Goal: Transaction & Acquisition: Obtain resource

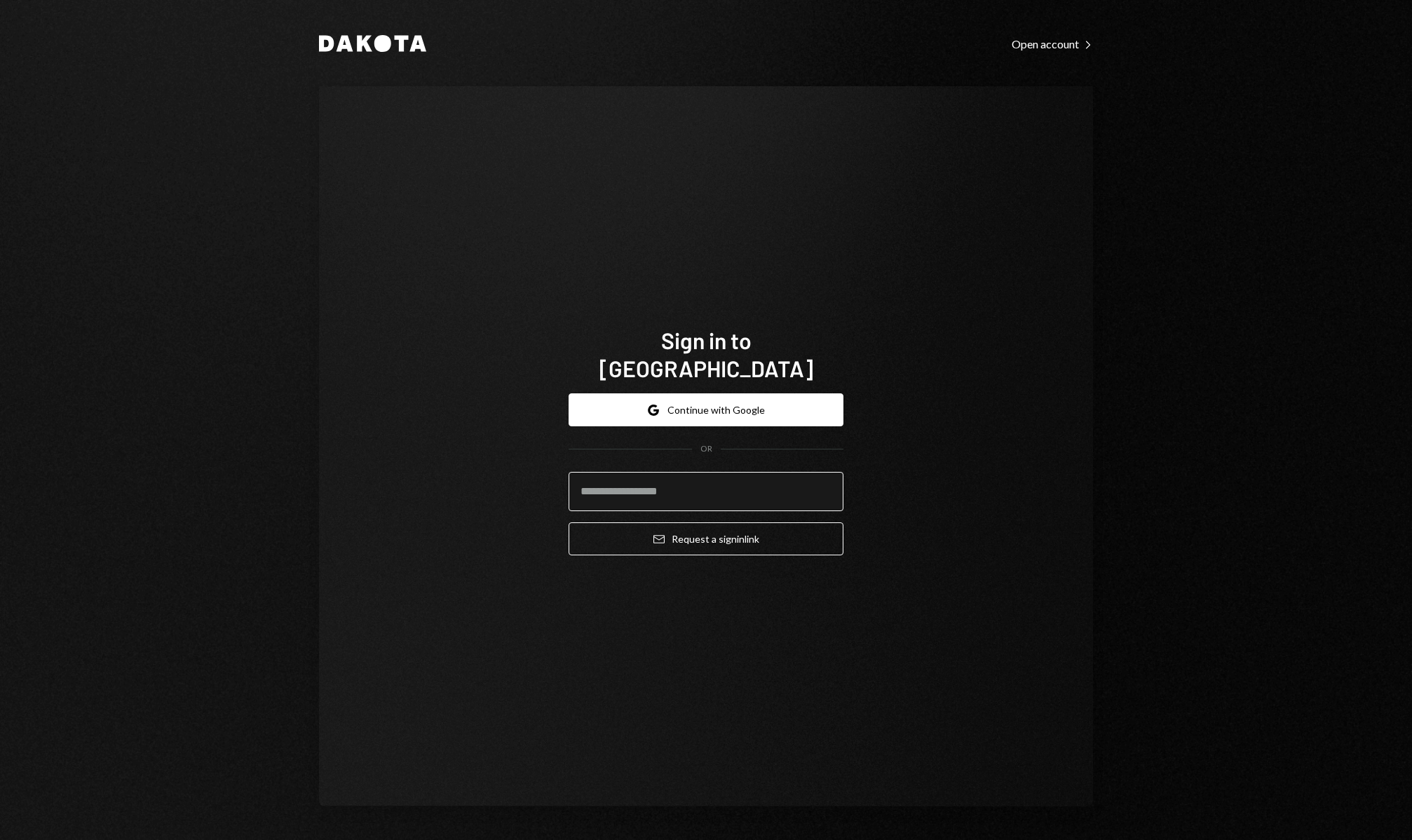
click at [714, 481] on input "email" at bounding box center [706, 491] width 275 height 39
type input "**********"
click at [748, 528] on button "Email Request a sign in link" at bounding box center [706, 538] width 275 height 32
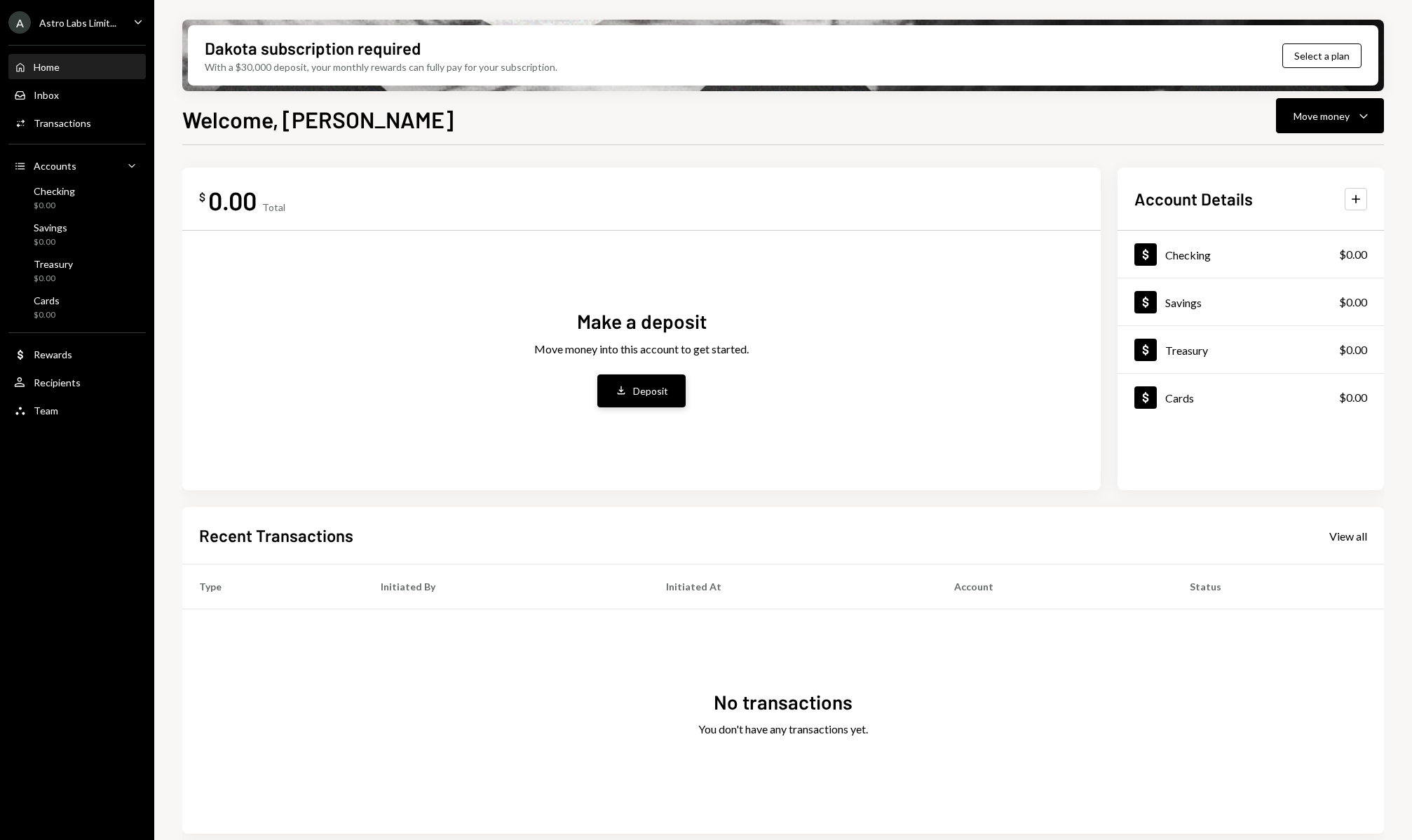
click at [645, 399] on button "Deposit Deposit" at bounding box center [642, 390] width 89 height 32
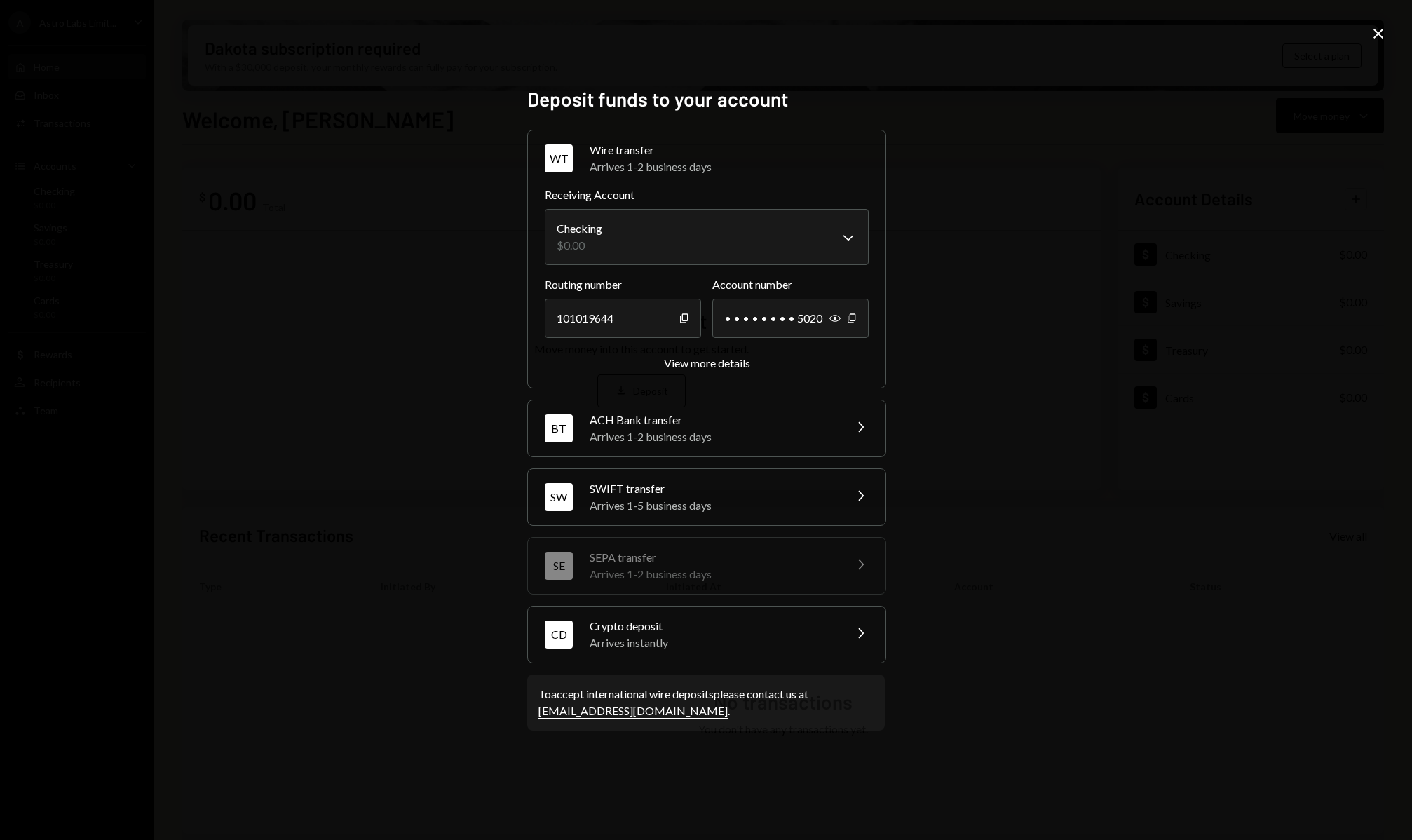
click at [694, 618] on div "Crypto deposit" at bounding box center [711, 626] width 245 height 17
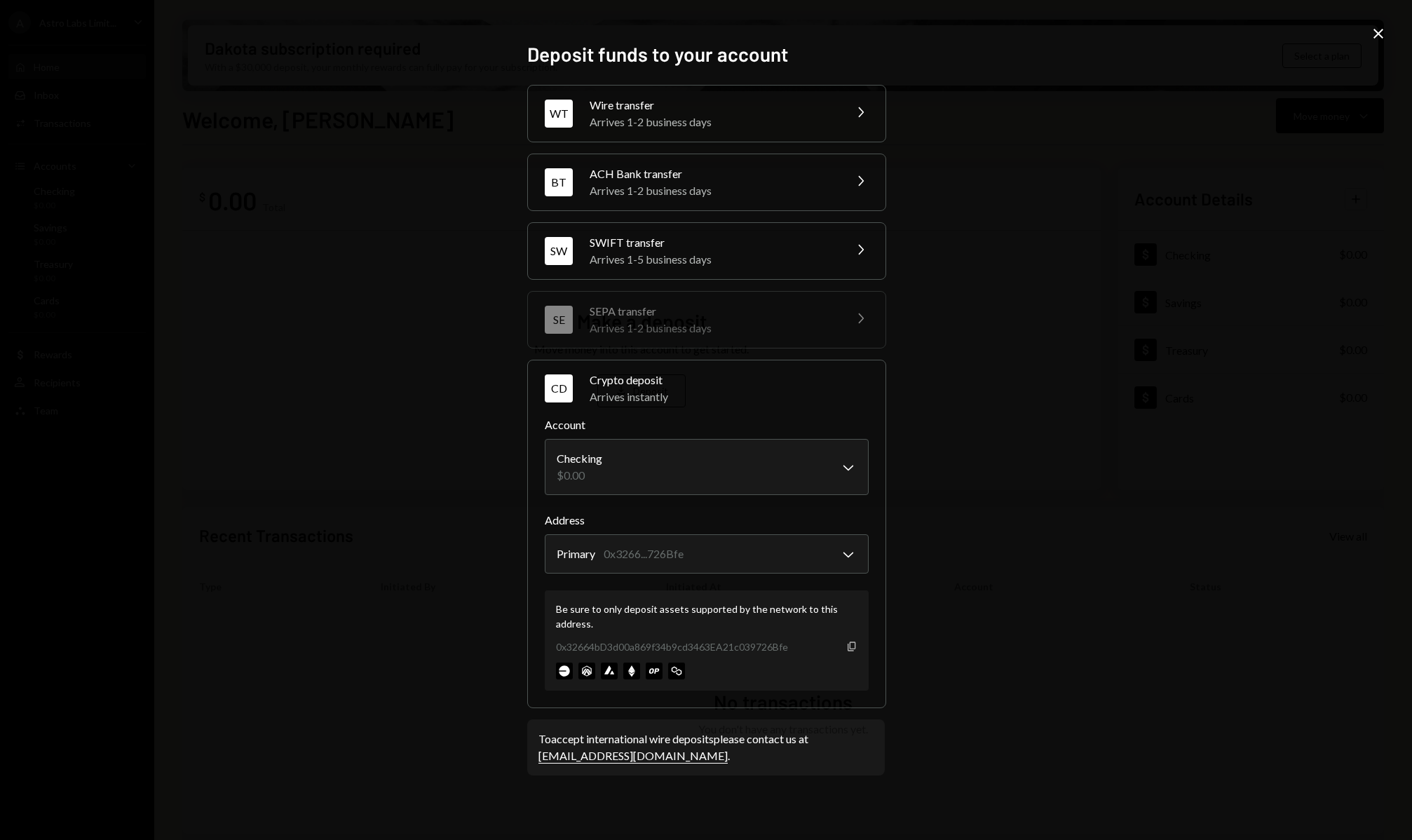
click at [846, 651] on icon "Copy" at bounding box center [851, 645] width 11 height 11
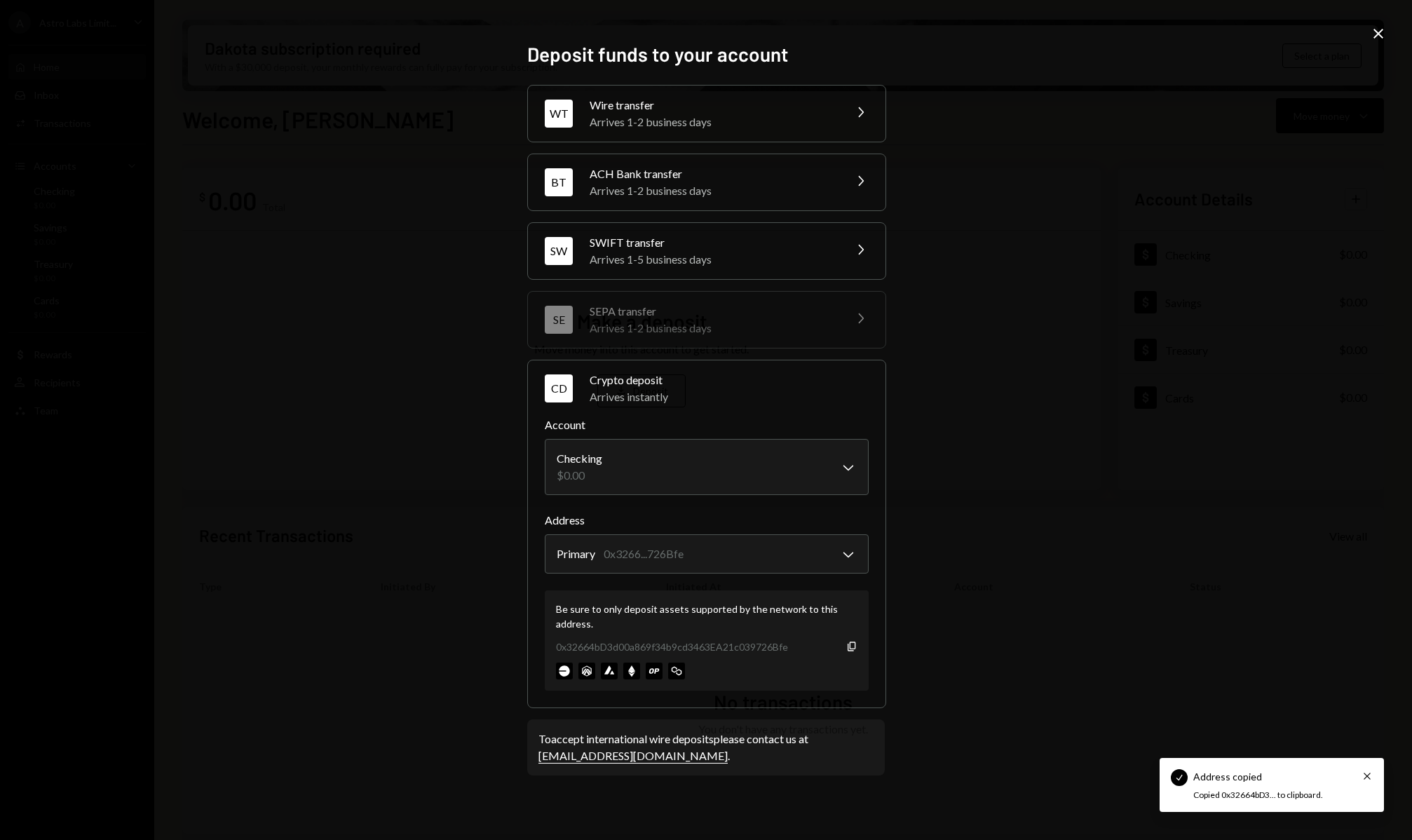
click at [944, 439] on div "**********" at bounding box center [706, 420] width 1412 height 840
click at [1381, 32] on icon "Close" at bounding box center [1378, 33] width 17 height 17
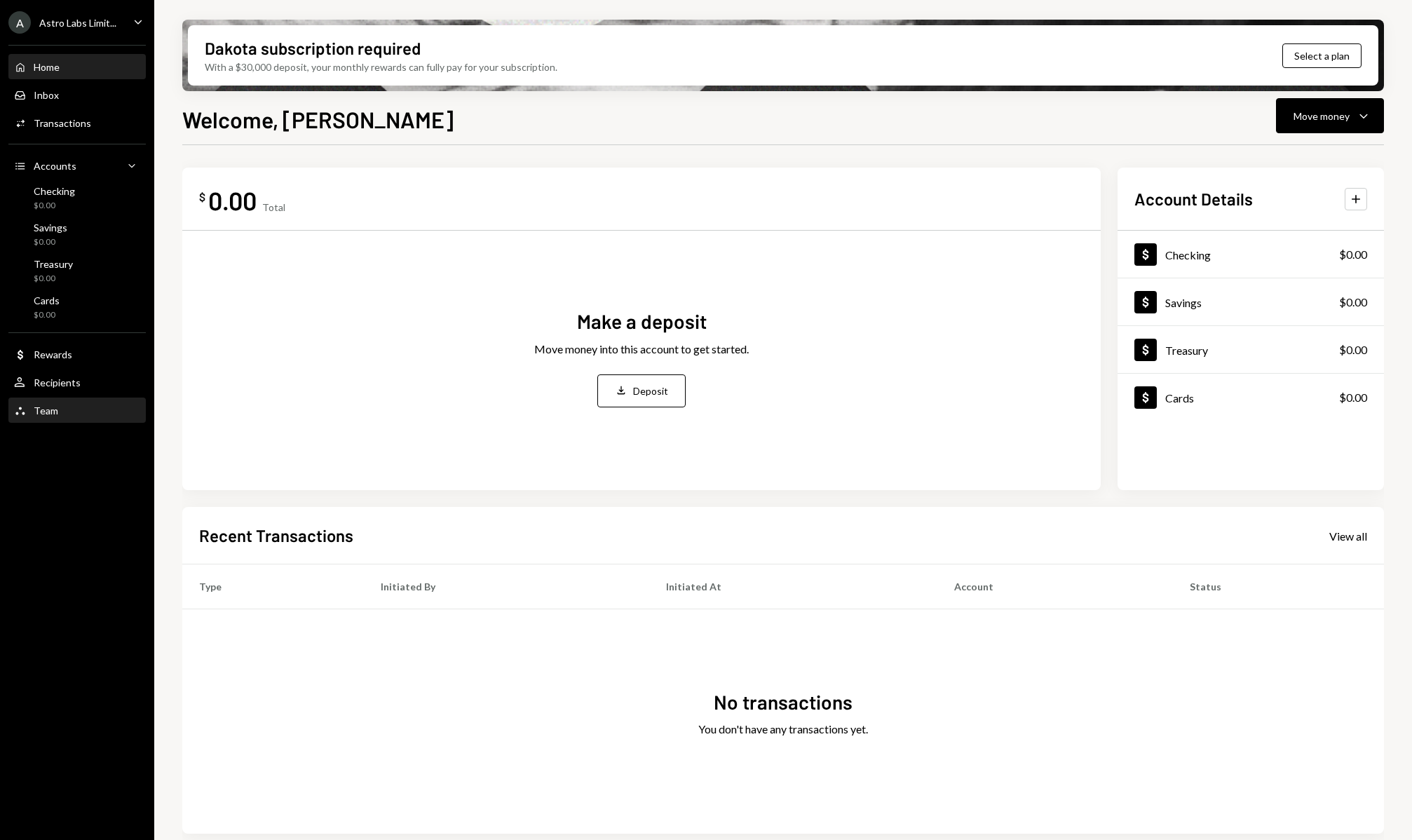
click at [49, 411] on div "Team" at bounding box center [45, 410] width 25 height 12
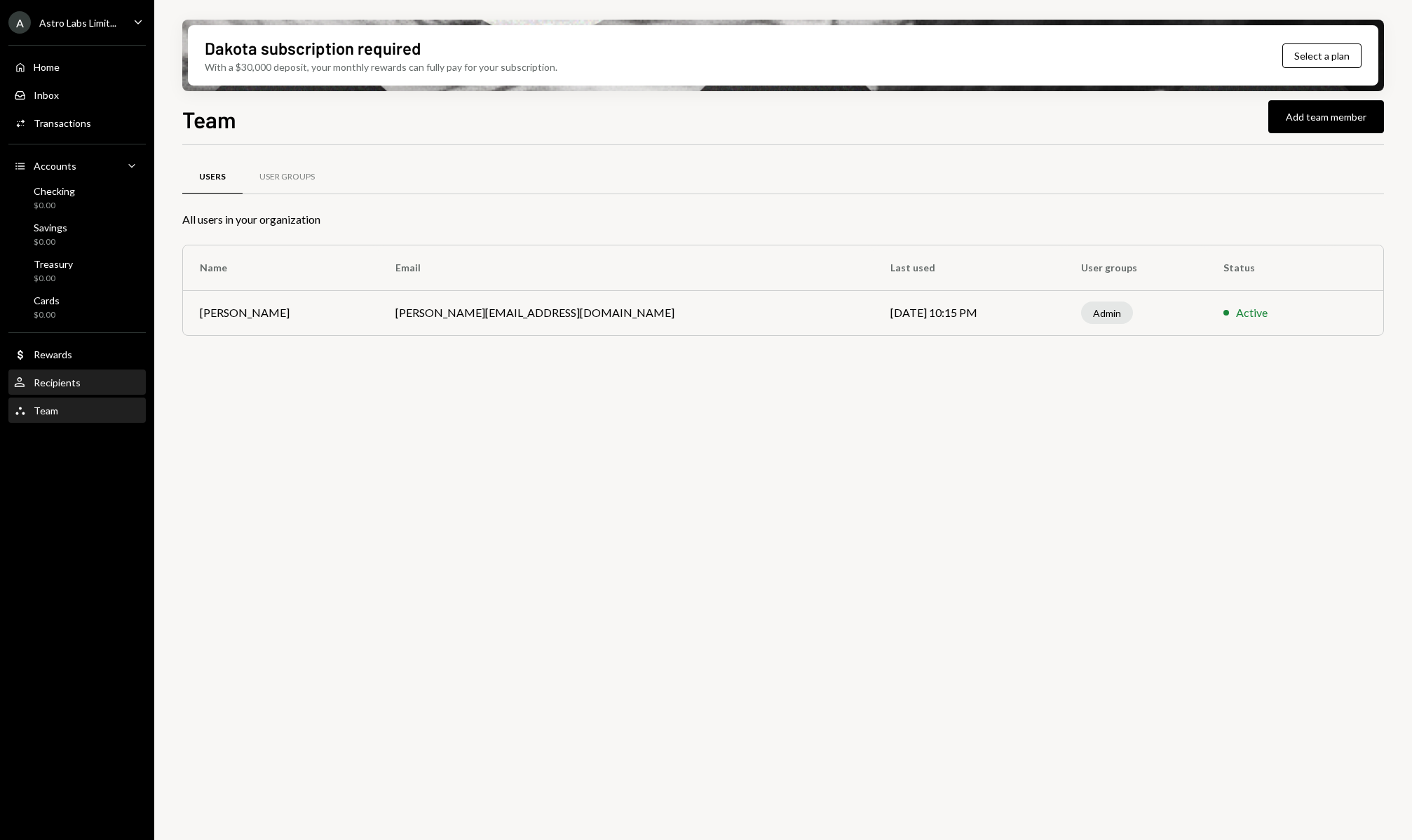
click at [109, 372] on div "User Recipients" at bounding box center [77, 383] width 126 height 24
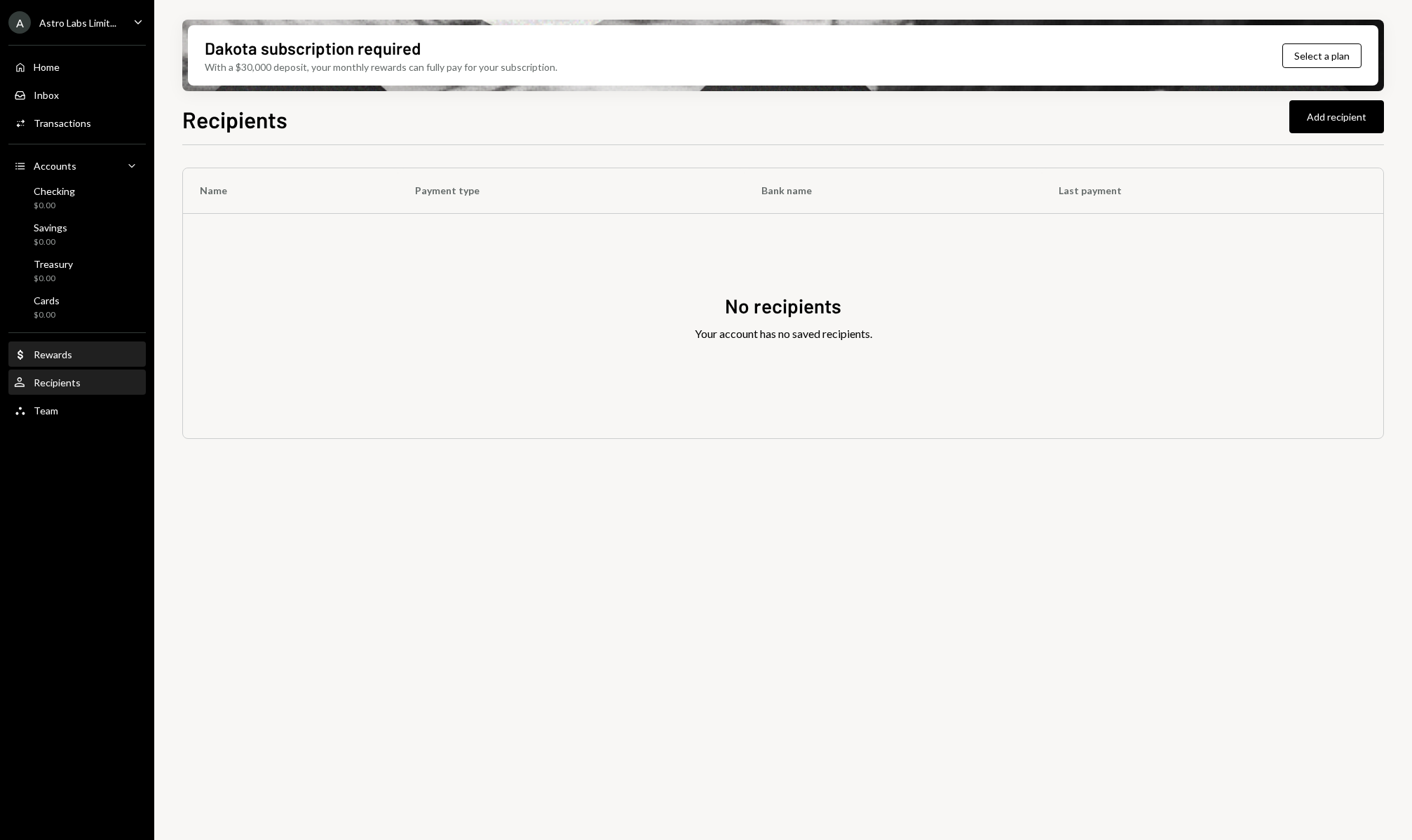
click at [103, 351] on div "Dollar Rewards" at bounding box center [77, 354] width 126 height 13
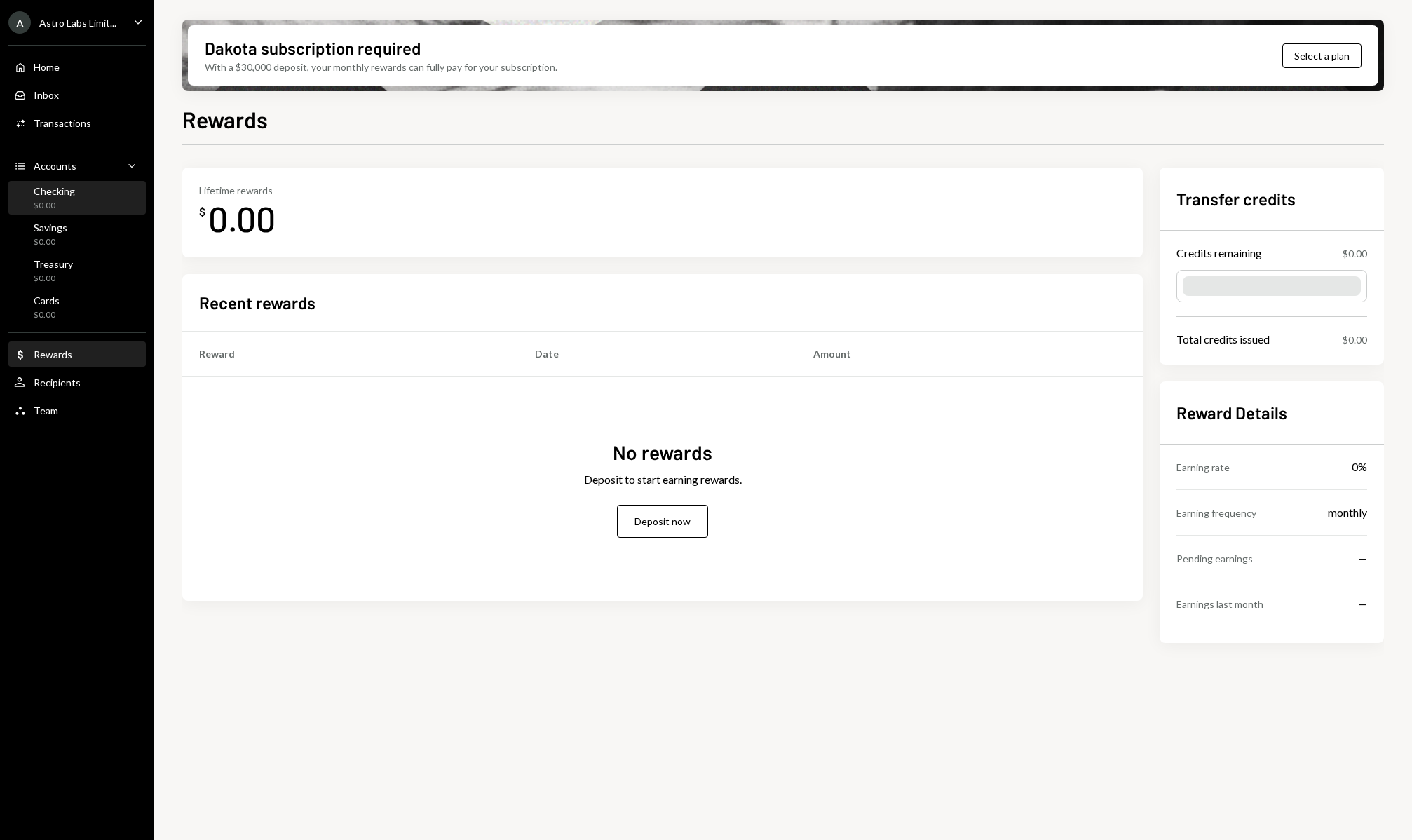
click at [90, 193] on div "Checking $0.00" at bounding box center [77, 198] width 126 height 27
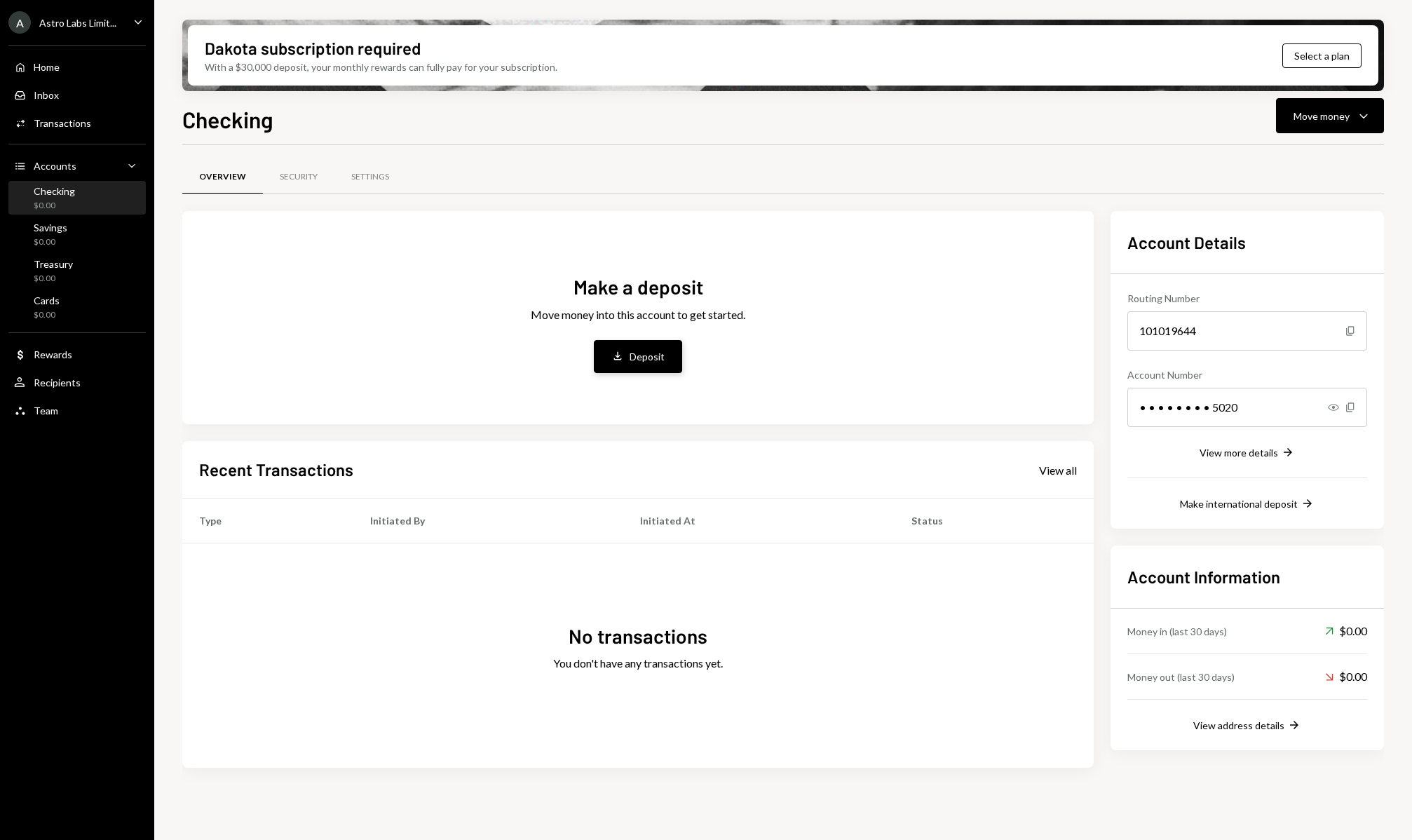
click at [625, 350] on button "Deposit Deposit" at bounding box center [638, 356] width 89 height 32
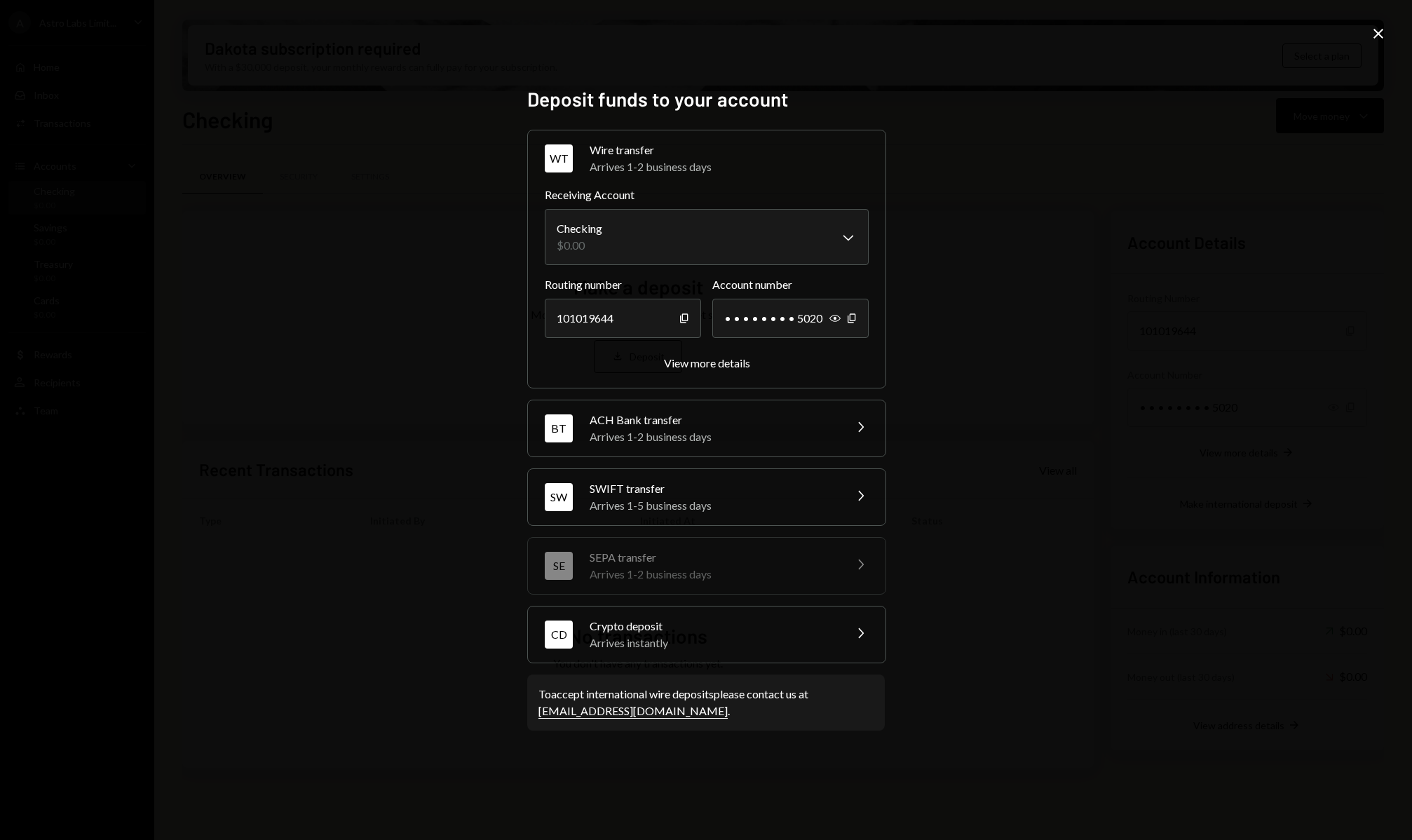
click at [689, 624] on div "Crypto deposit" at bounding box center [711, 626] width 245 height 17
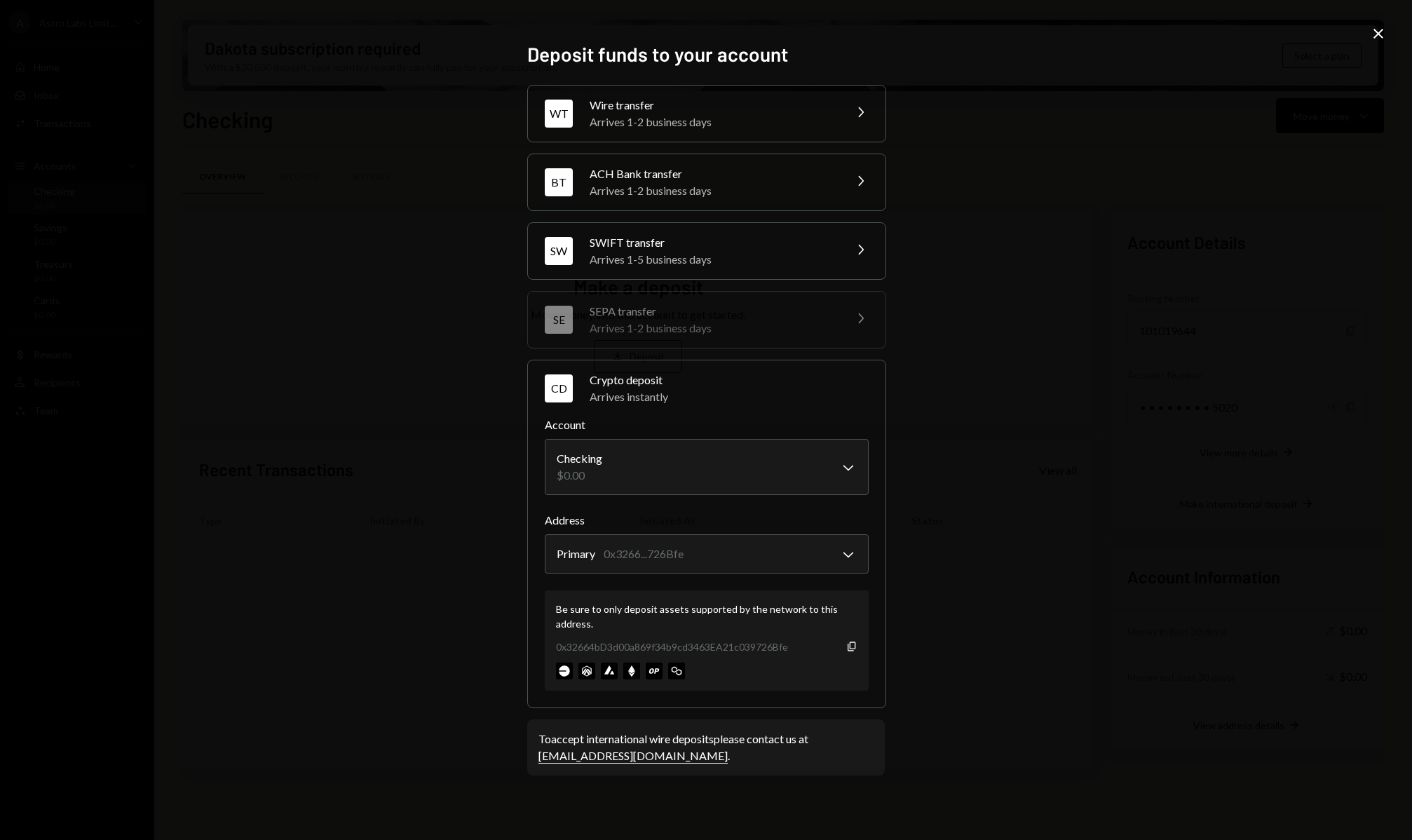
click at [580, 646] on div "0x32664bD3d00a869f34b9cd3463EA21c039726Bfe" at bounding box center [672, 646] width 232 height 15
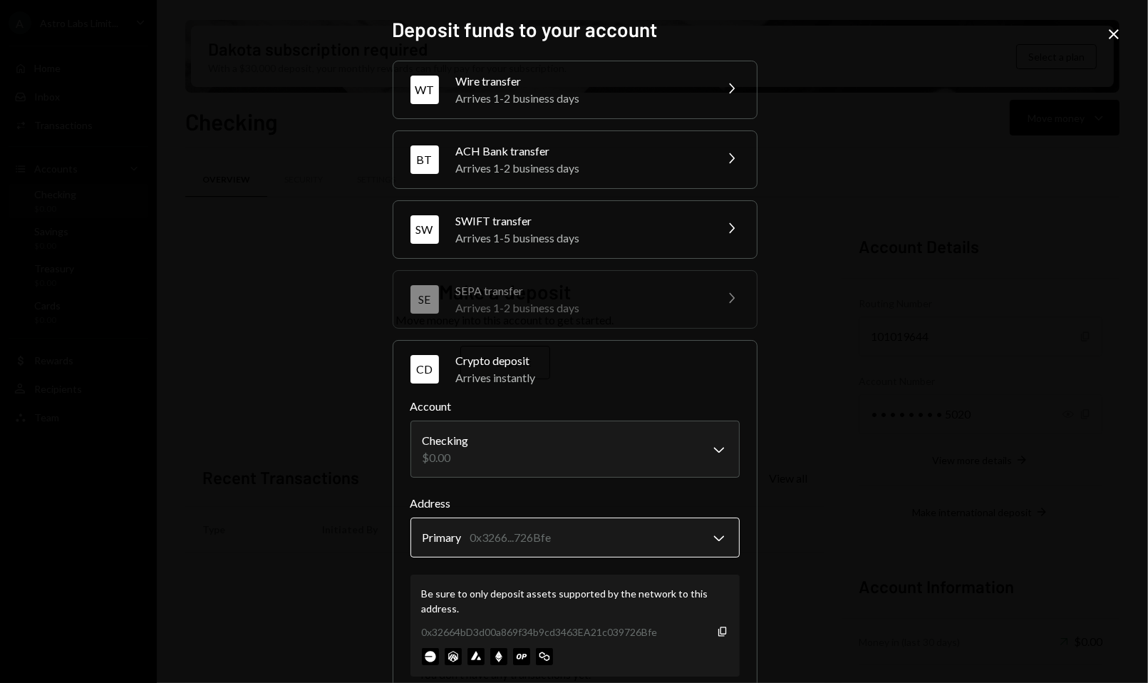
scroll to position [37, 0]
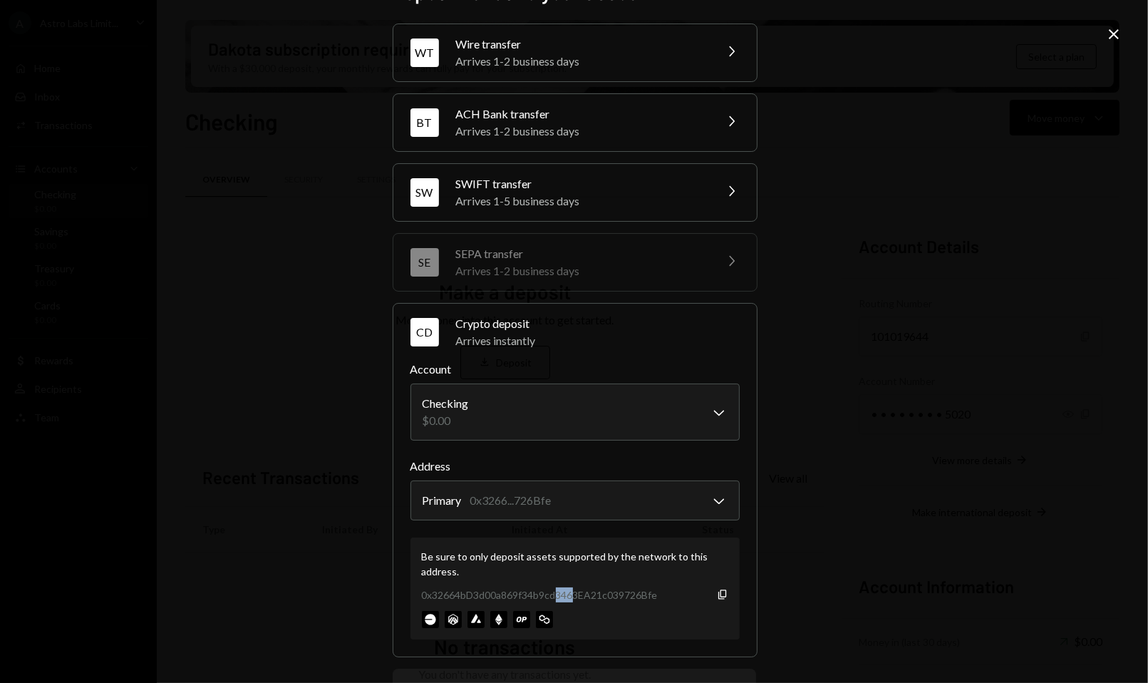
drag, startPoint x: 554, startPoint y: 591, endPoint x: 571, endPoint y: 590, distance: 17.2
click at [571, 590] on div "0x32664bD3d00a869f34b9cd3463EA21c039726Bfe" at bounding box center [540, 594] width 236 height 15
click at [581, 583] on div "Be sure to only deposit assets supported by the network to this address. 0x3266…" at bounding box center [574, 588] width 329 height 102
click at [633, 593] on div "0x32664bD3d00a869f34b9cd3463EA21c039726Bfe" at bounding box center [540, 594] width 236 height 15
click at [497, 589] on div "0x32664bD3d00a869f34b9cd3463EA21c039726Bfe" at bounding box center [540, 594] width 236 height 15
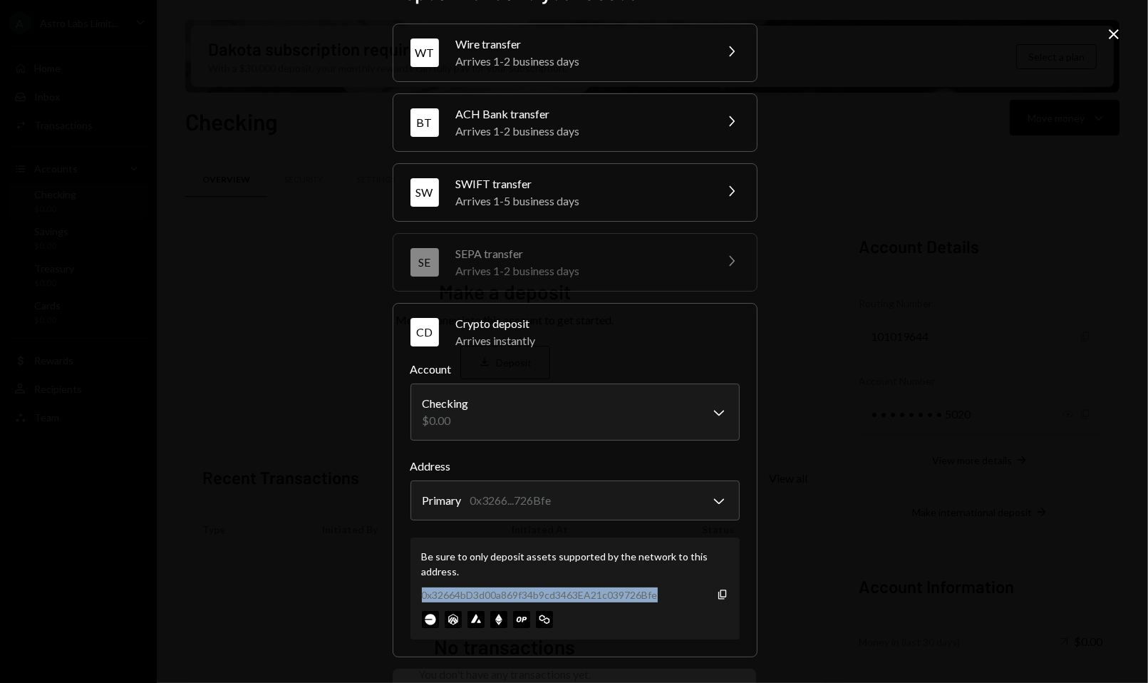
click at [497, 589] on div "0x32664bD3d00a869f34b9cd3463EA21c039726Bfe" at bounding box center [540, 594] width 236 height 15
click at [648, 584] on div "Be sure to only deposit assets supported by the network to this address. 0x3266…" at bounding box center [574, 588] width 329 height 102
click at [717, 595] on icon "Copy" at bounding box center [722, 594] width 11 height 11
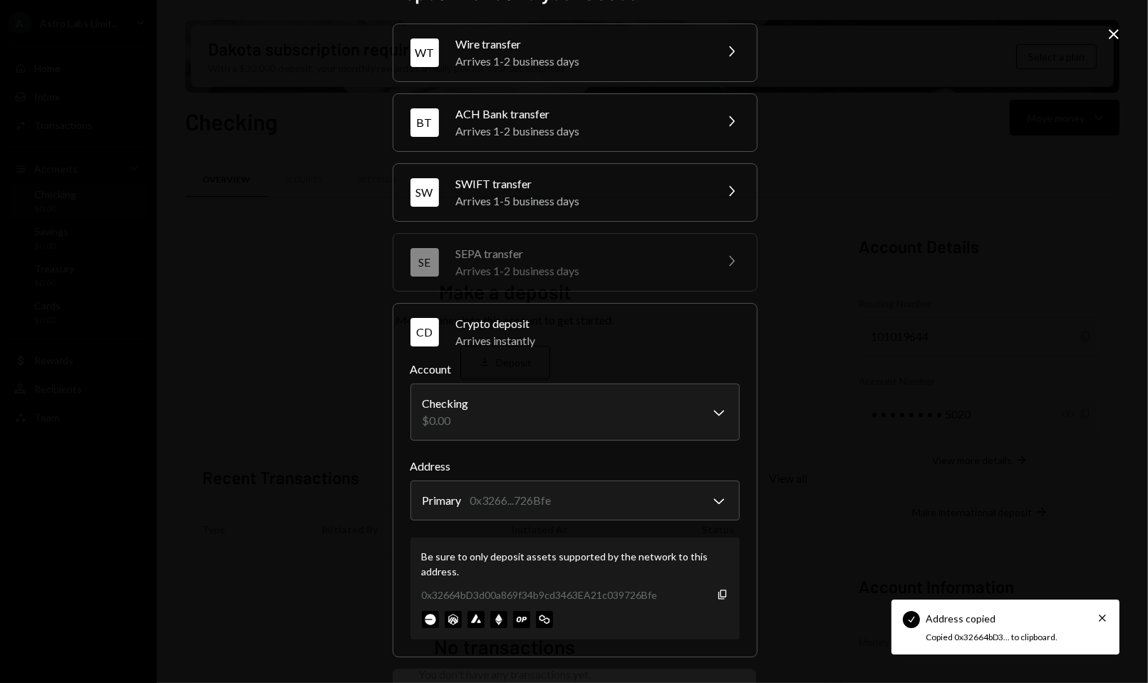
click at [672, 575] on div "Be sure to only deposit assets supported by the network to this address." at bounding box center [575, 564] width 306 height 30
click at [651, 602] on div "Be sure to only deposit assets supported by the network to this address. 0x3266…" at bounding box center [574, 588] width 329 height 102
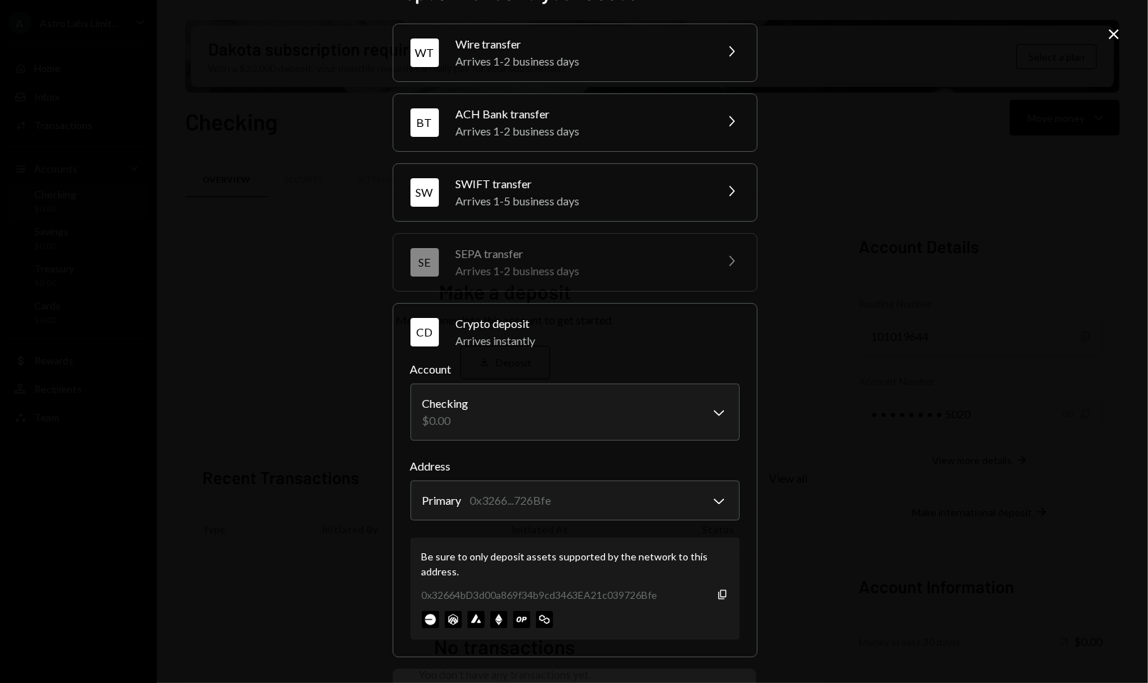
scroll to position [100, 0]
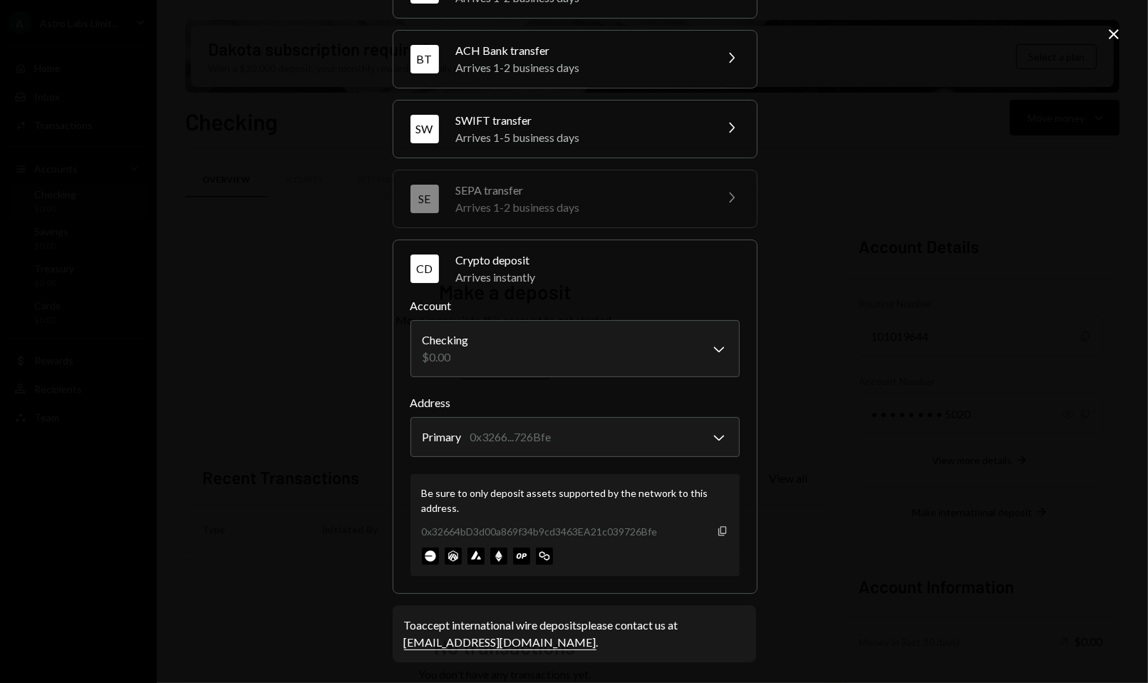
click at [717, 531] on icon "Copy" at bounding box center [722, 530] width 11 height 11
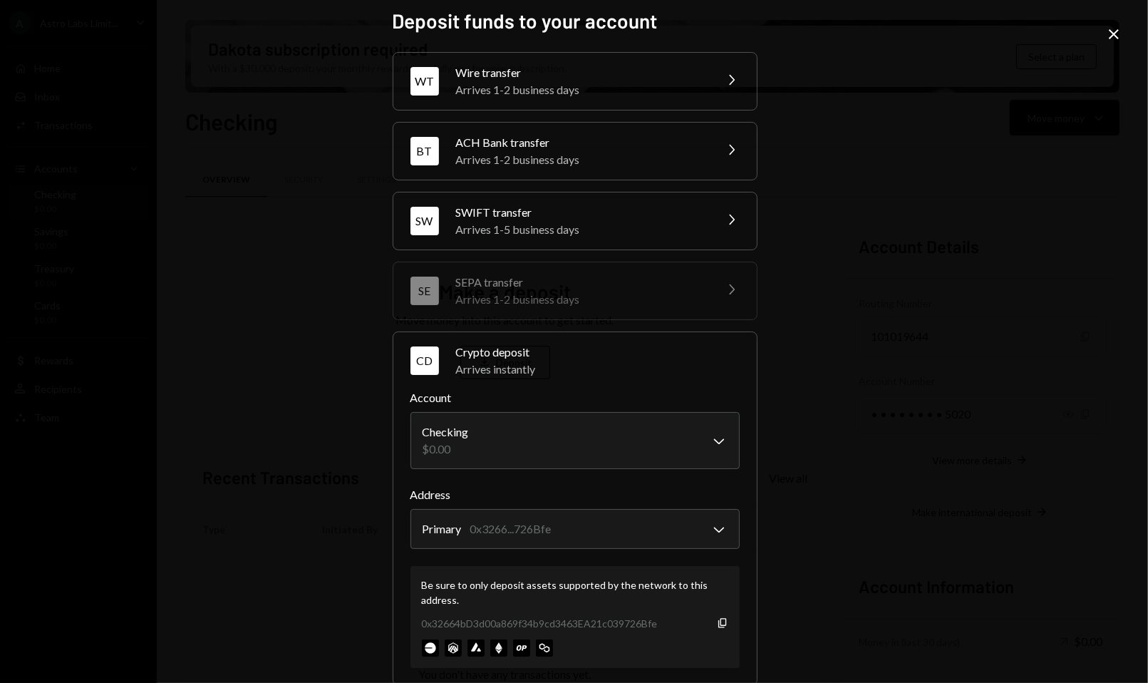
scroll to position [0, 0]
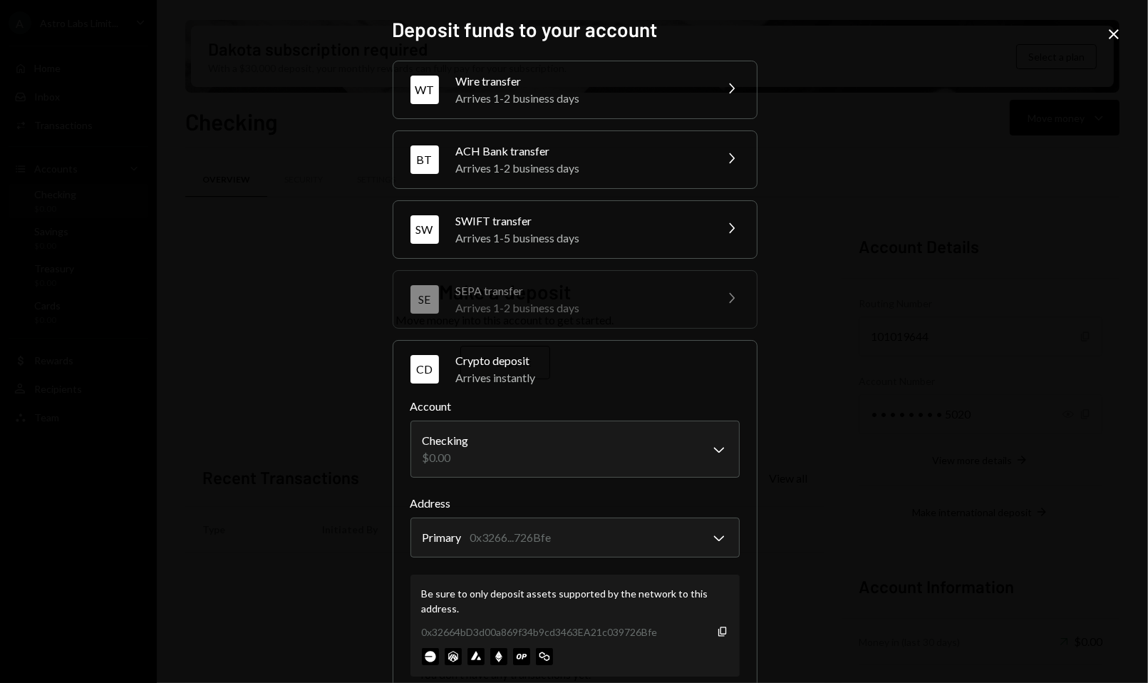
click at [660, 87] on div "Wire transfer" at bounding box center [580, 81] width 249 height 17
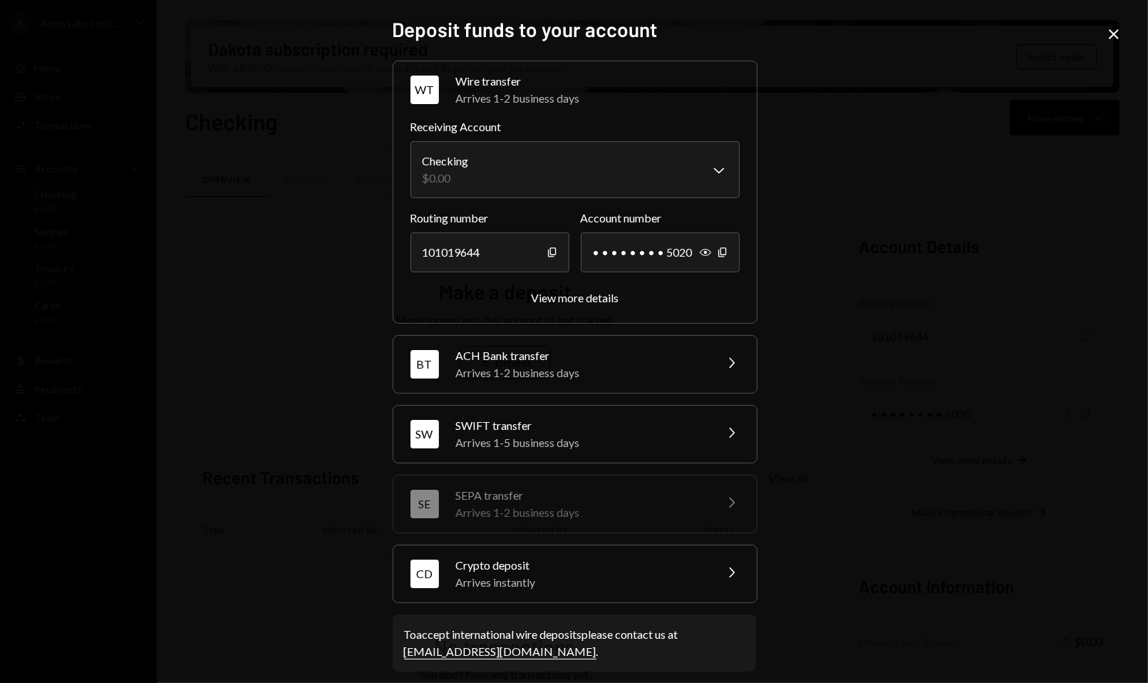
click at [573, 367] on div "Arrives 1-2 business days" at bounding box center [580, 372] width 249 height 17
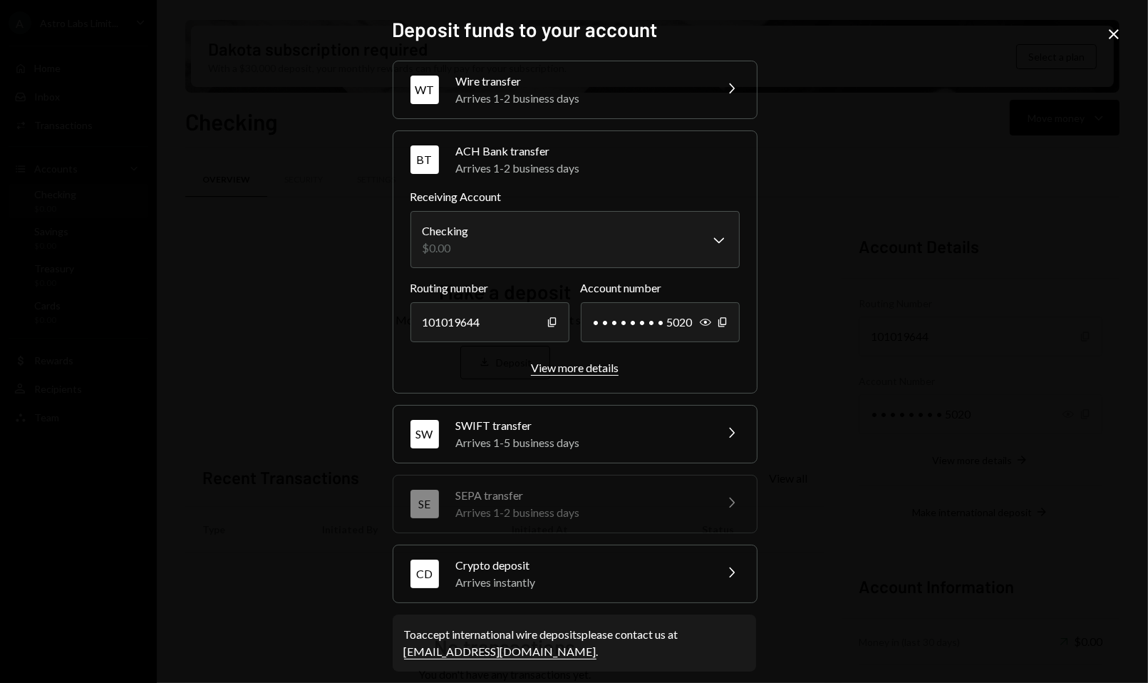
click at [560, 368] on div "View more details" at bounding box center [575, 368] width 88 height 14
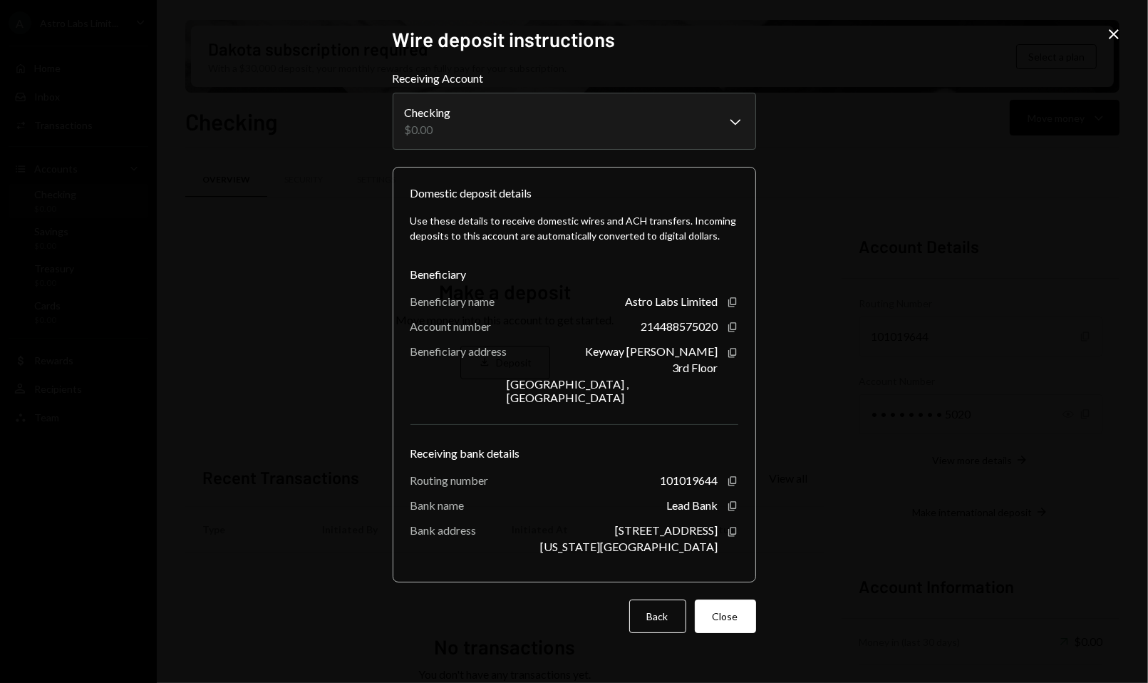
click at [1118, 33] on icon "Close" at bounding box center [1113, 34] width 17 height 17
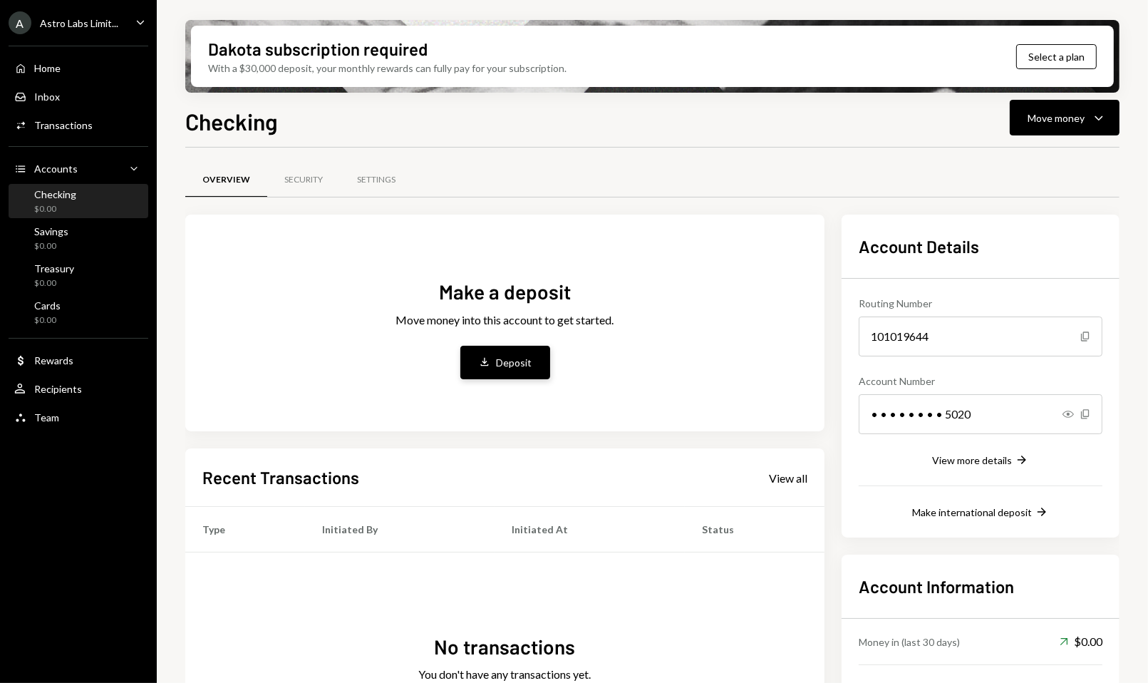
click at [517, 365] on div "Deposit" at bounding box center [515, 362] width 36 height 15
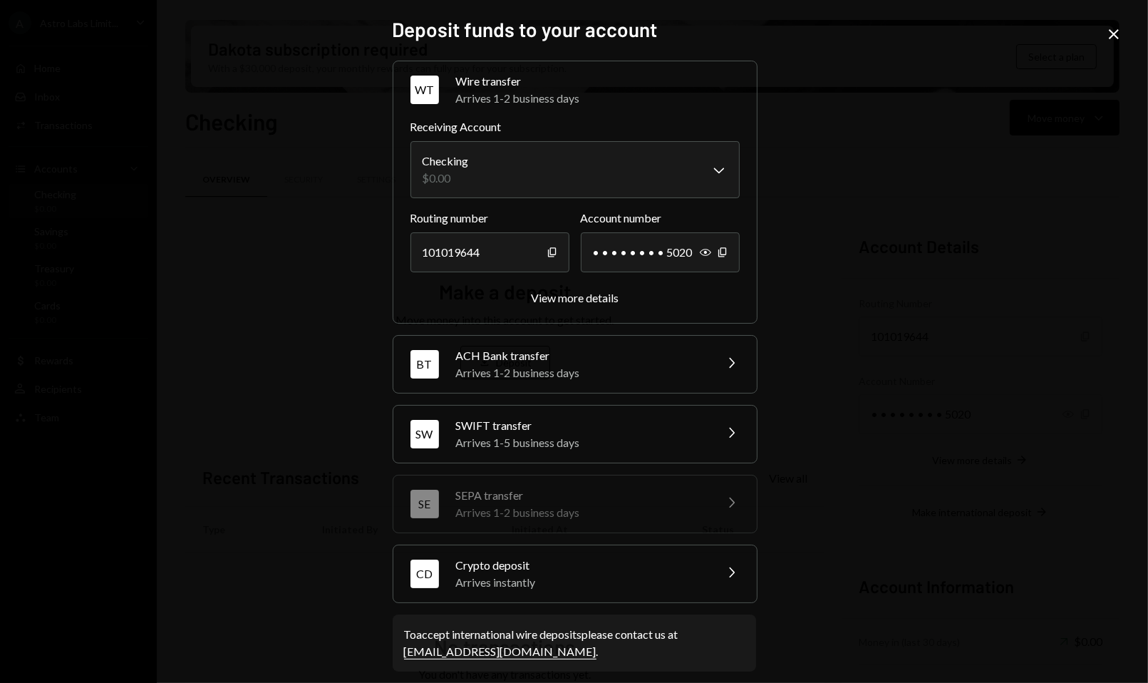
click at [611, 364] on div "Arrives 1-2 business days" at bounding box center [580, 372] width 249 height 17
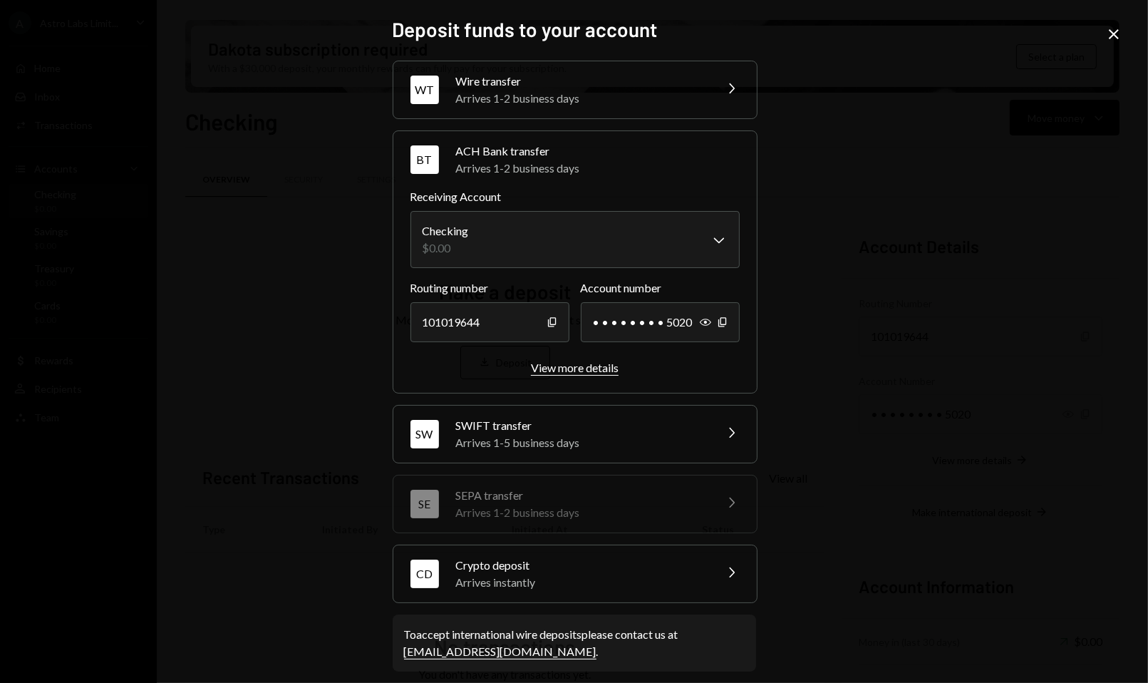
click at [592, 362] on div "View more details" at bounding box center [575, 368] width 88 height 14
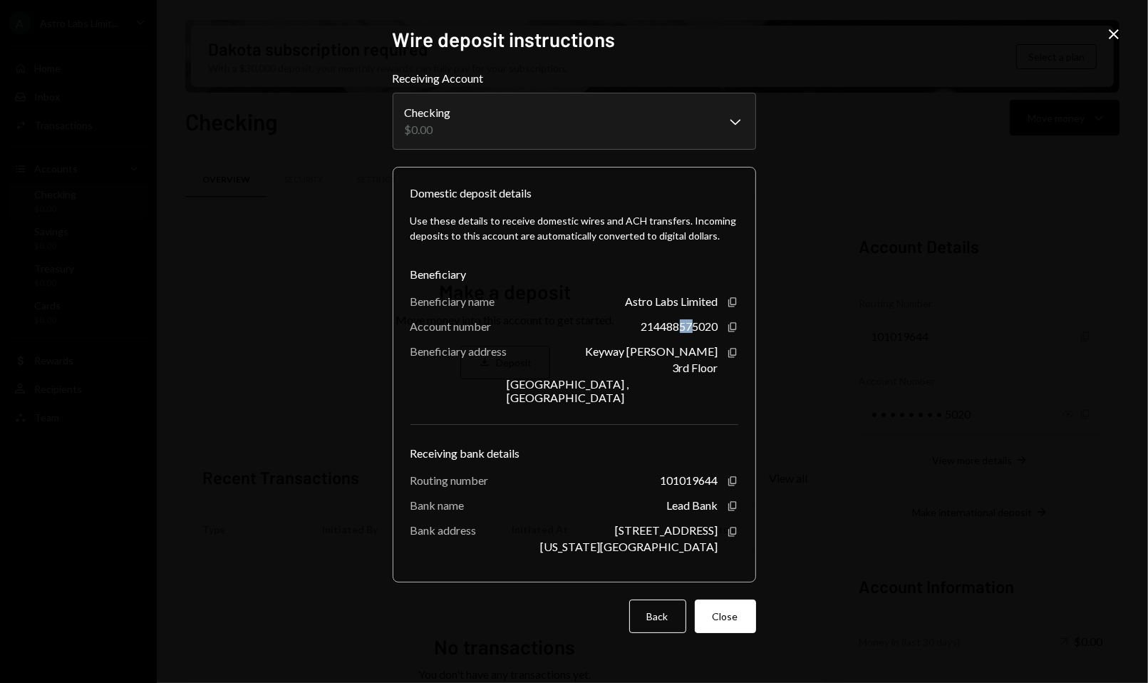
drag, startPoint x: 680, startPoint y: 333, endPoint x: 692, endPoint y: 332, distance: 12.1
click at [692, 332] on div "214488575020" at bounding box center [679, 326] width 77 height 14
click at [735, 326] on div "214488575020 Copy" at bounding box center [689, 326] width 97 height 14
click at [732, 475] on icon "Copy" at bounding box center [732, 480] width 11 height 11
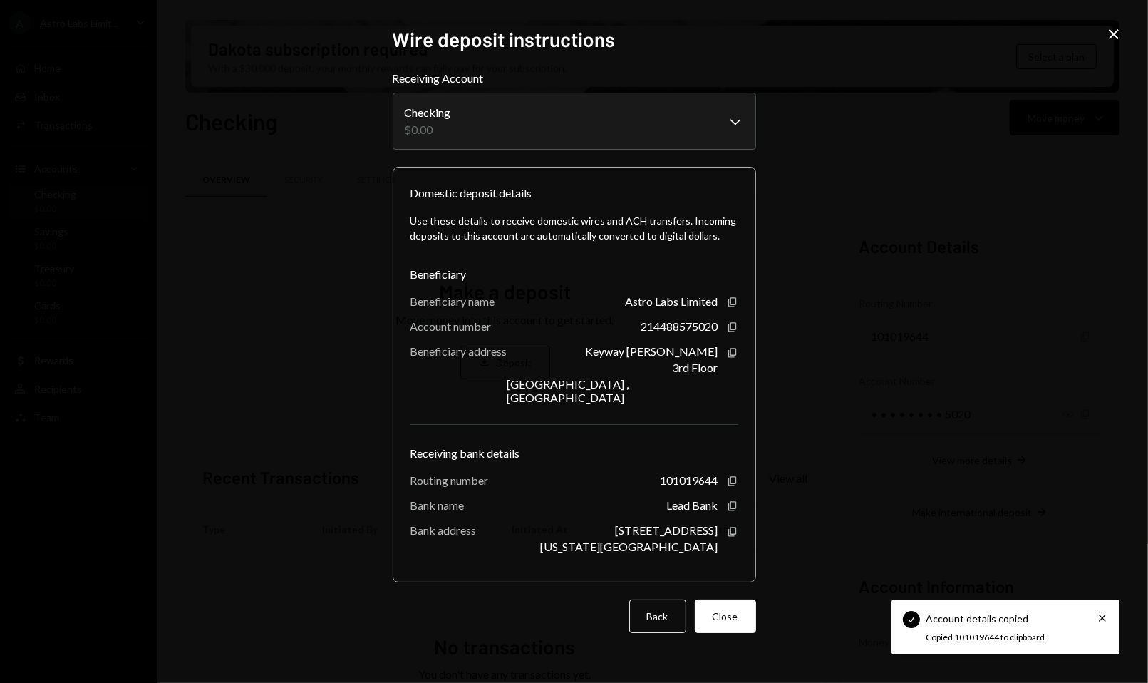
click at [797, 378] on div "**********" at bounding box center [574, 341] width 1148 height 683
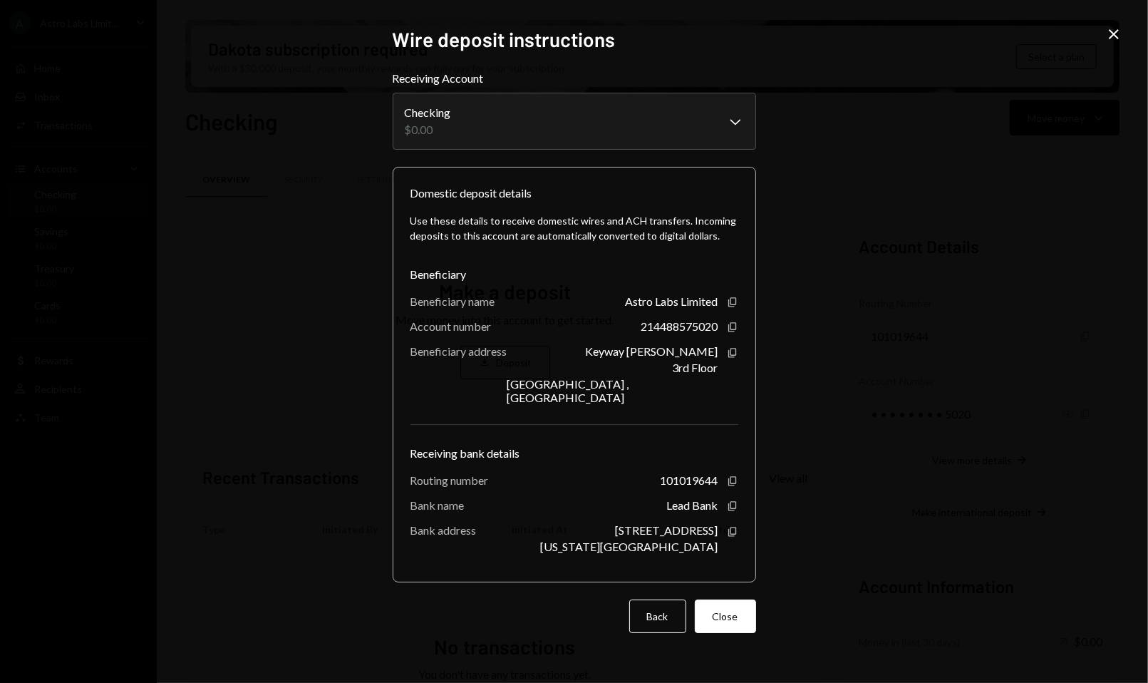
click at [1109, 35] on icon "Close" at bounding box center [1113, 34] width 17 height 17
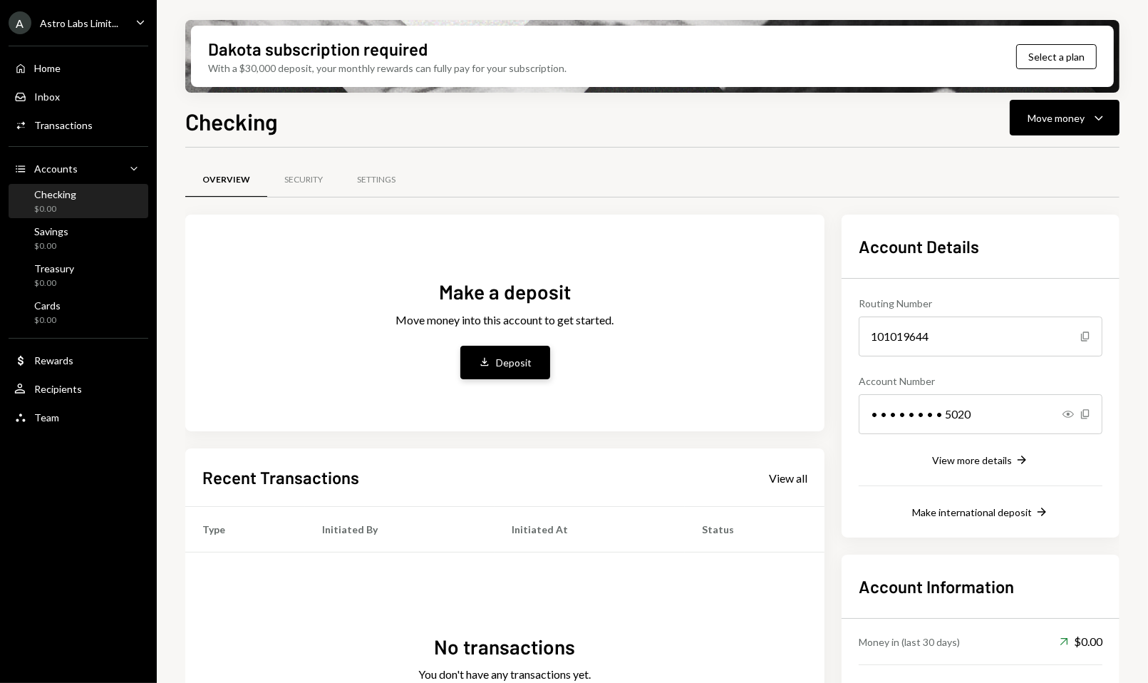
click at [494, 353] on button "Deposit Deposit" at bounding box center [505, 362] width 90 height 33
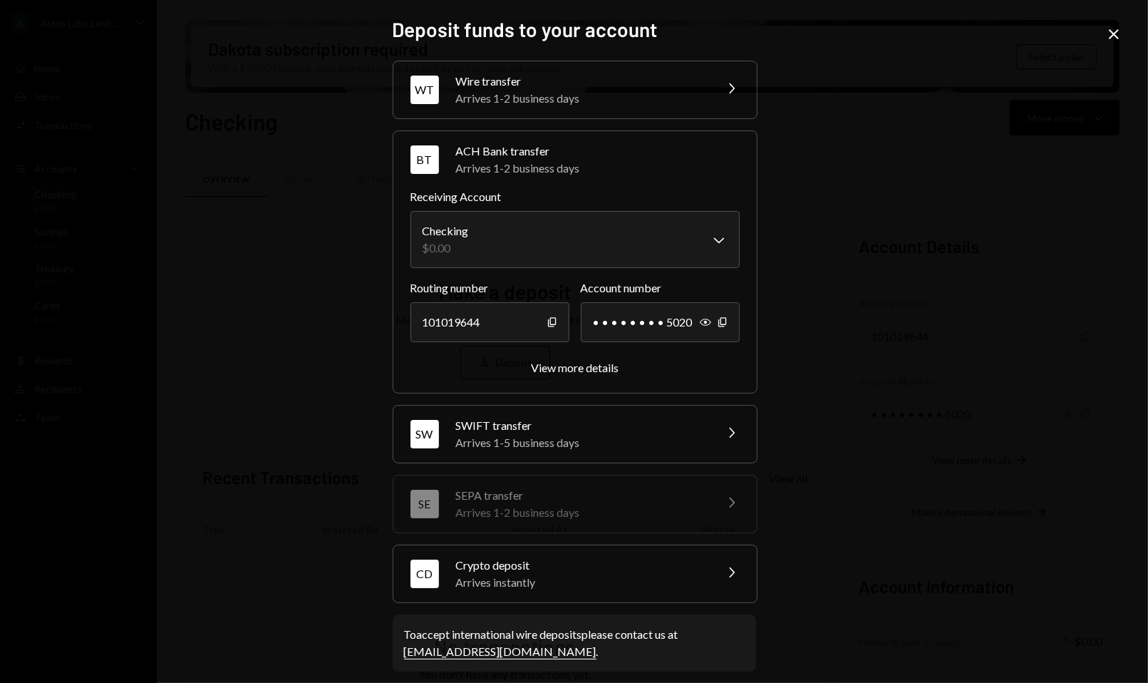
click at [575, 574] on div "Arrives instantly" at bounding box center [580, 582] width 249 height 17
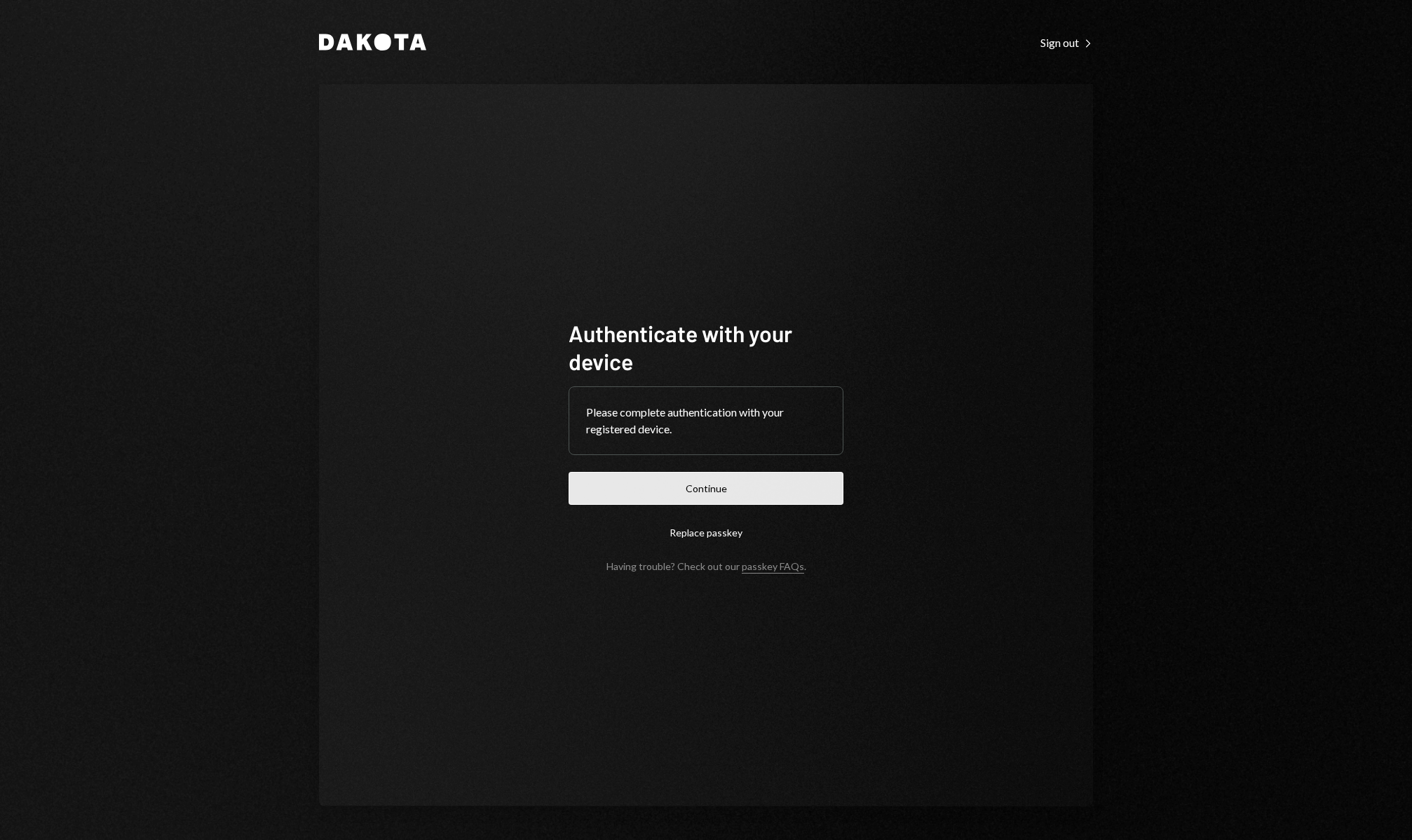
click at [686, 489] on button "Continue" at bounding box center [706, 487] width 275 height 32
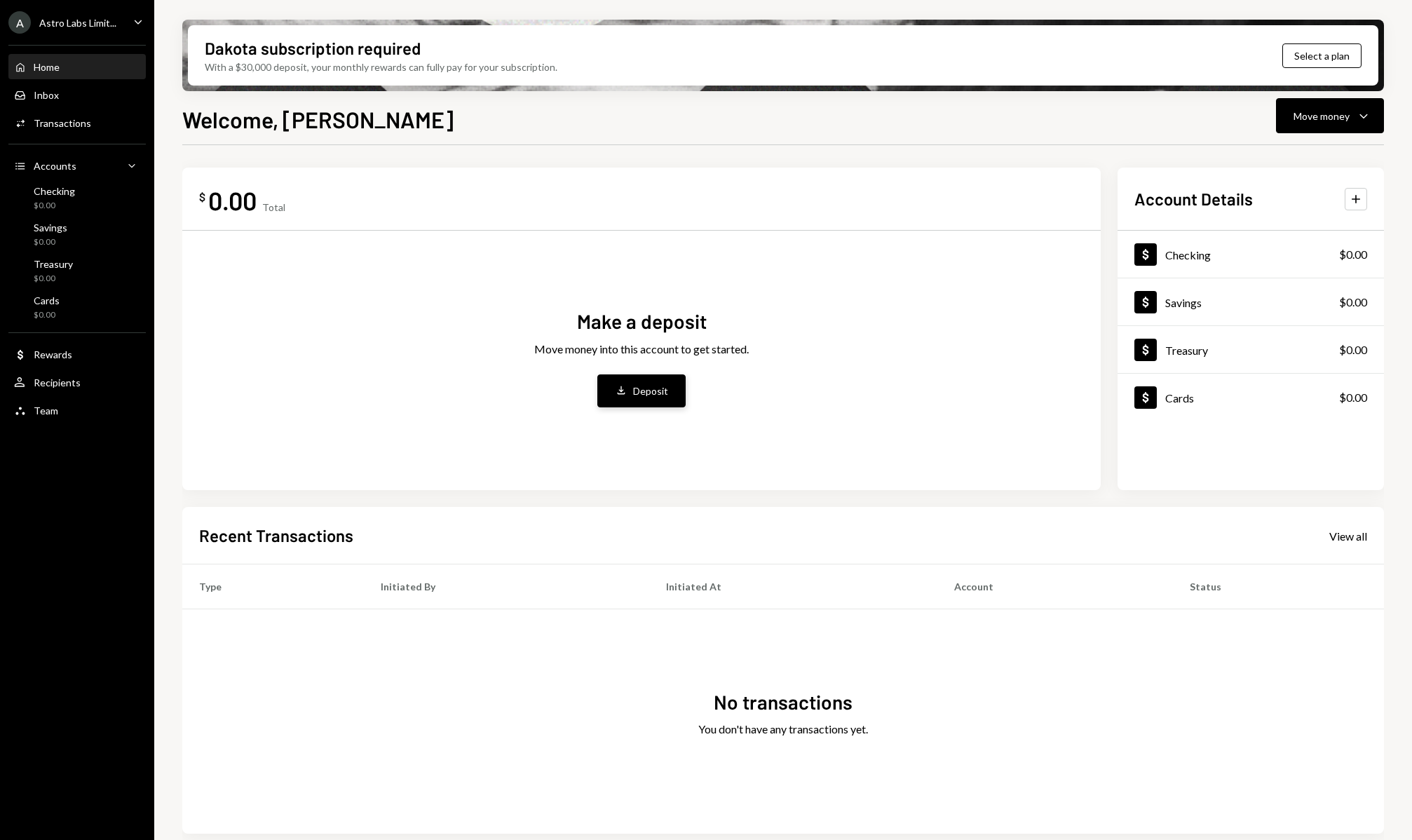
click at [665, 398] on button "Deposit Deposit" at bounding box center [642, 390] width 89 height 32
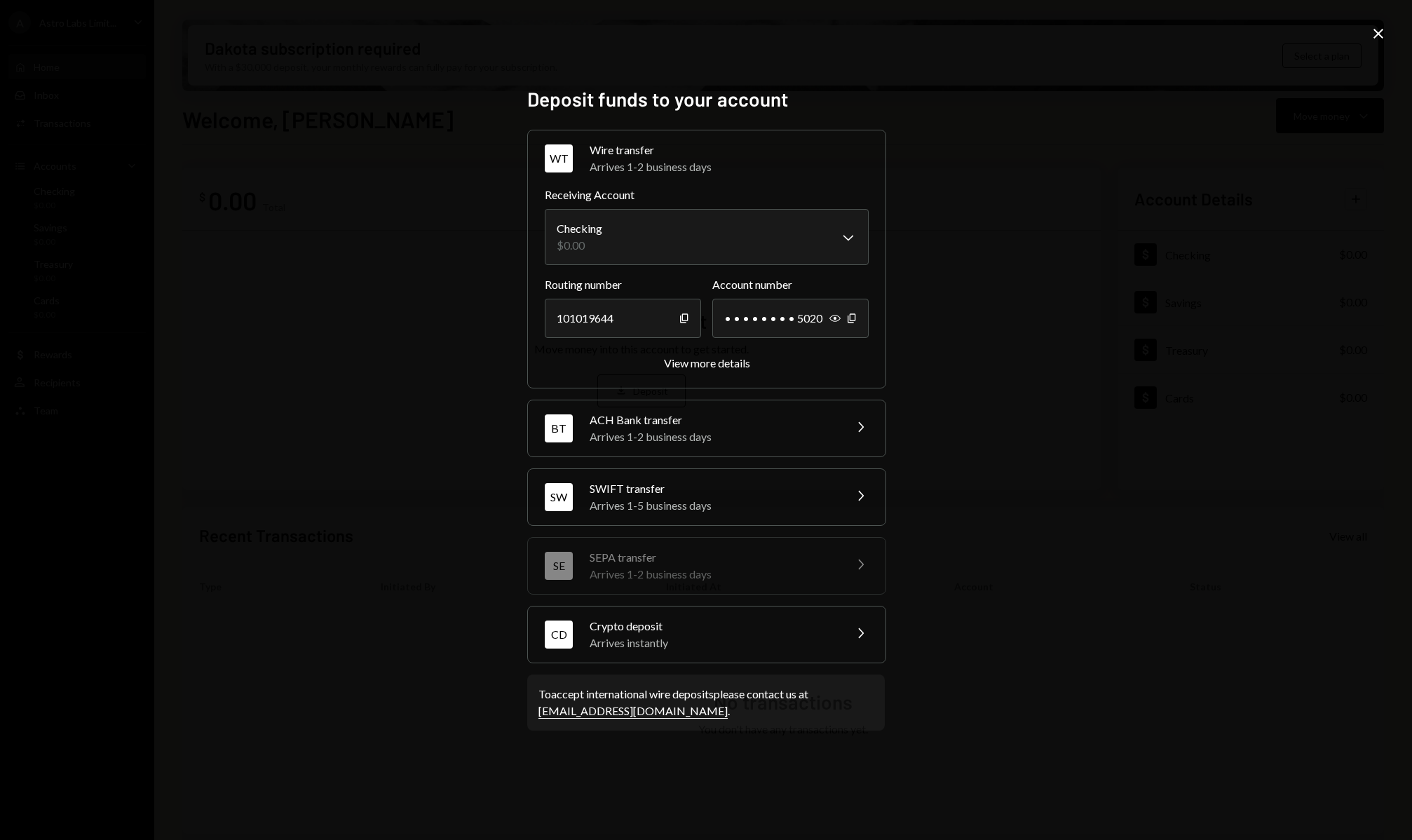
click at [694, 639] on div "Arrives instantly" at bounding box center [711, 642] width 245 height 17
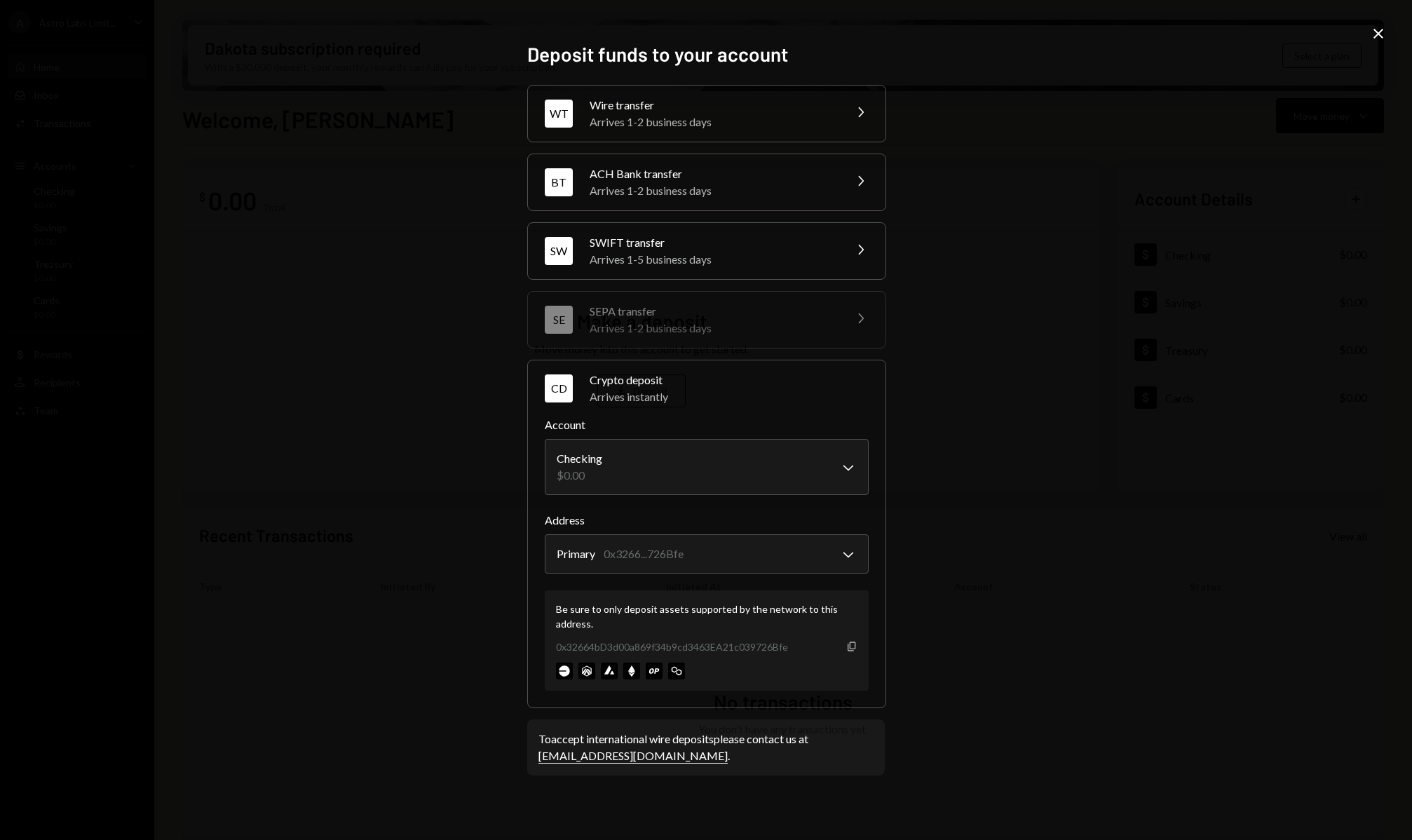
click at [855, 649] on icon "Copy" at bounding box center [851, 645] width 11 height 11
click at [835, 234] on div "SW SWIFT transfer Arrives 1-5 business days Chevron Right" at bounding box center [706, 251] width 357 height 56
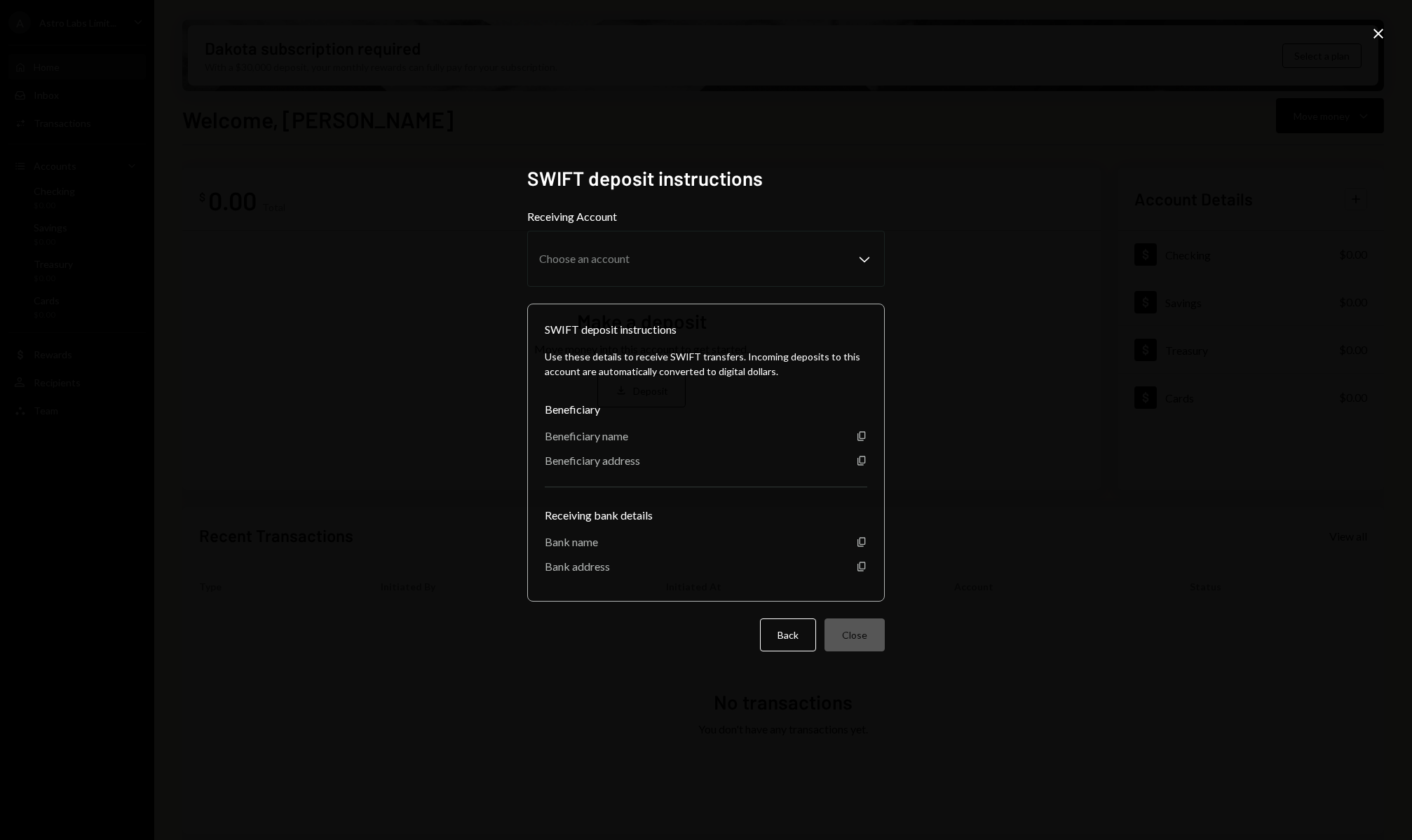
click at [1072, 186] on div "SWIFT deposit instructions Receiving Account Choose an account Chevron Down SWI…" at bounding box center [706, 420] width 1412 height 840
click at [1373, 37] on icon "Close" at bounding box center [1378, 33] width 17 height 17
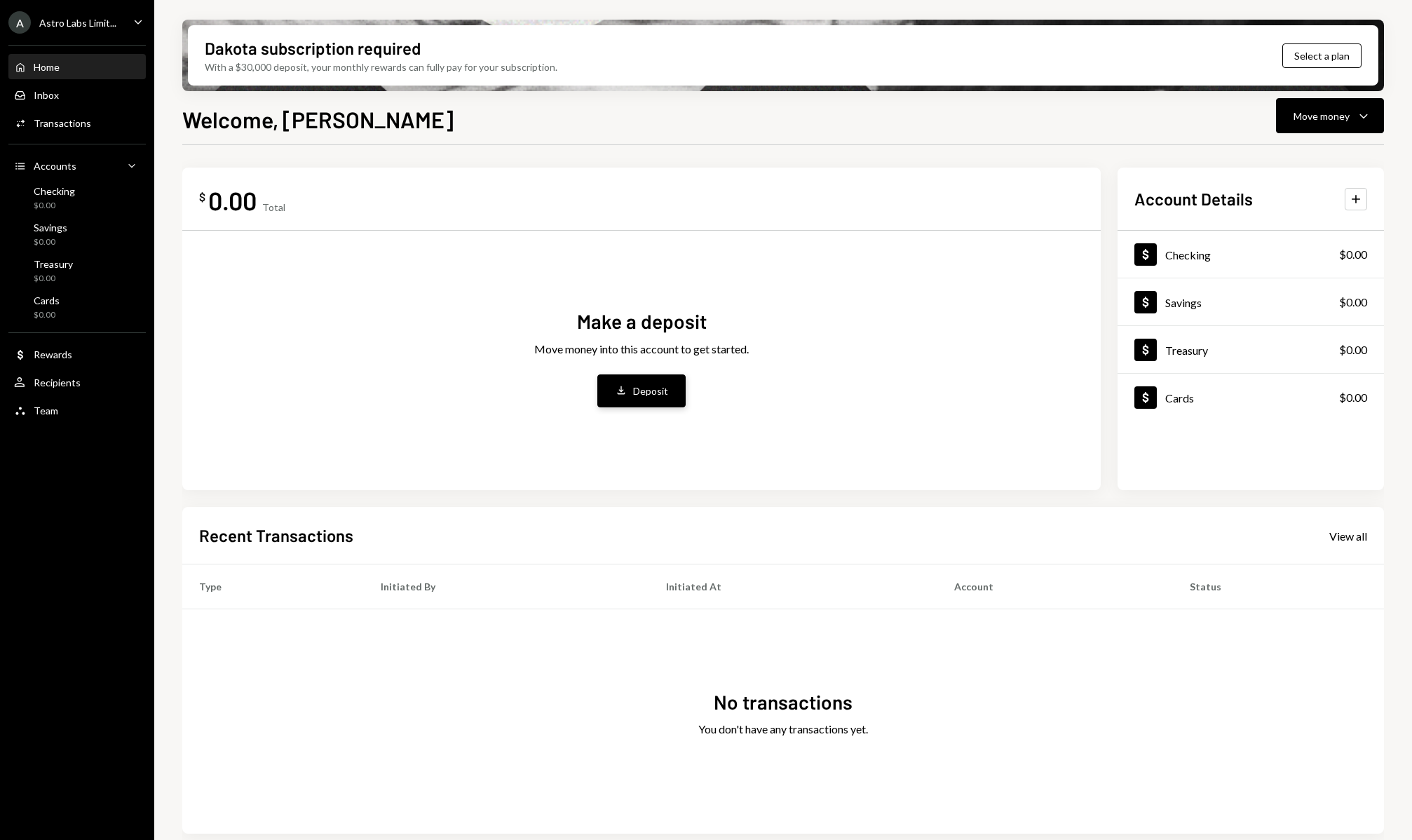
click at [665, 391] on div "Deposit" at bounding box center [650, 390] width 35 height 15
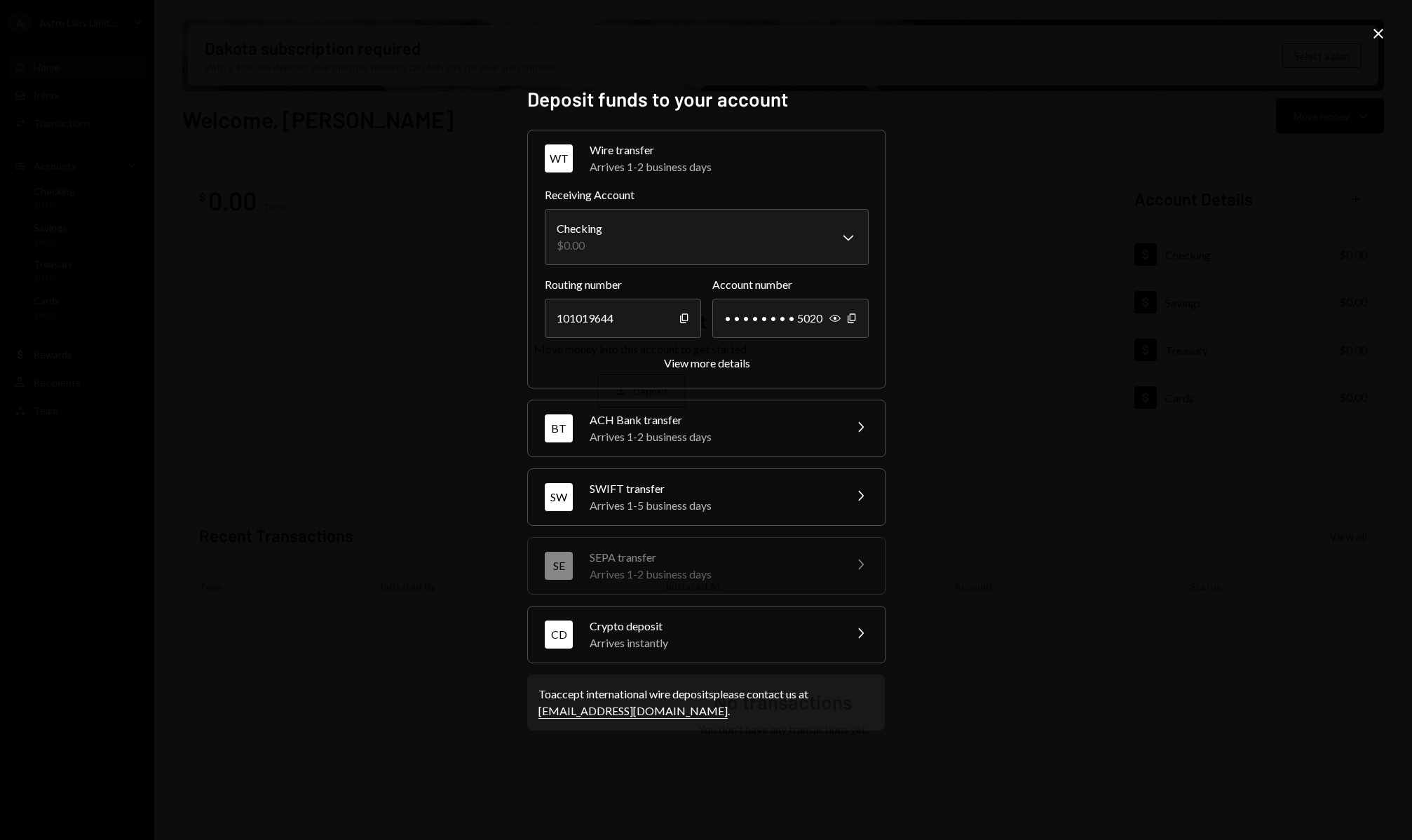
click at [688, 642] on div "Arrives instantly" at bounding box center [711, 642] width 245 height 17
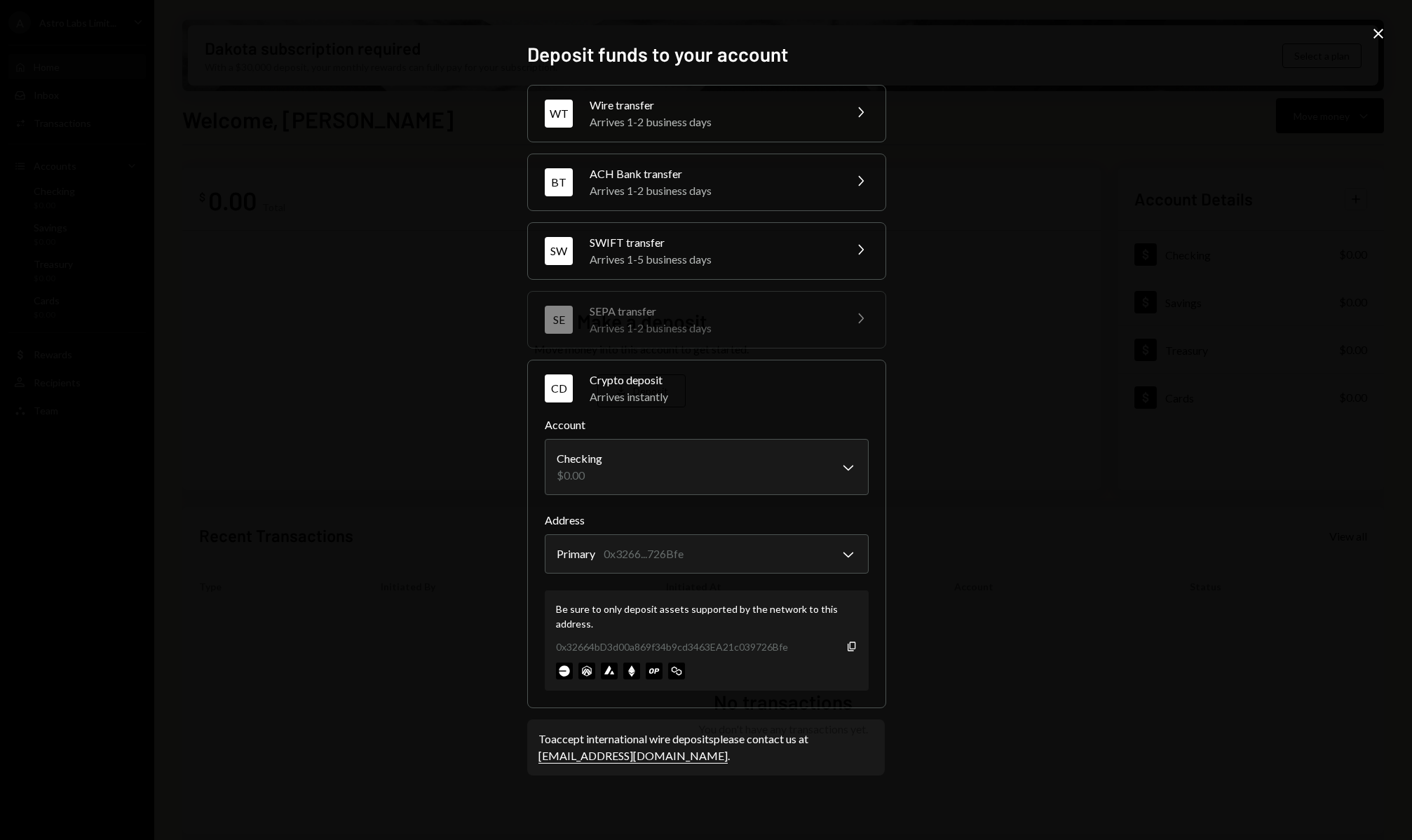
click at [1057, 486] on div "**********" at bounding box center [706, 420] width 1412 height 840
click at [1374, 35] on icon "Close" at bounding box center [1378, 33] width 17 height 17
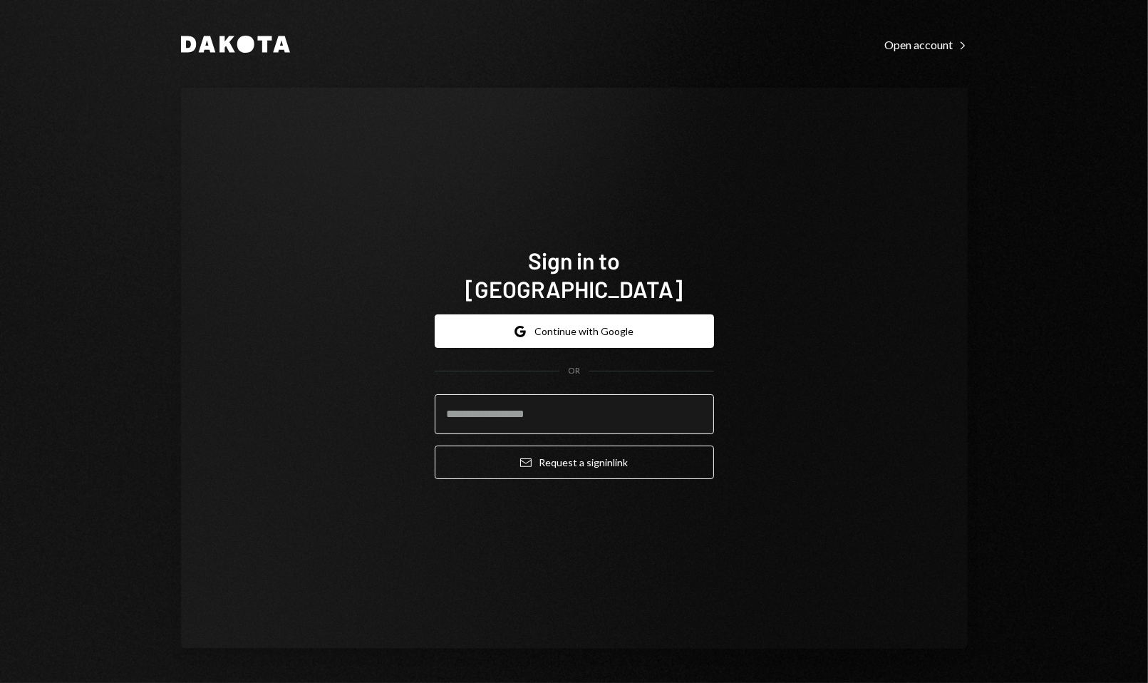
click at [504, 394] on input "email" at bounding box center [574, 414] width 279 height 40
click at [496, 400] on input "email" at bounding box center [574, 414] width 279 height 40
click at [514, 395] on input "email" at bounding box center [574, 414] width 279 height 40
click at [508, 398] on input "email" at bounding box center [574, 414] width 279 height 40
type input "**********"
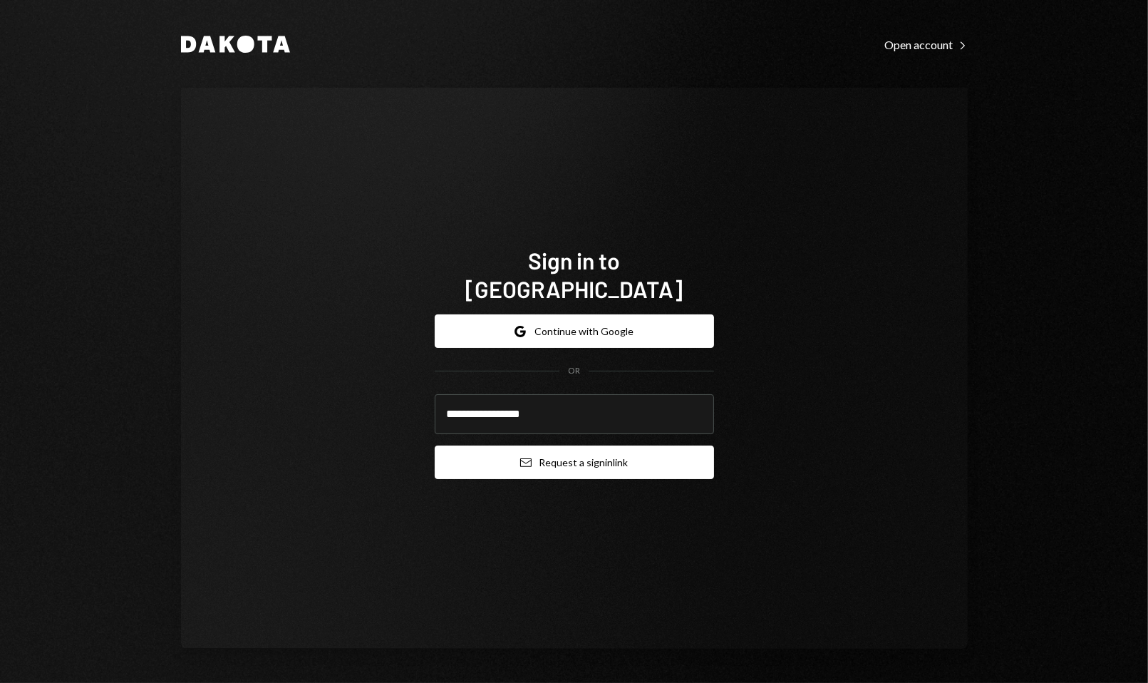
click at [574, 445] on button "Email Request a sign in link" at bounding box center [574, 461] width 279 height 33
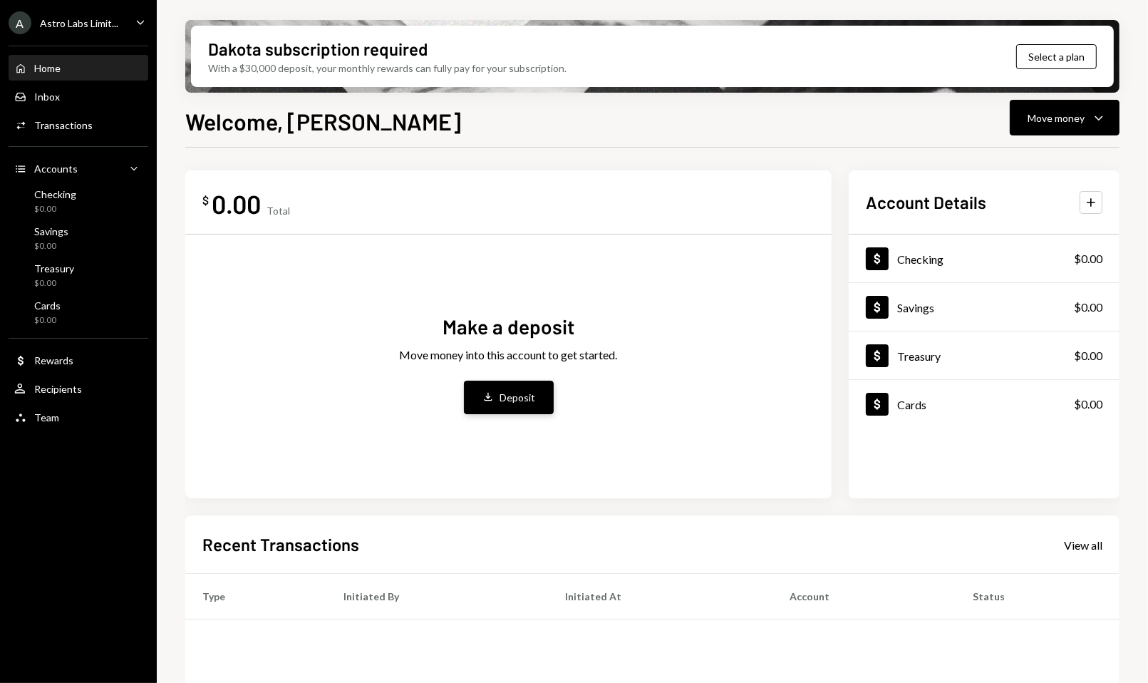
click at [532, 399] on div "Deposit" at bounding box center [518, 397] width 36 height 15
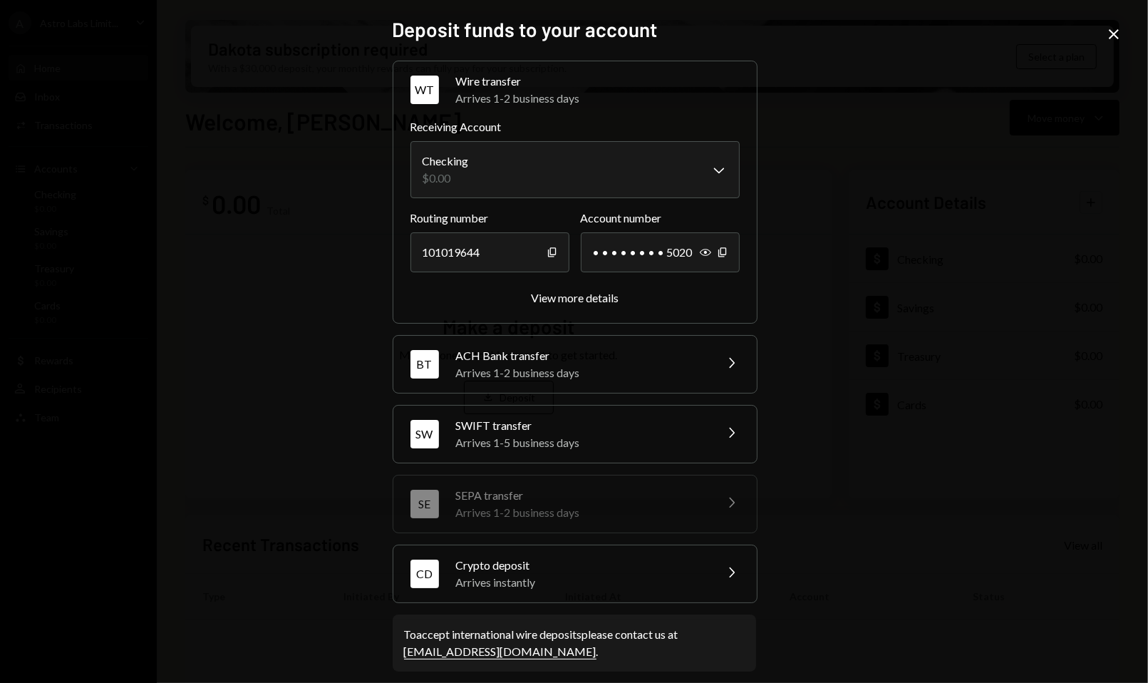
click at [540, 584] on div "Arrives instantly" at bounding box center [580, 582] width 249 height 17
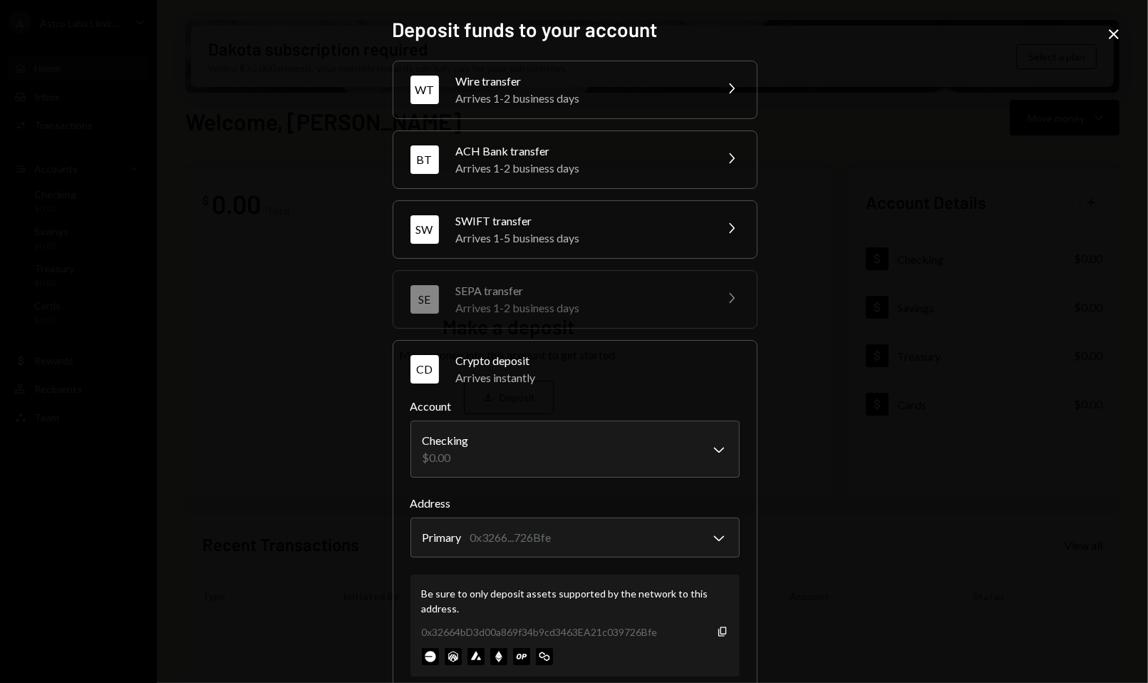
scroll to position [100, 0]
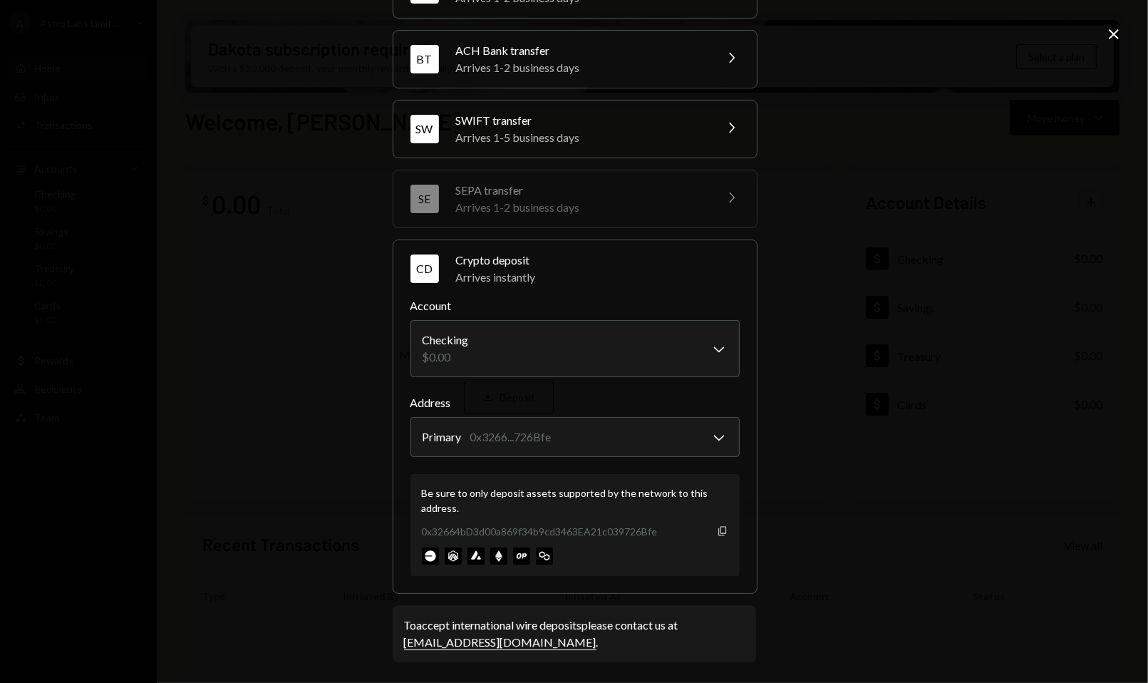
click at [718, 531] on icon "Copy" at bounding box center [722, 530] width 11 height 11
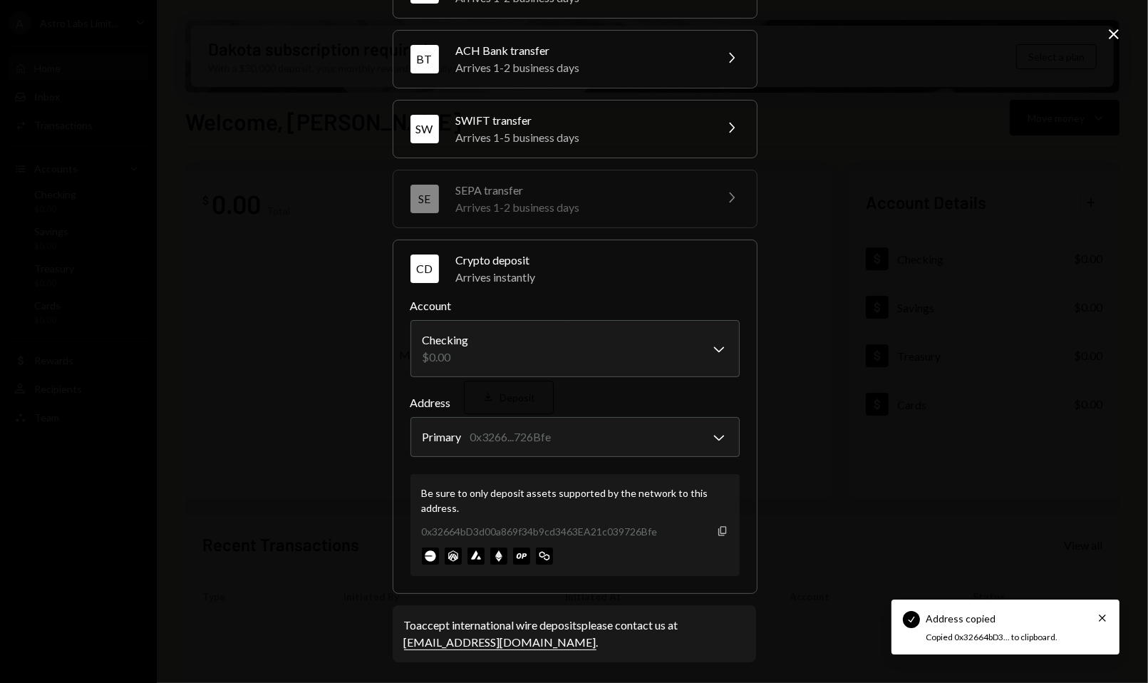
click at [718, 531] on icon "Copy" at bounding box center [722, 530] width 11 height 11
click at [717, 534] on icon "Copy" at bounding box center [722, 530] width 11 height 11
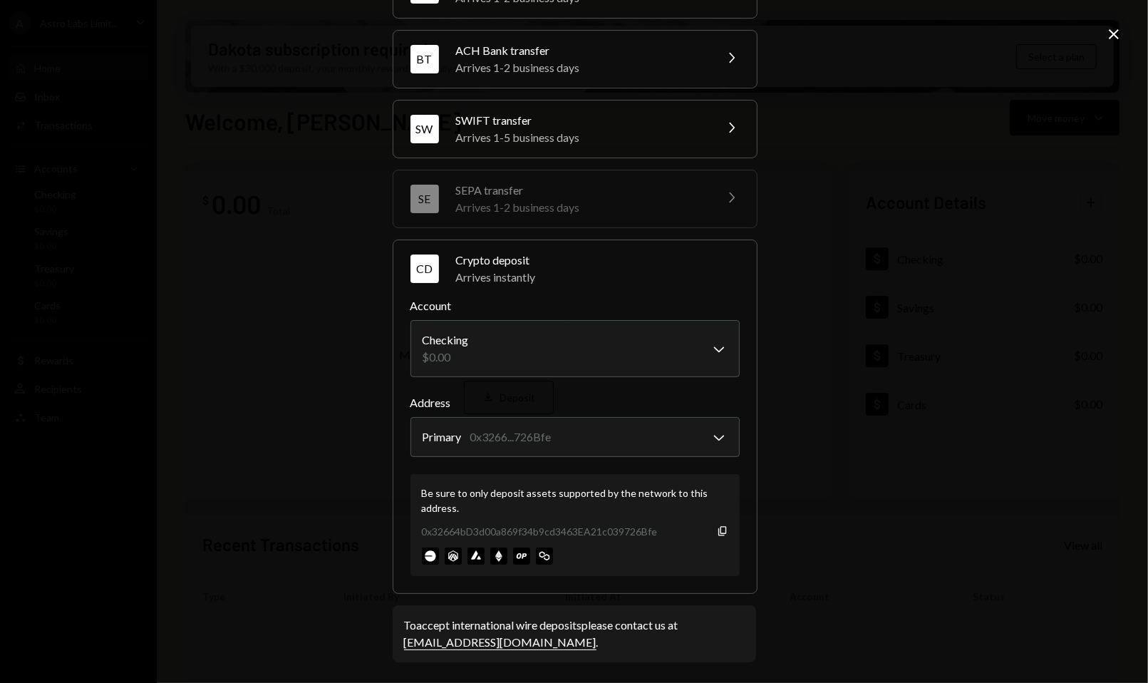
click at [307, 163] on div "**********" at bounding box center [574, 341] width 1148 height 683
click at [1109, 31] on icon "Close" at bounding box center [1113, 34] width 17 height 17
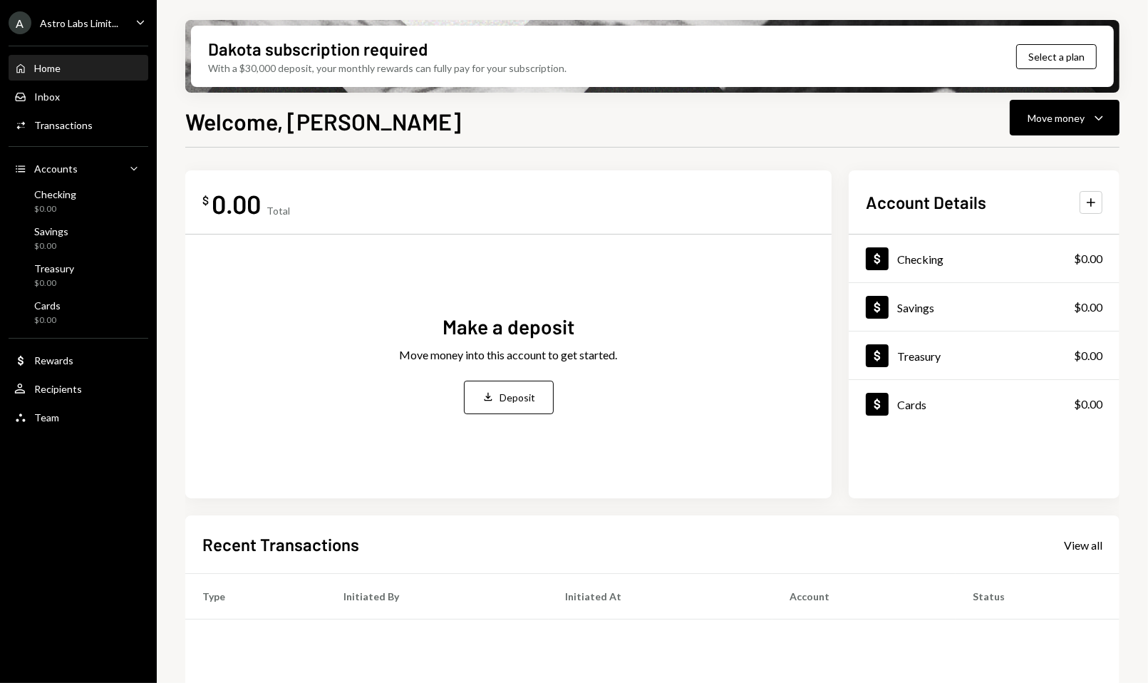
click at [405, 393] on div "Make a deposit Move money into this account to get started. Deposit Deposit" at bounding box center [508, 363] width 612 height 235
click at [1100, 119] on icon "Caret Down" at bounding box center [1098, 117] width 17 height 17
click at [1014, 164] on div "Send" at bounding box center [1053, 160] width 104 height 15
click at [1011, 155] on div "Send" at bounding box center [1053, 160] width 104 height 15
click at [887, 128] on div "Welcome, DENIS Move money Caret Down" at bounding box center [652, 119] width 934 height 31
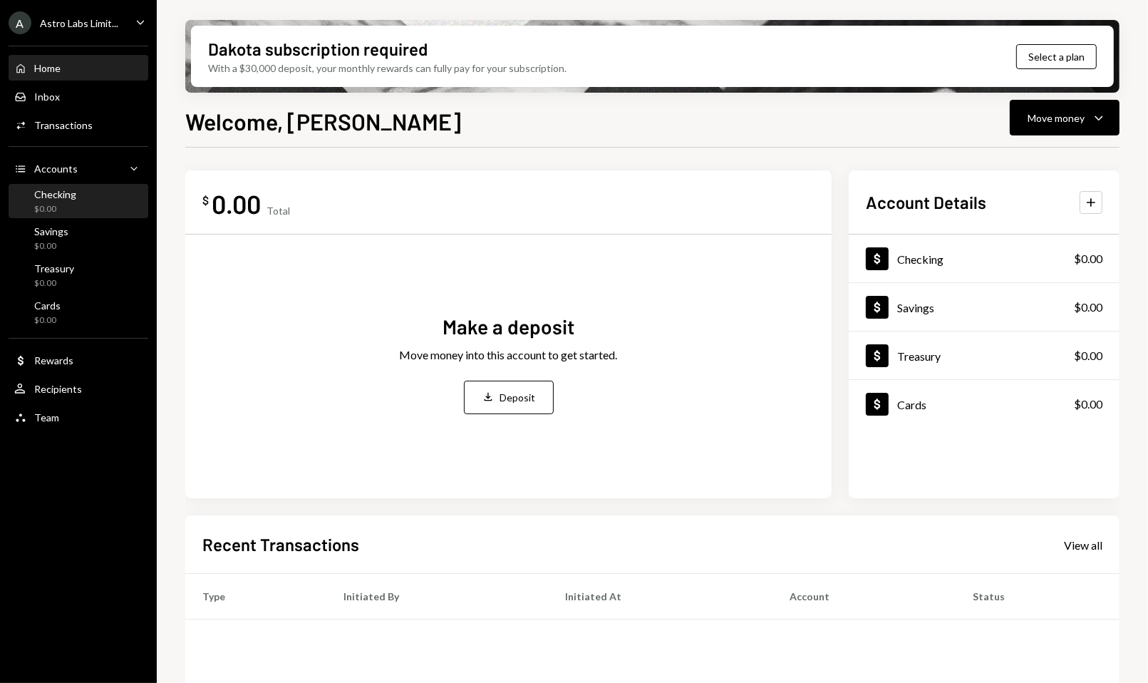
click at [85, 212] on div "Checking $0.00" at bounding box center [78, 201] width 128 height 27
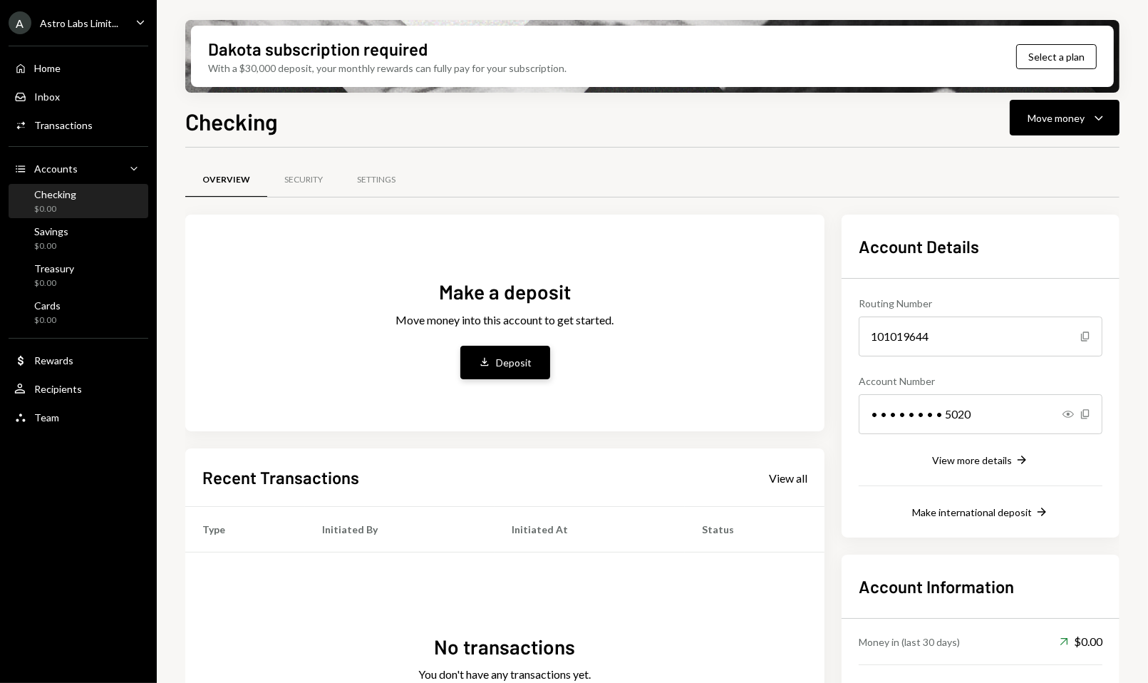
click at [482, 358] on icon "Deposit" at bounding box center [484, 362] width 13 height 13
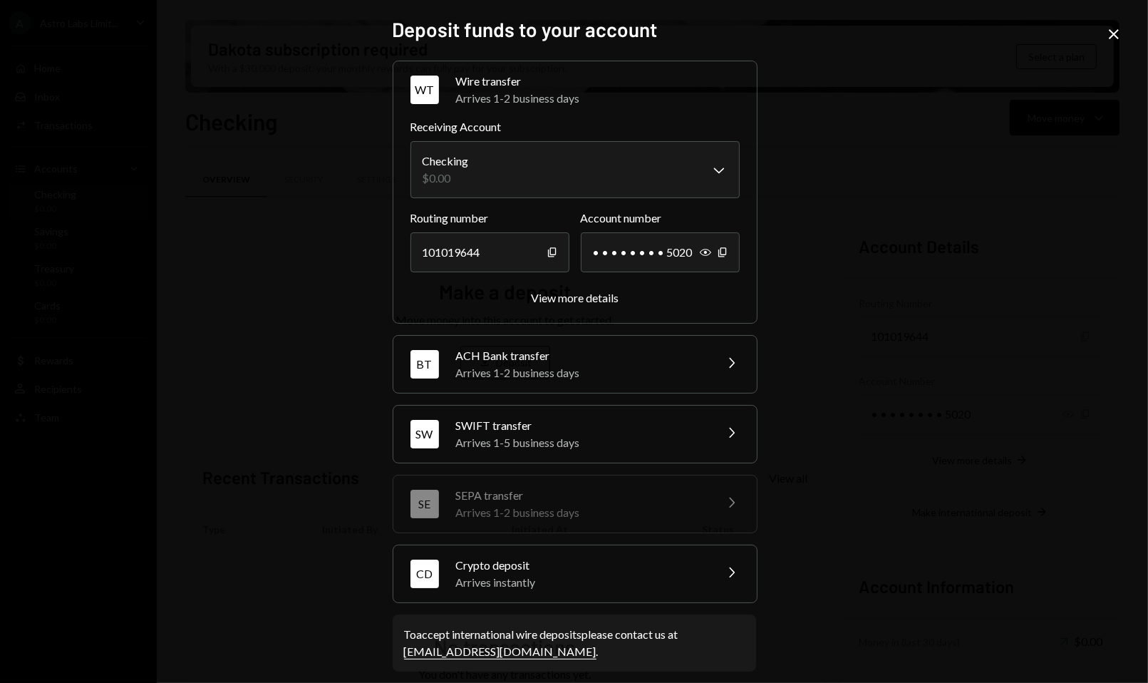
click at [462, 556] on div "Crypto deposit" at bounding box center [580, 564] width 249 height 17
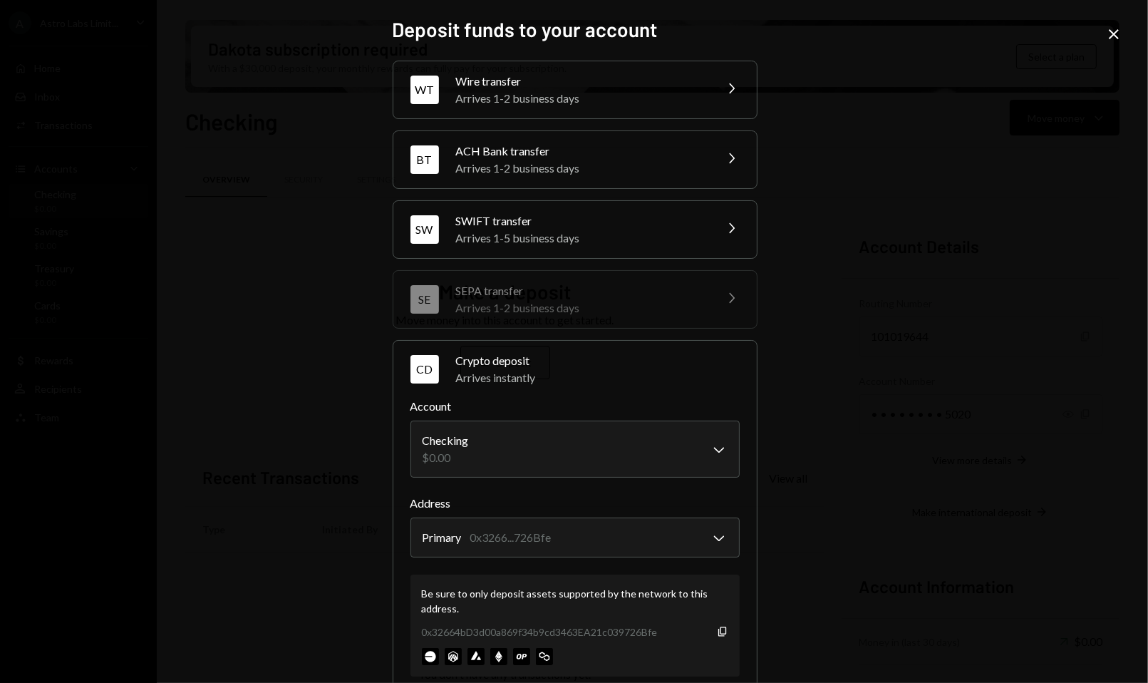
click at [724, 630] on div "Be sure to only deposit assets supported by the network to this address. 0x3266…" at bounding box center [574, 625] width 329 height 102
click at [1107, 43] on div "Close" at bounding box center [1113, 35] width 17 height 19
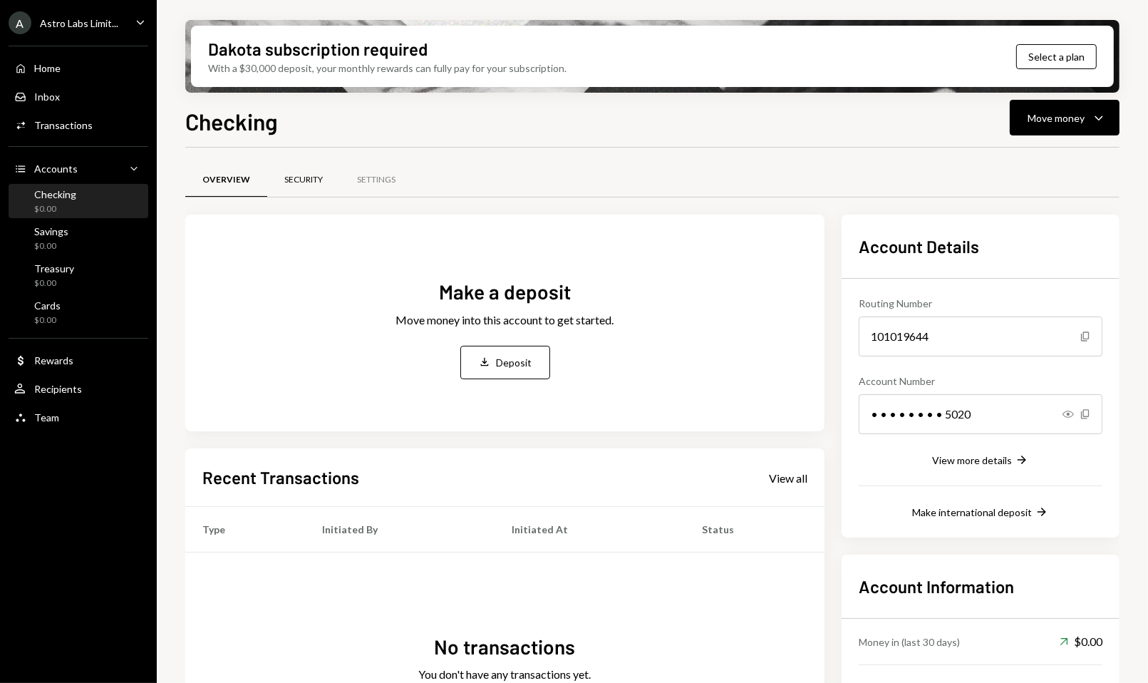
click at [303, 182] on div "Security" at bounding box center [303, 180] width 38 height 12
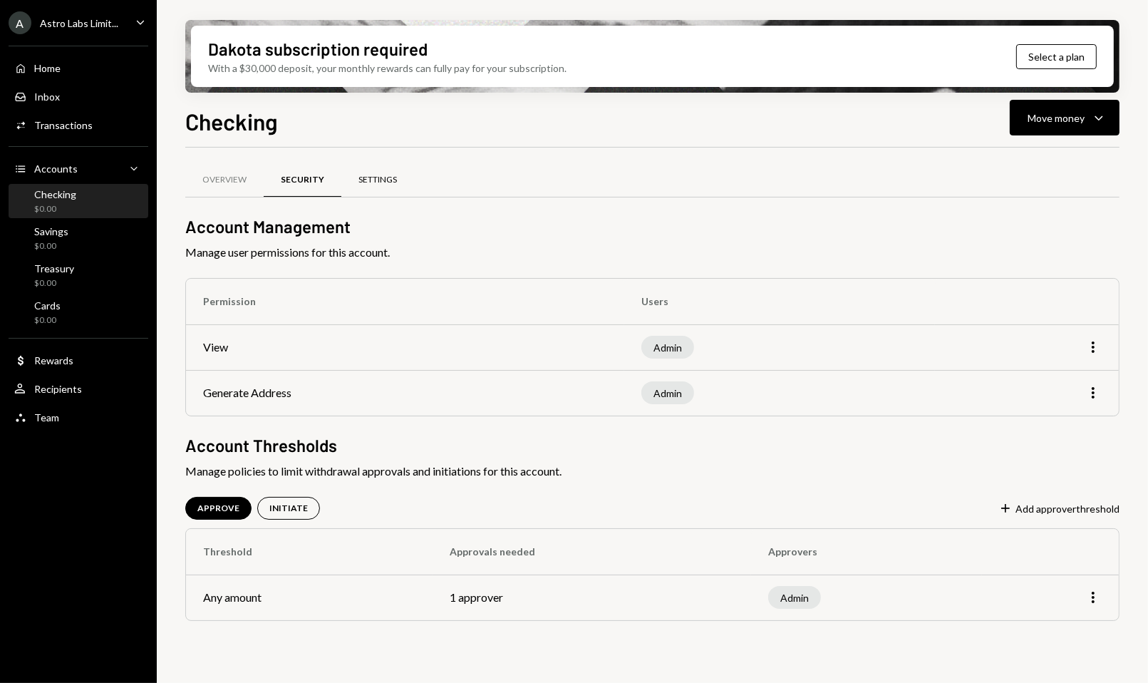
click at [387, 185] on div "Settings" at bounding box center [377, 180] width 73 height 34
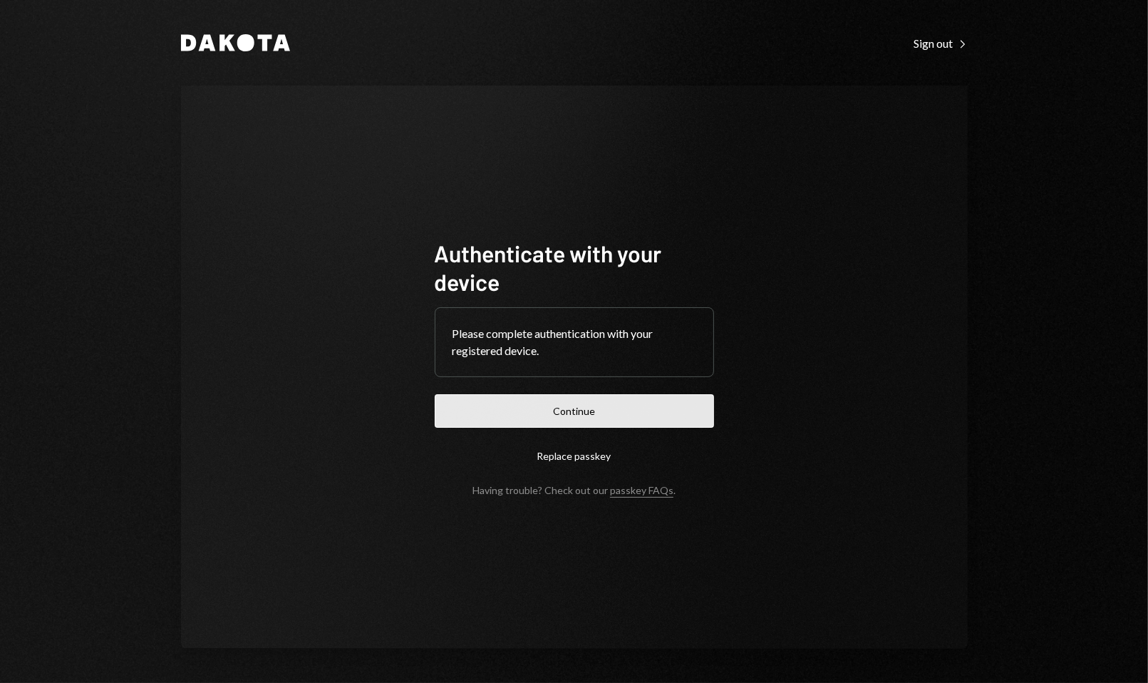
click at [593, 407] on button "Continue" at bounding box center [574, 410] width 279 height 33
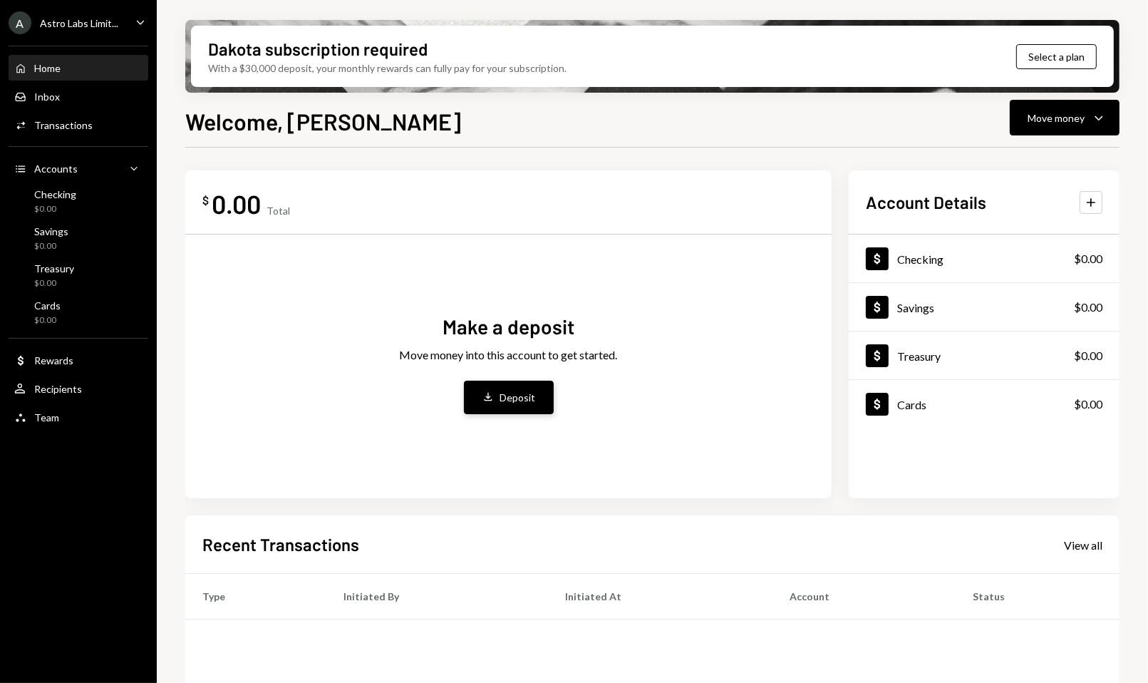
click at [487, 408] on button "Deposit Deposit" at bounding box center [509, 396] width 90 height 33
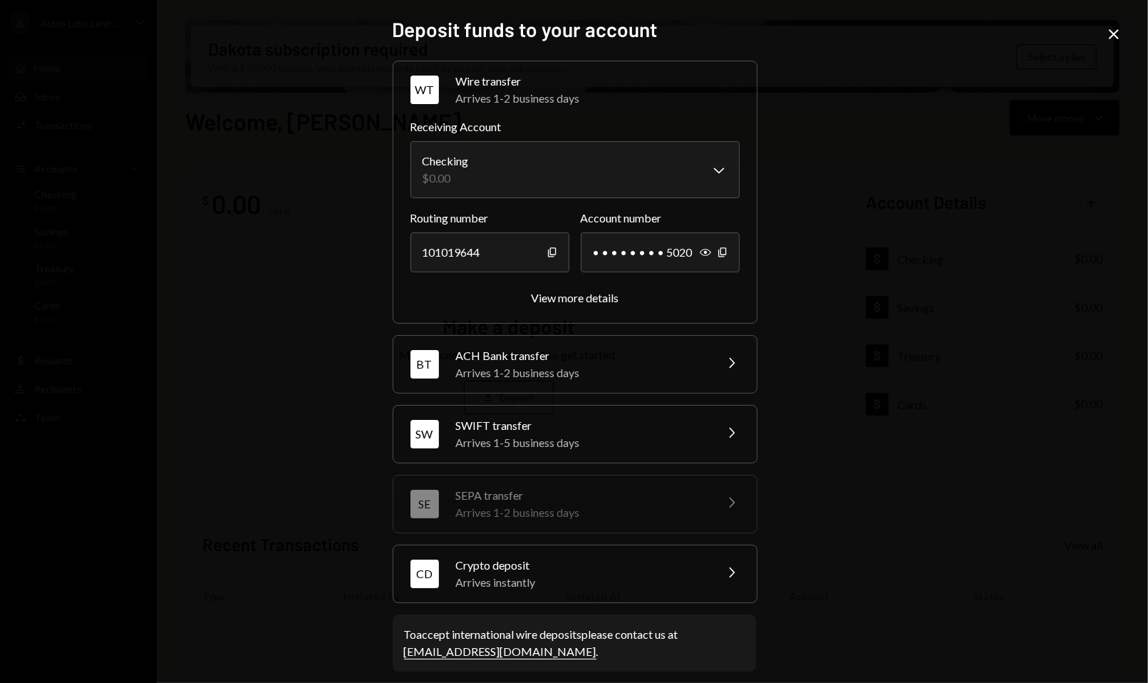
click at [541, 574] on div "Arrives instantly" at bounding box center [580, 582] width 249 height 17
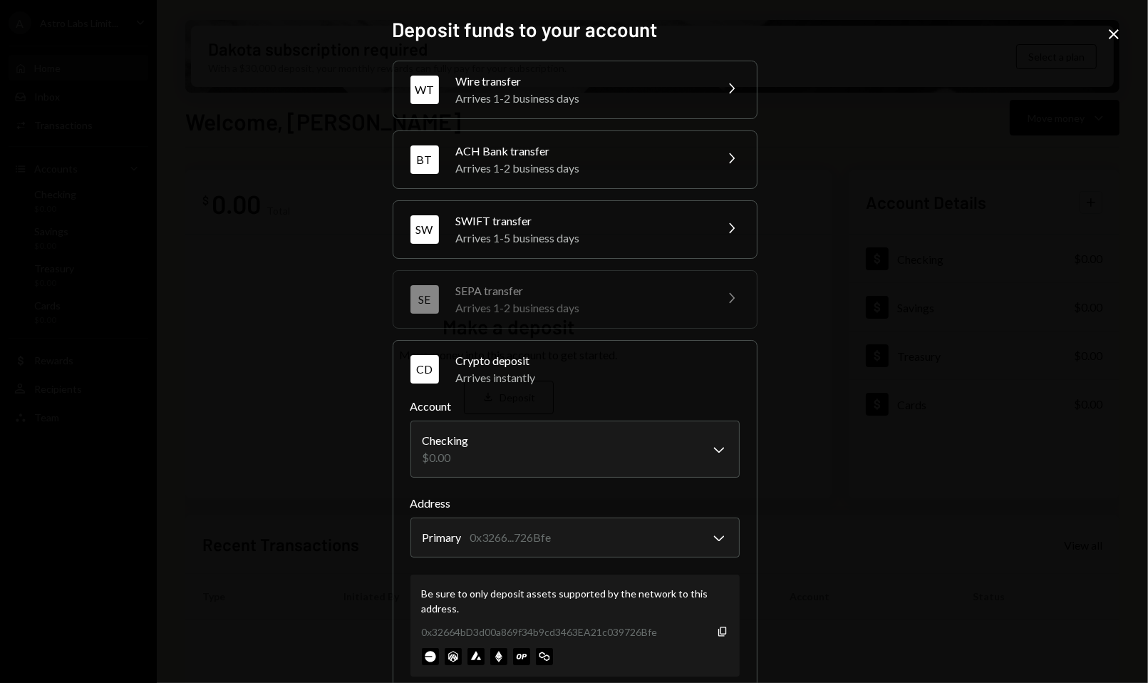
click at [1113, 34] on icon at bounding box center [1114, 34] width 10 height 10
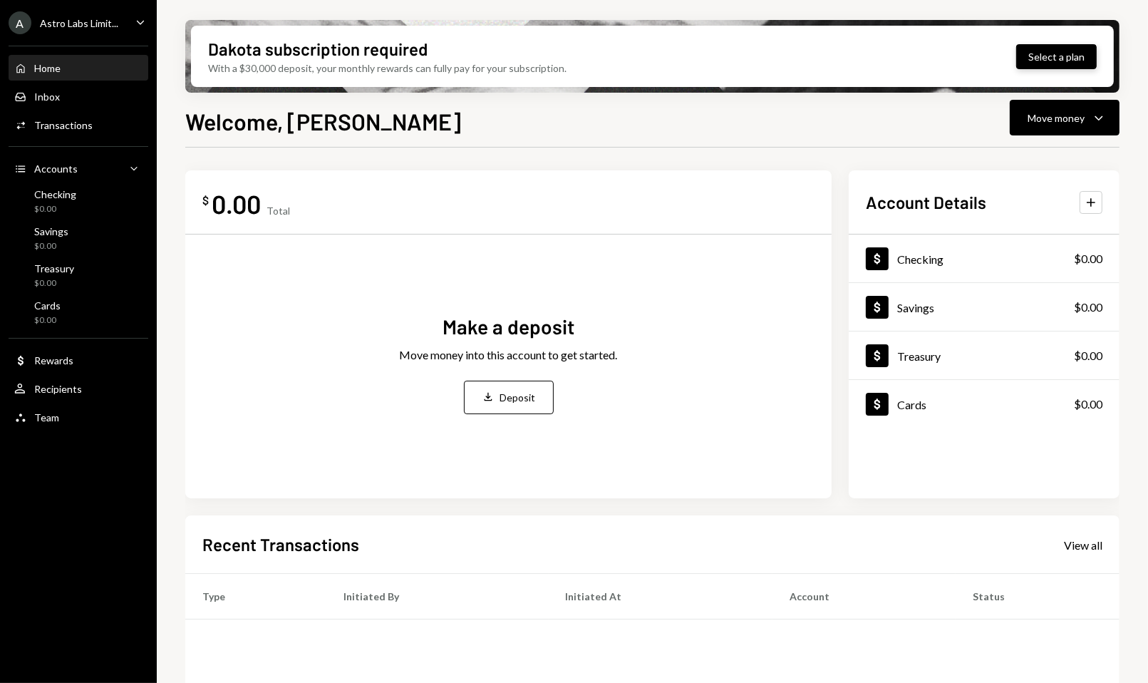
click at [1044, 51] on button "Select a plan" at bounding box center [1056, 56] width 81 height 25
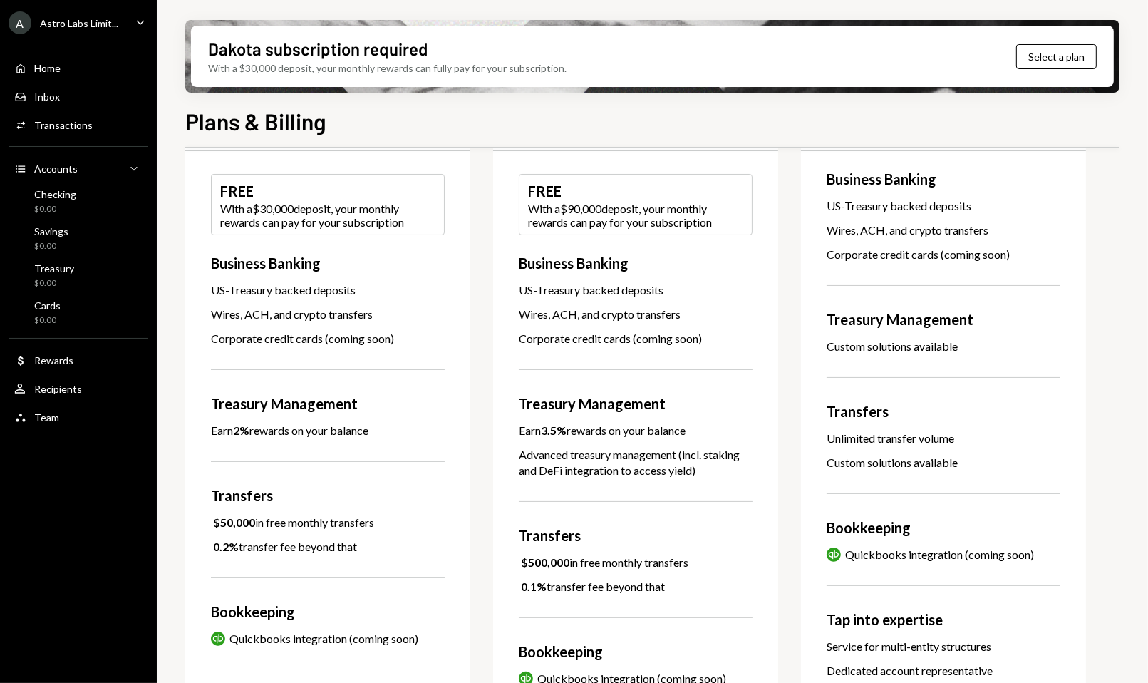
scroll to position [235, 0]
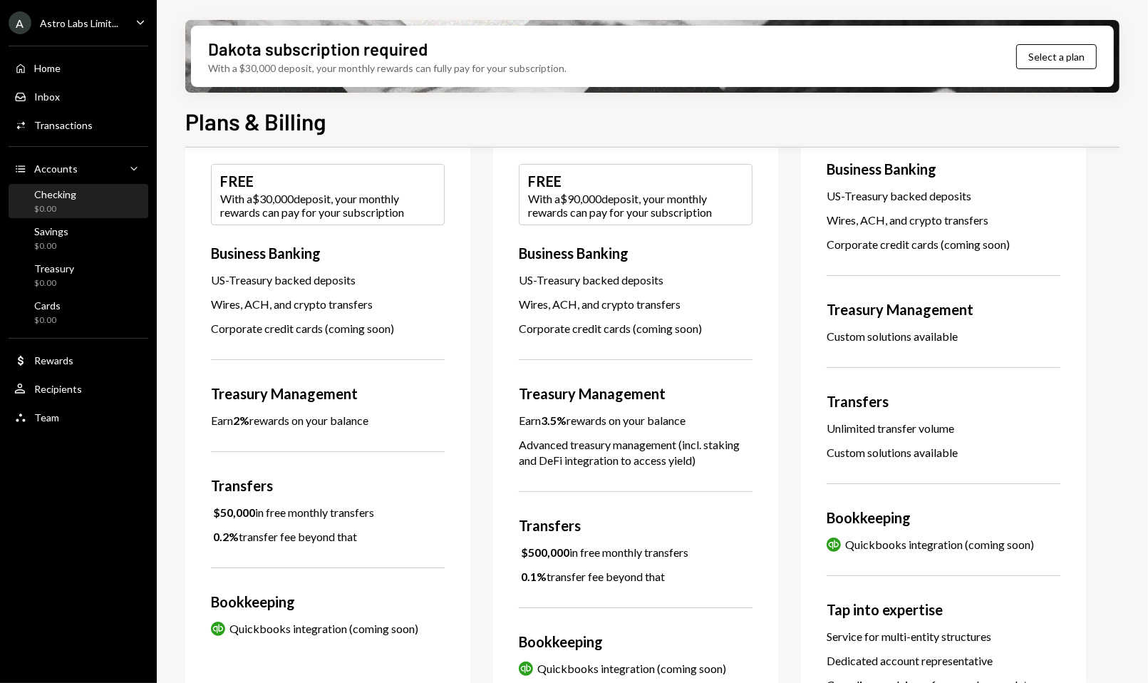
click at [80, 209] on div "Checking $0.00" at bounding box center [78, 201] width 128 height 27
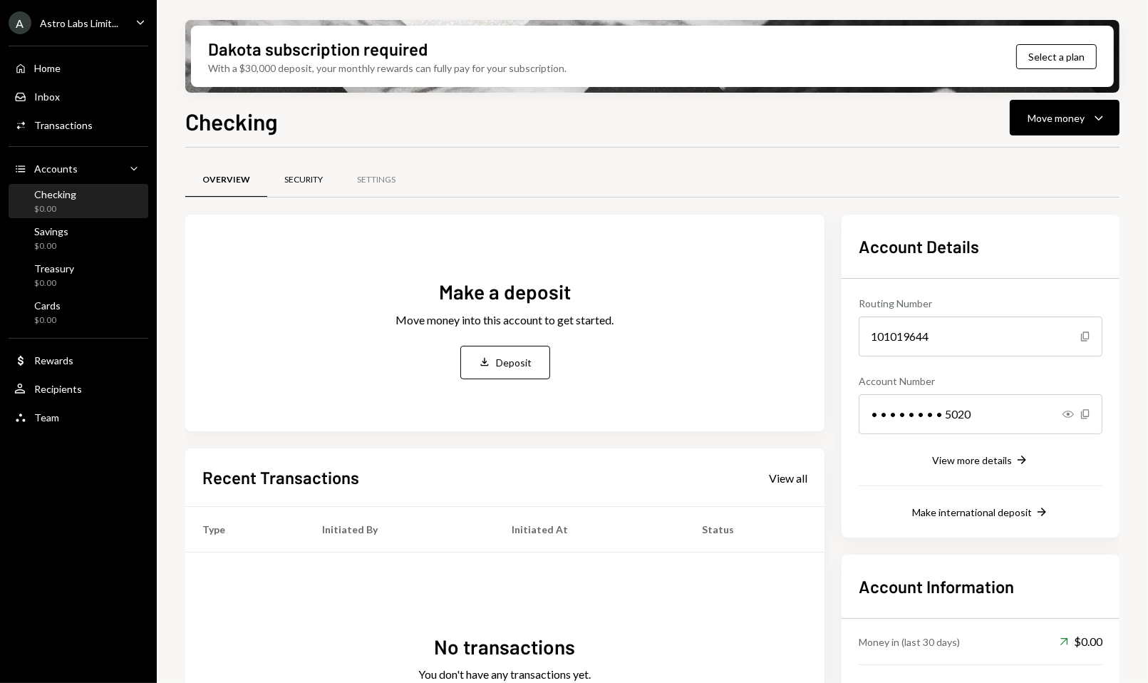
click at [312, 176] on div "Security" at bounding box center [303, 180] width 38 height 12
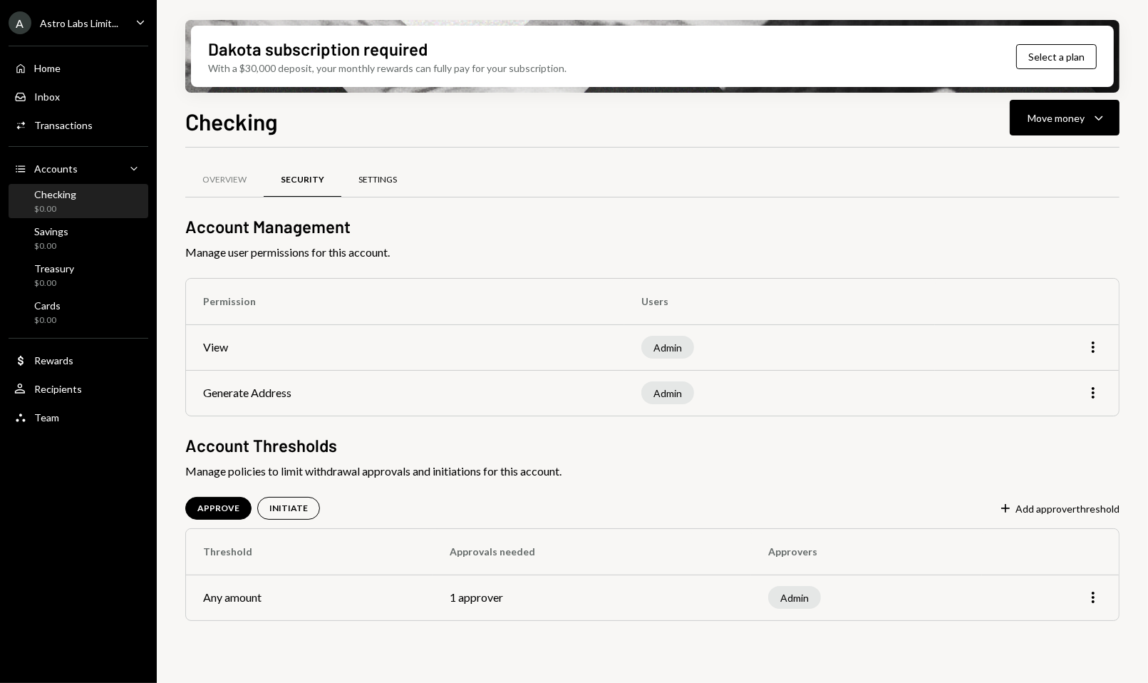
click at [359, 175] on div "Settings" at bounding box center [377, 180] width 38 height 12
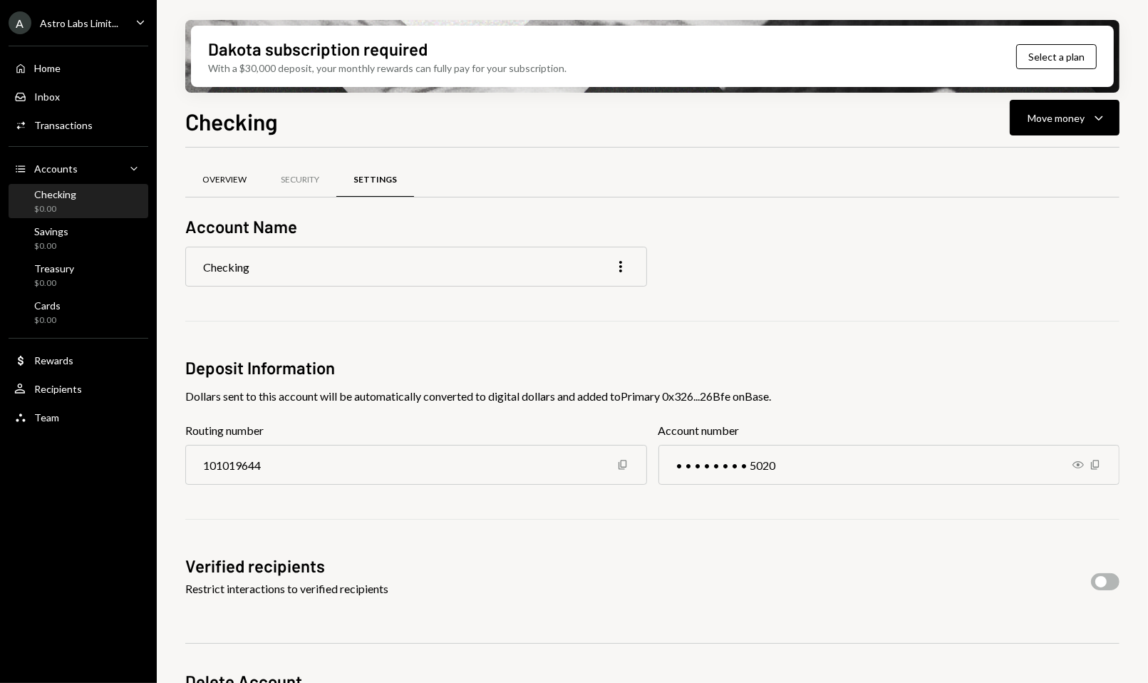
click at [200, 180] on div "Overview" at bounding box center [224, 180] width 78 height 34
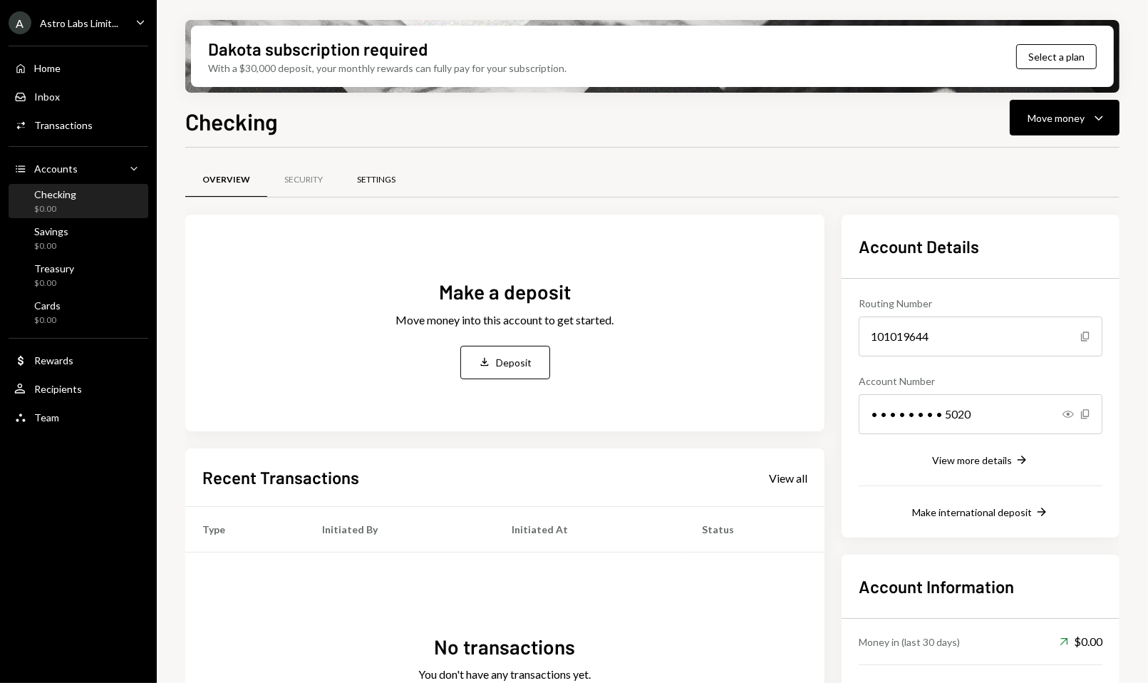
click at [368, 181] on div "Settings" at bounding box center [376, 180] width 38 height 12
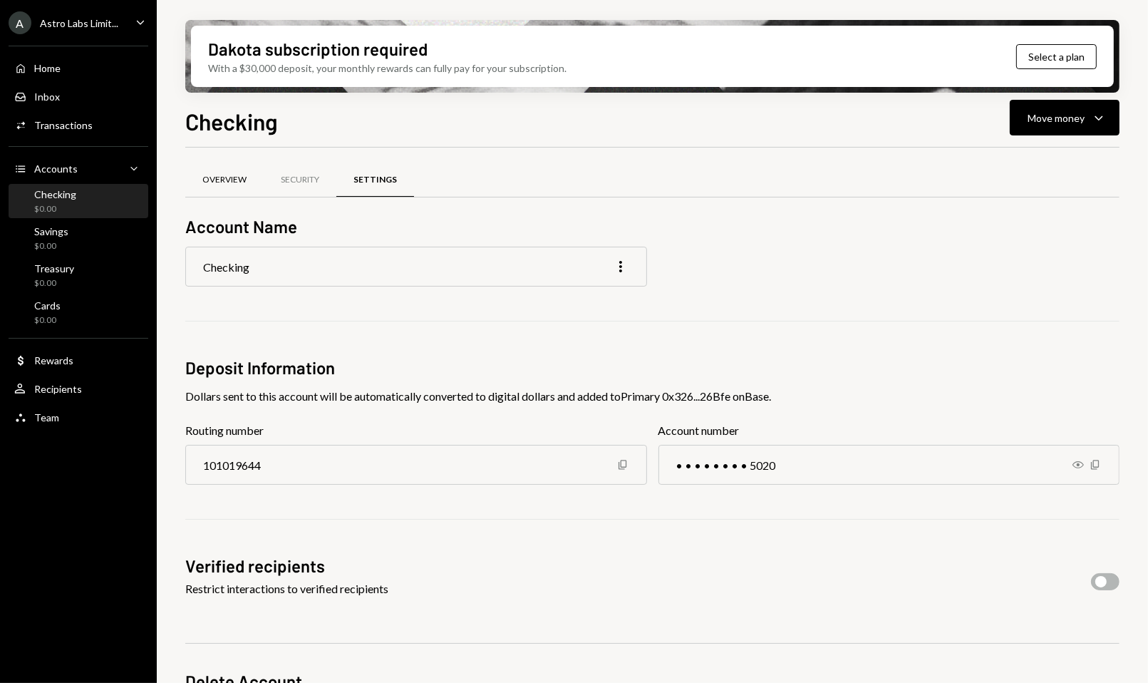
click at [244, 188] on div "Overview" at bounding box center [224, 180] width 78 height 34
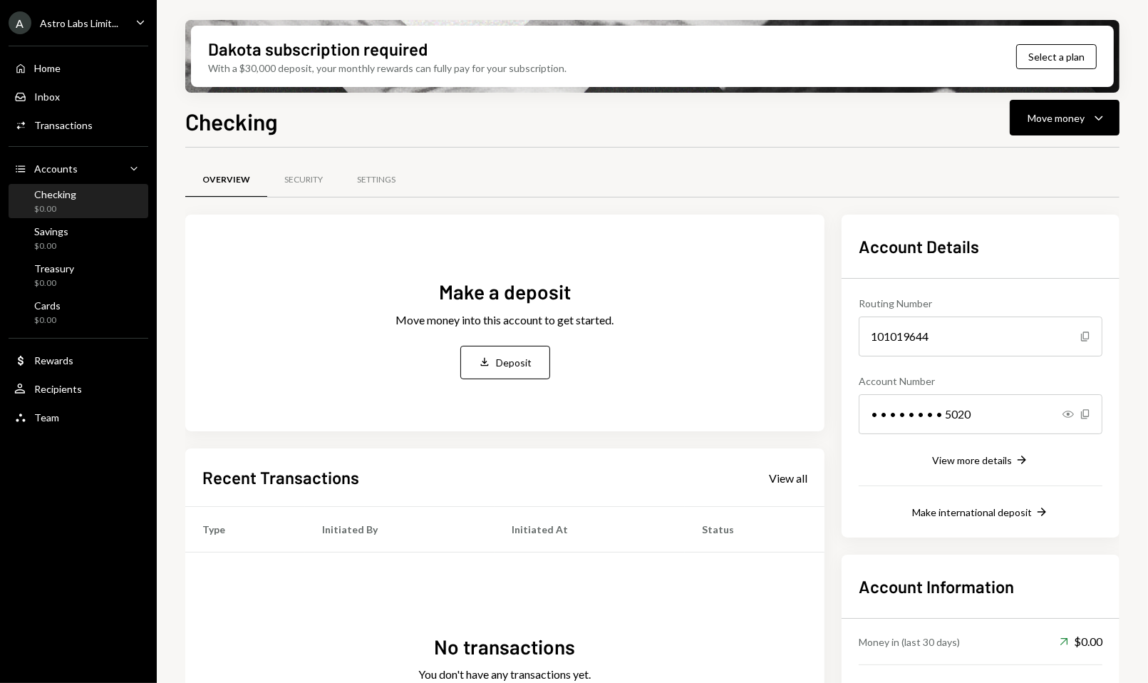
click at [103, 195] on div "Checking $0.00" at bounding box center [78, 201] width 128 height 27
click at [517, 368] on div "Deposit" at bounding box center [515, 362] width 36 height 15
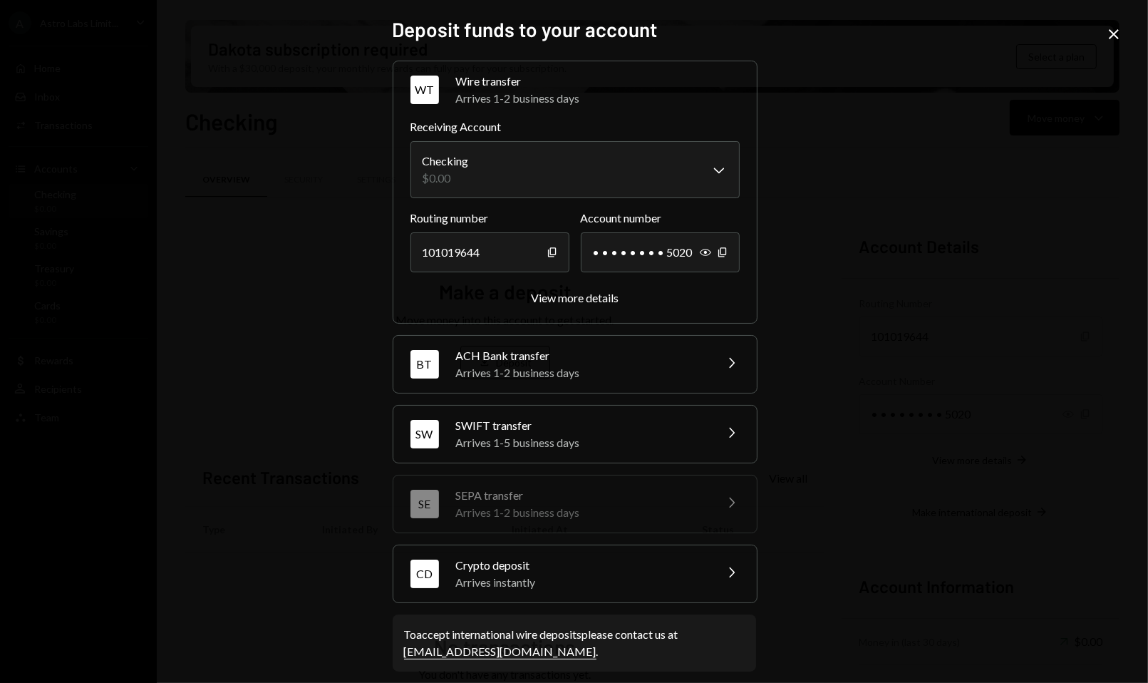
click at [758, 202] on div "**********" at bounding box center [574, 341] width 398 height 683
click at [1111, 33] on icon "Close" at bounding box center [1113, 34] width 17 height 17
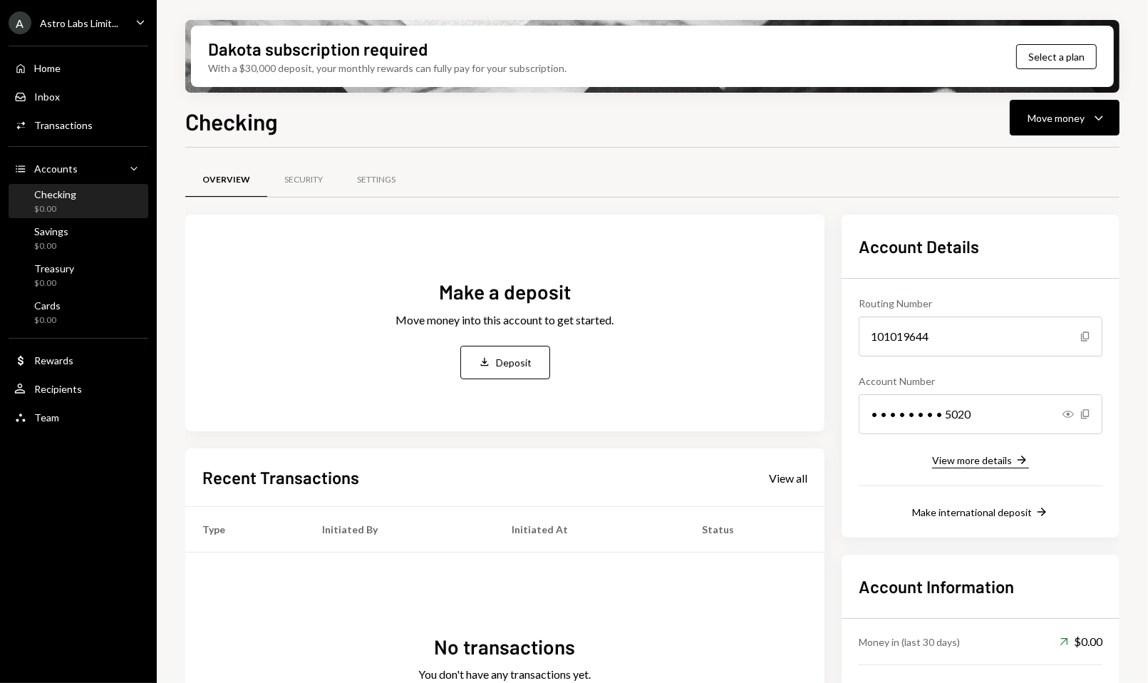
click at [976, 454] on div "View more details" at bounding box center [972, 460] width 80 height 12
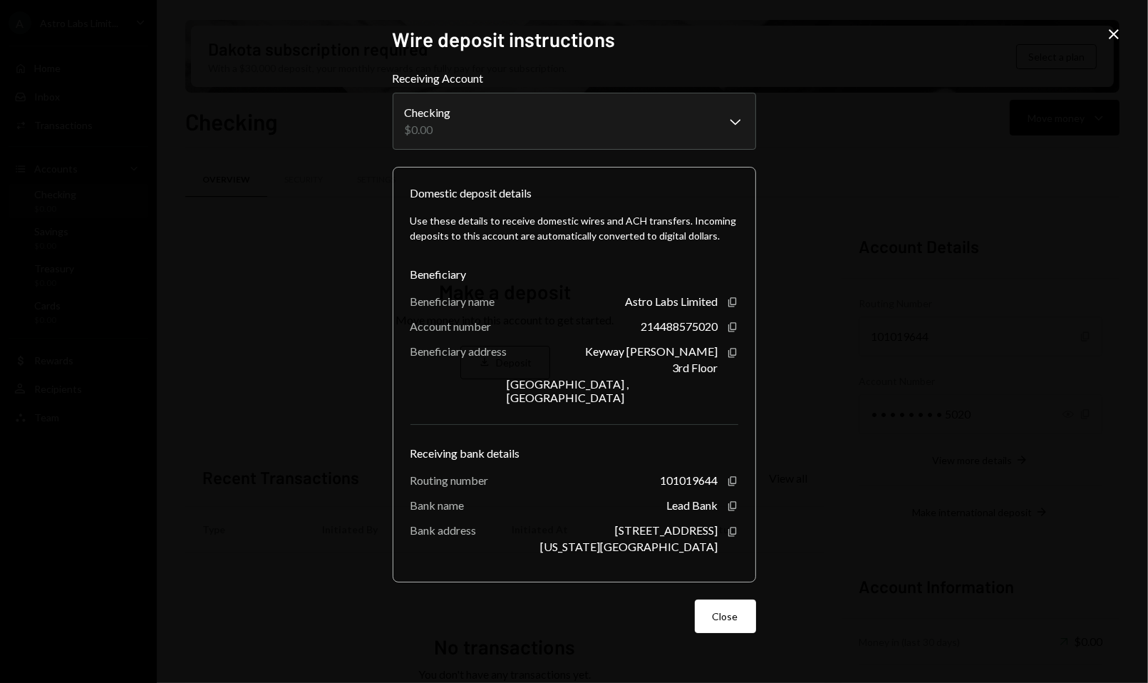
click at [1111, 31] on icon at bounding box center [1114, 34] width 10 height 10
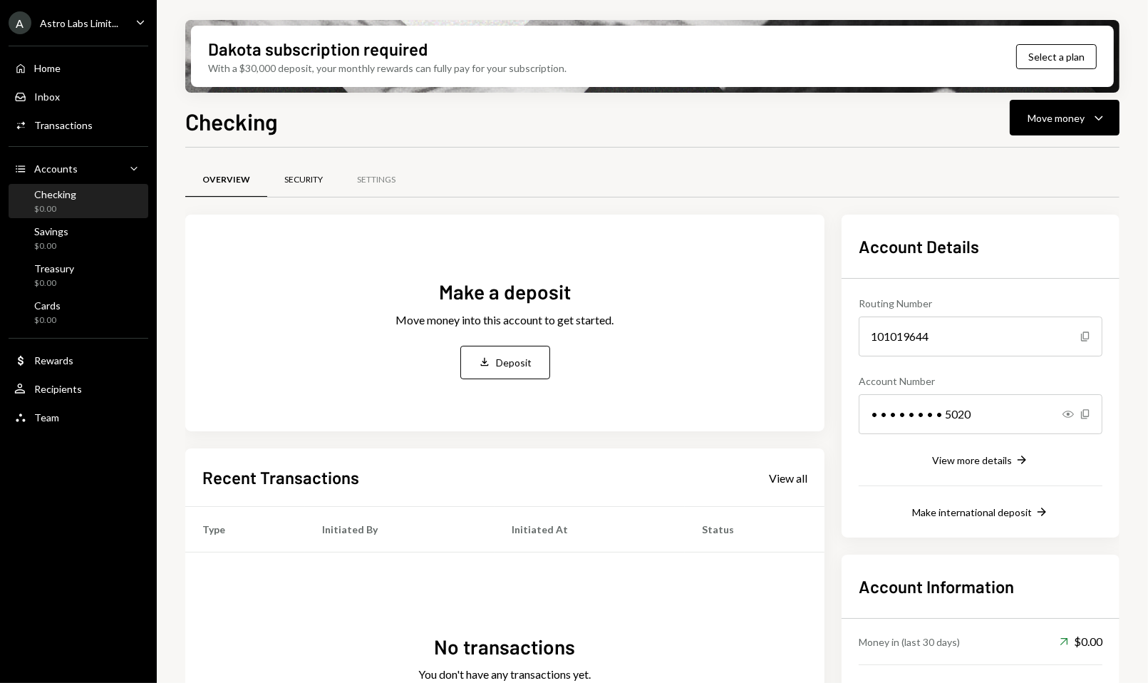
click at [295, 185] on div "Security" at bounding box center [303, 180] width 73 height 34
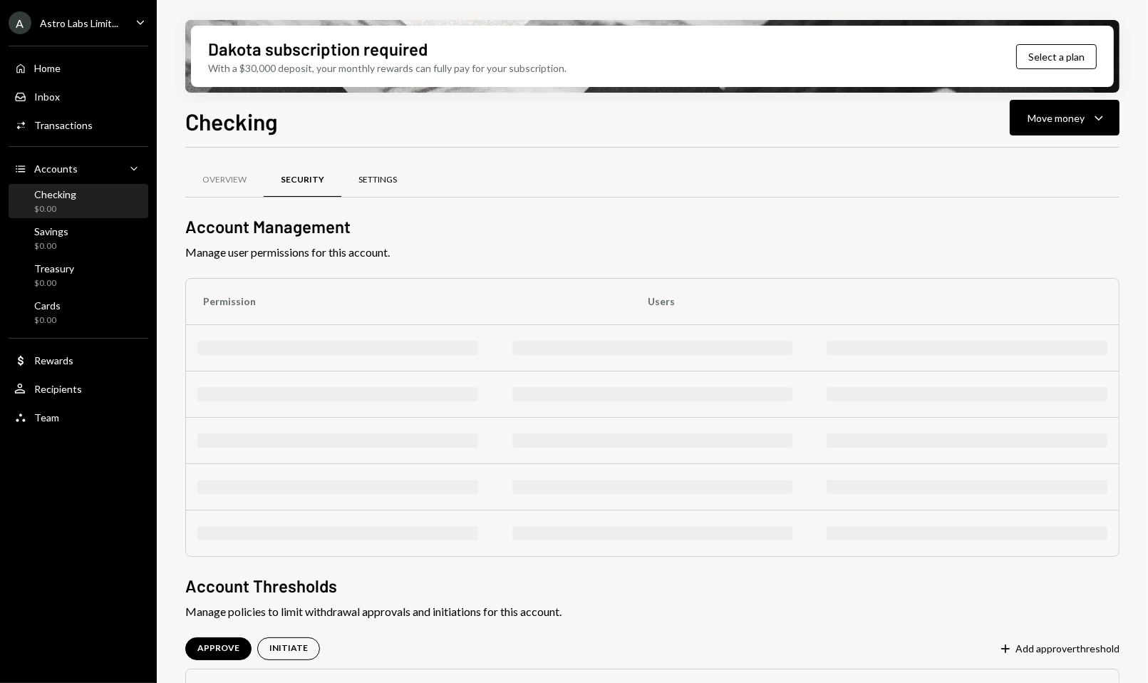
click at [381, 177] on div "Settings" at bounding box center [377, 180] width 38 height 12
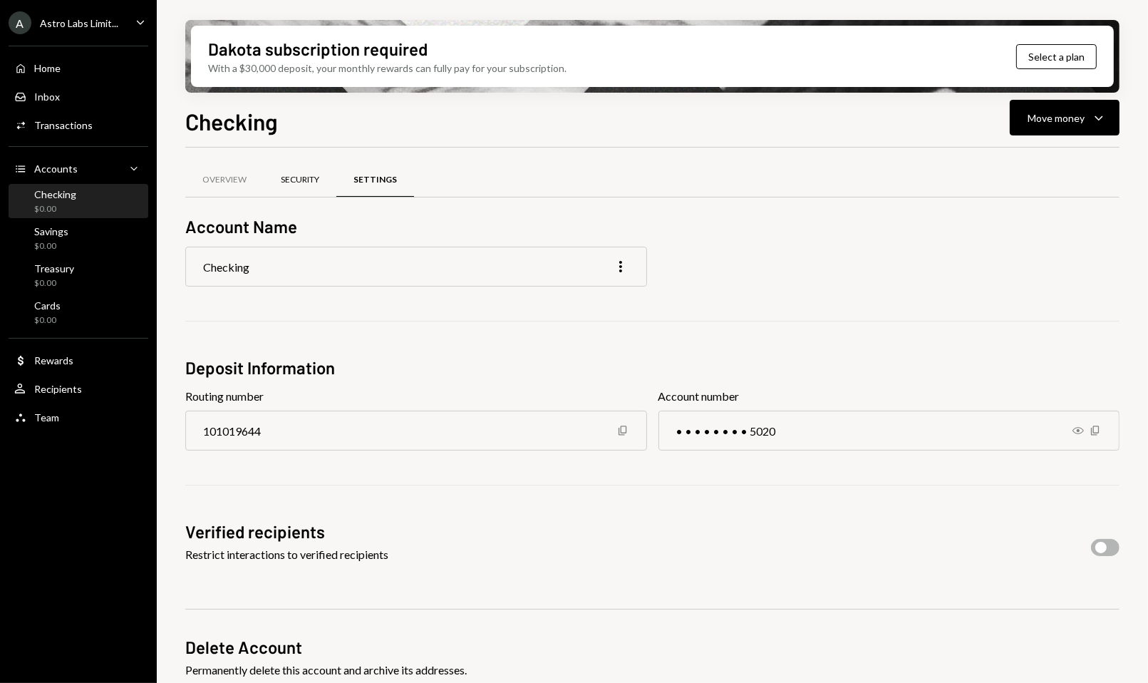
click at [288, 181] on div "Security" at bounding box center [300, 180] width 38 height 12
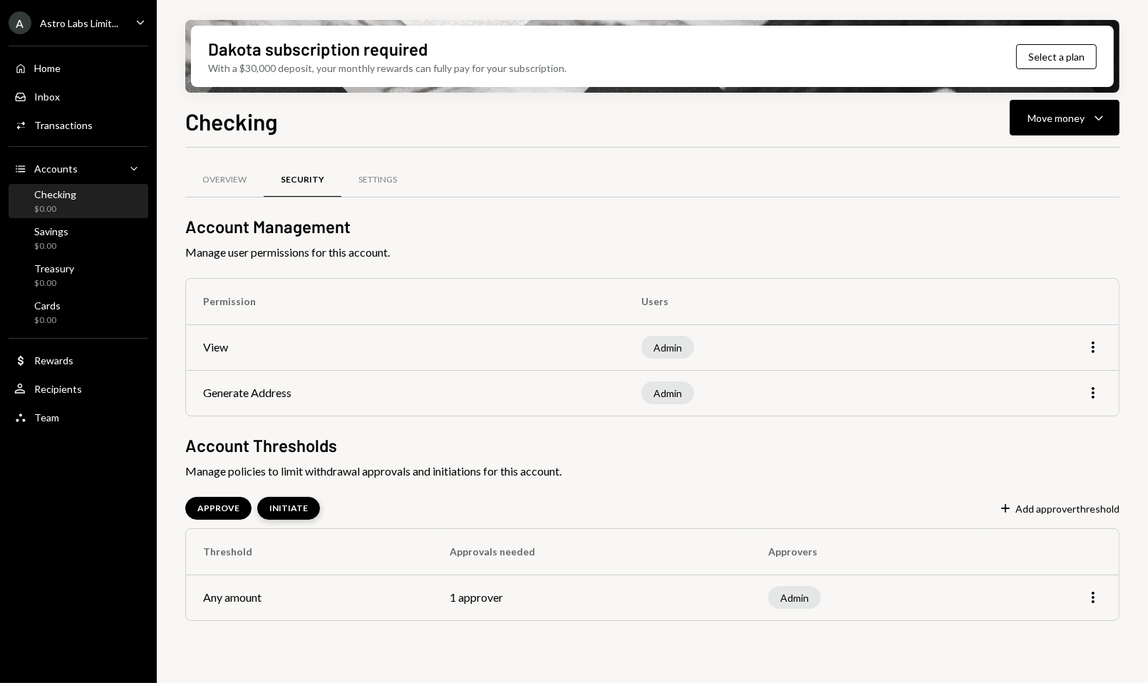
click at [294, 513] on div "INITIATE" at bounding box center [288, 508] width 63 height 23
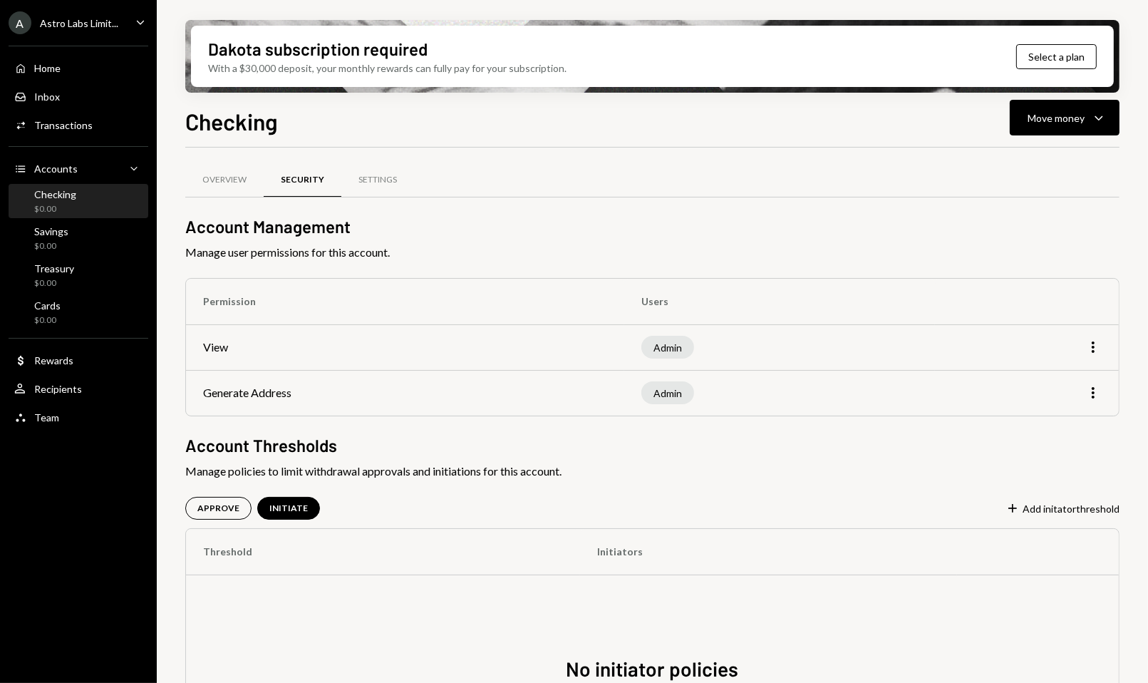
scroll to position [131, 0]
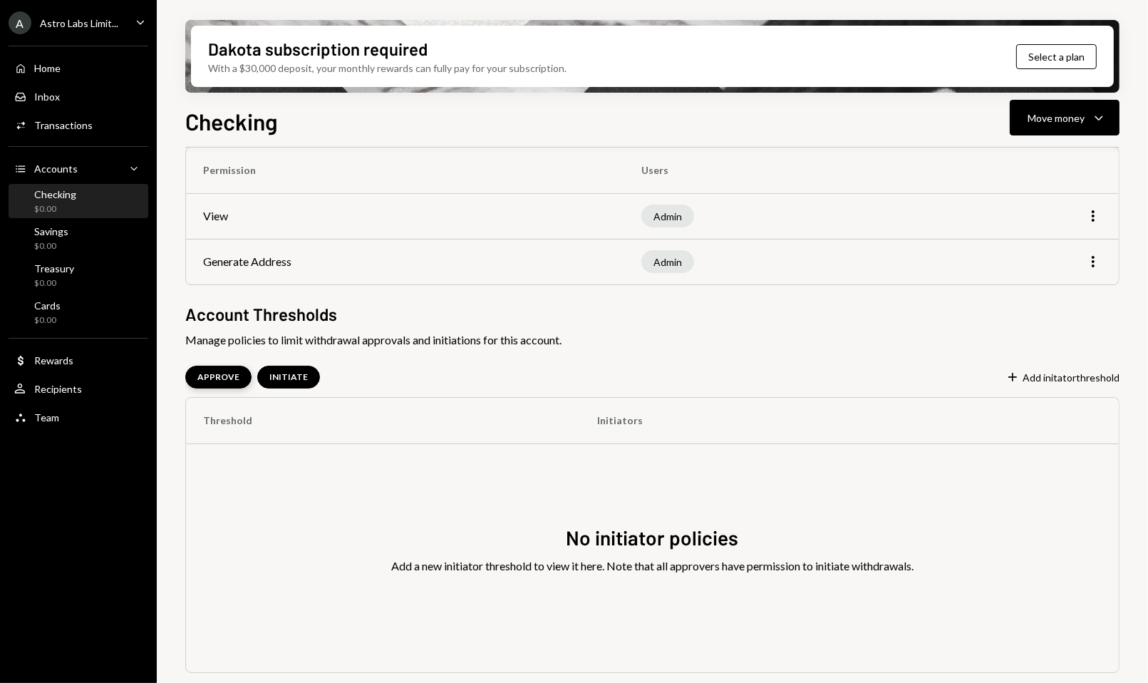
click at [222, 376] on div "APPROVE" at bounding box center [218, 377] width 42 height 12
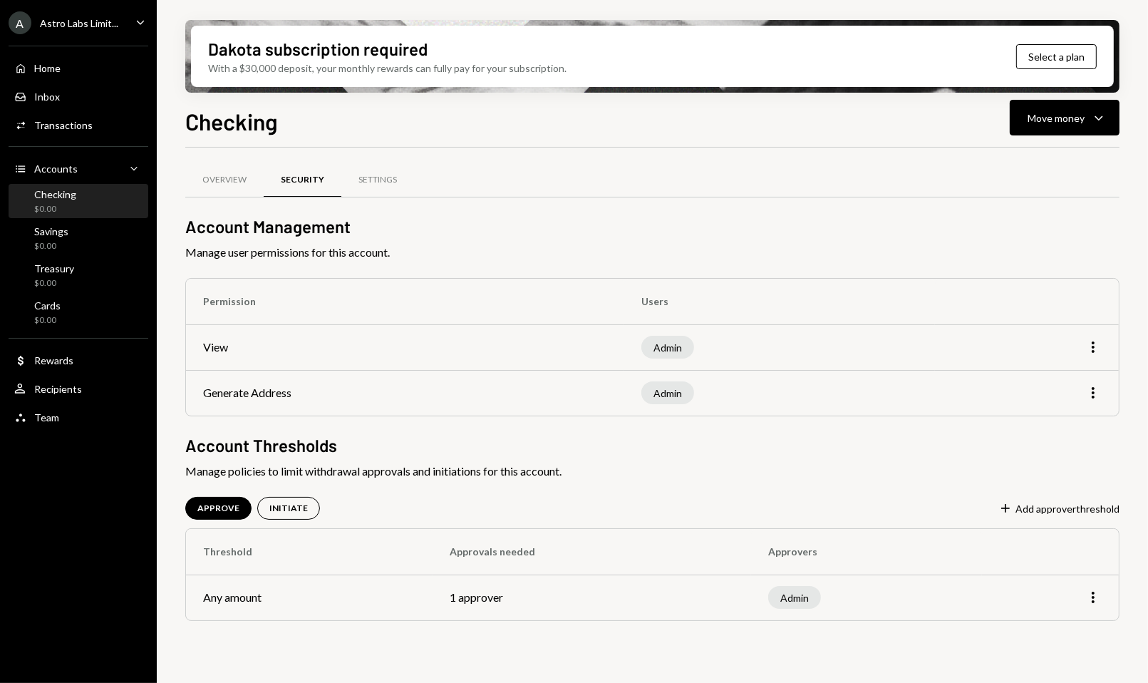
click at [92, 195] on div "Checking $0.00" at bounding box center [78, 201] width 128 height 27
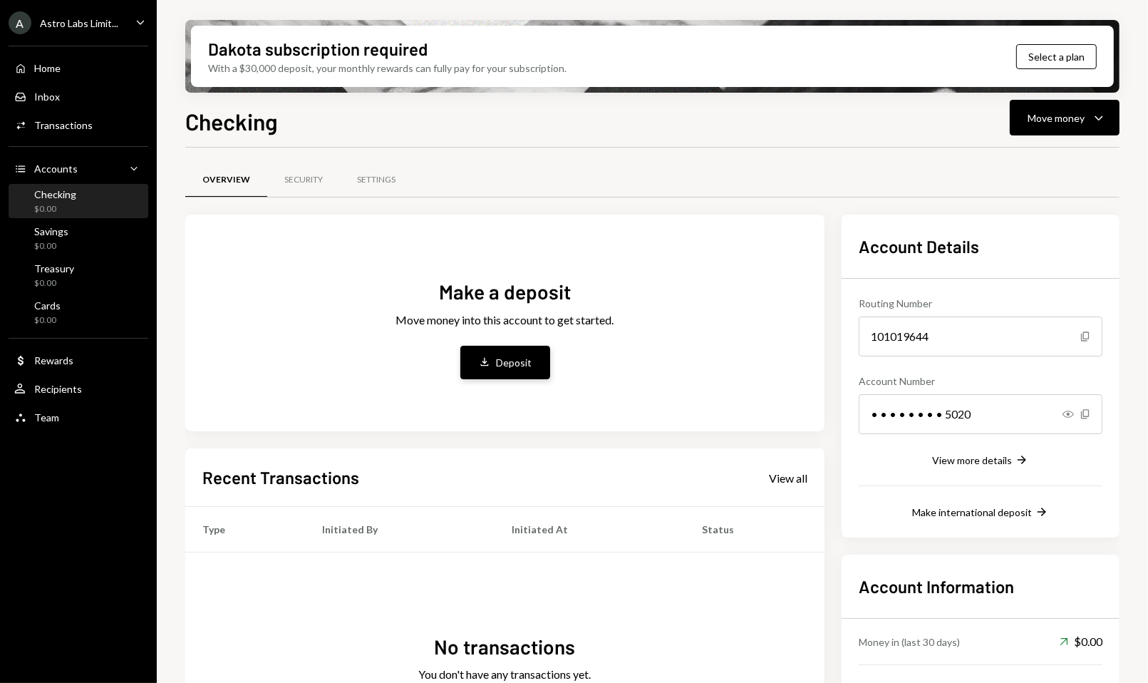
click at [502, 368] on div "Deposit" at bounding box center [515, 362] width 36 height 15
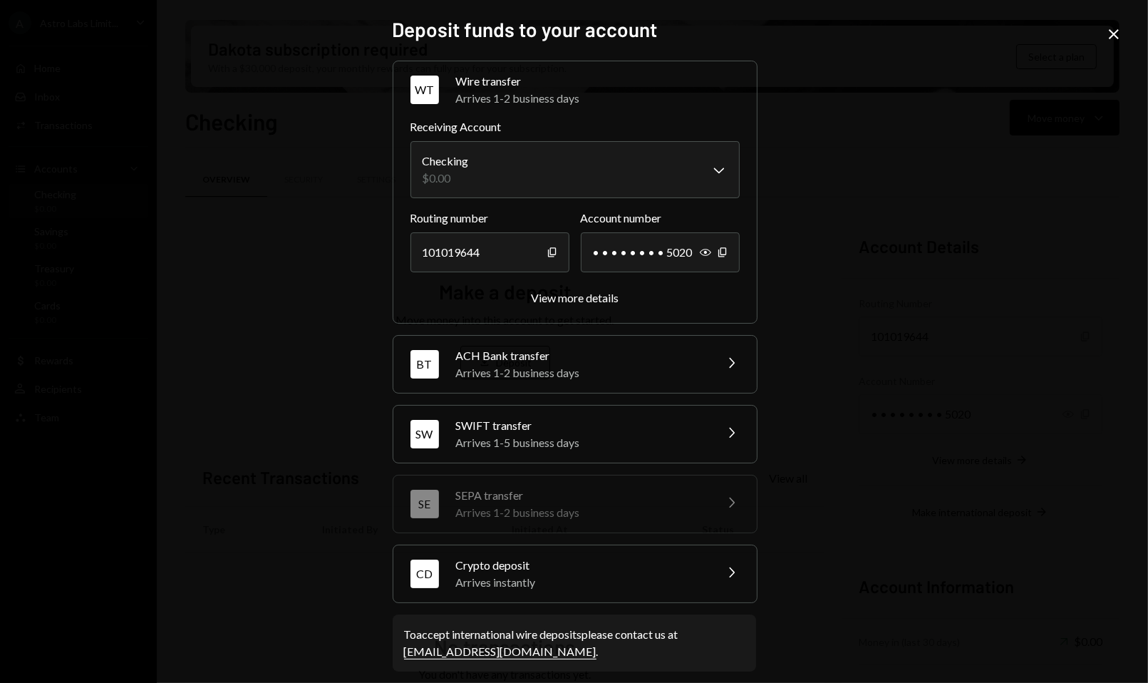
click at [622, 558] on div "Crypto deposit" at bounding box center [580, 564] width 249 height 17
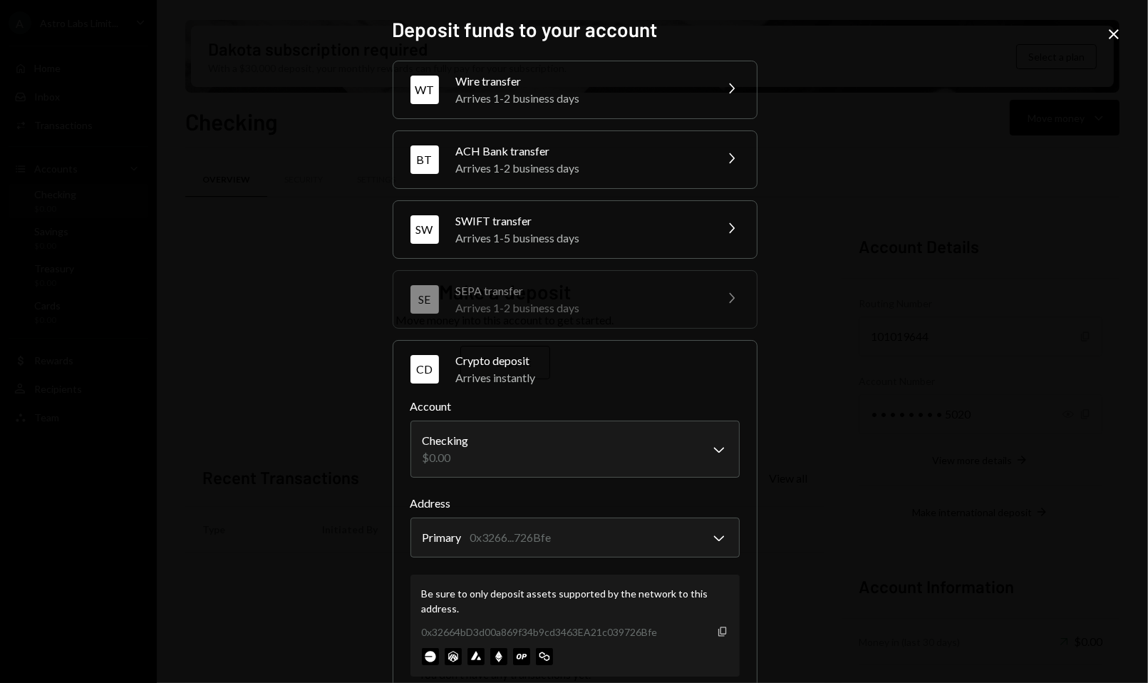
click at [719, 626] on icon "Copy" at bounding box center [722, 631] width 11 height 11
click at [491, 243] on div "Arrives 1-5 business days" at bounding box center [580, 237] width 249 height 17
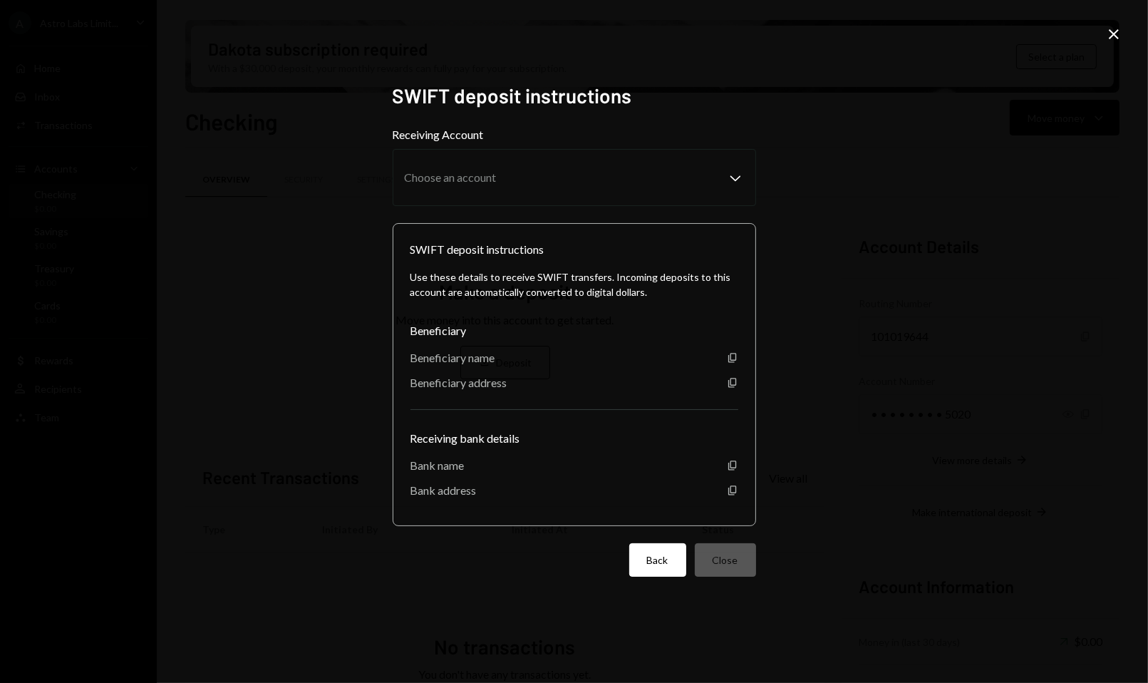
click at [637, 556] on button "Back" at bounding box center [657, 559] width 57 height 33
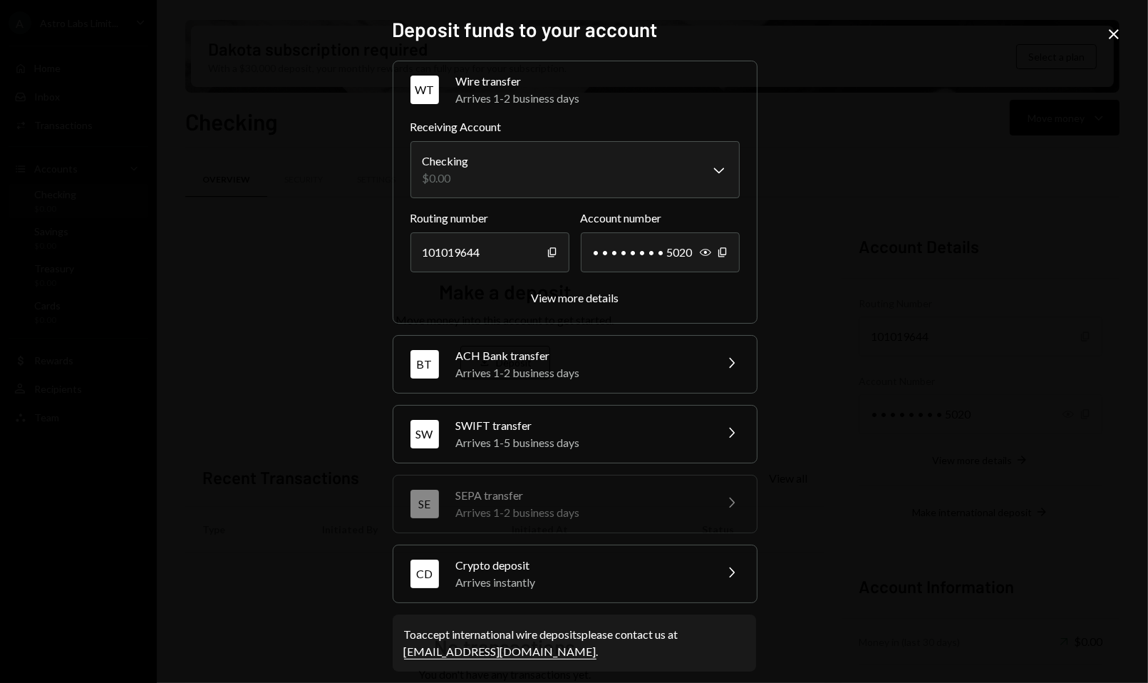
click at [549, 373] on div "Arrives 1-2 business days" at bounding box center [580, 372] width 249 height 17
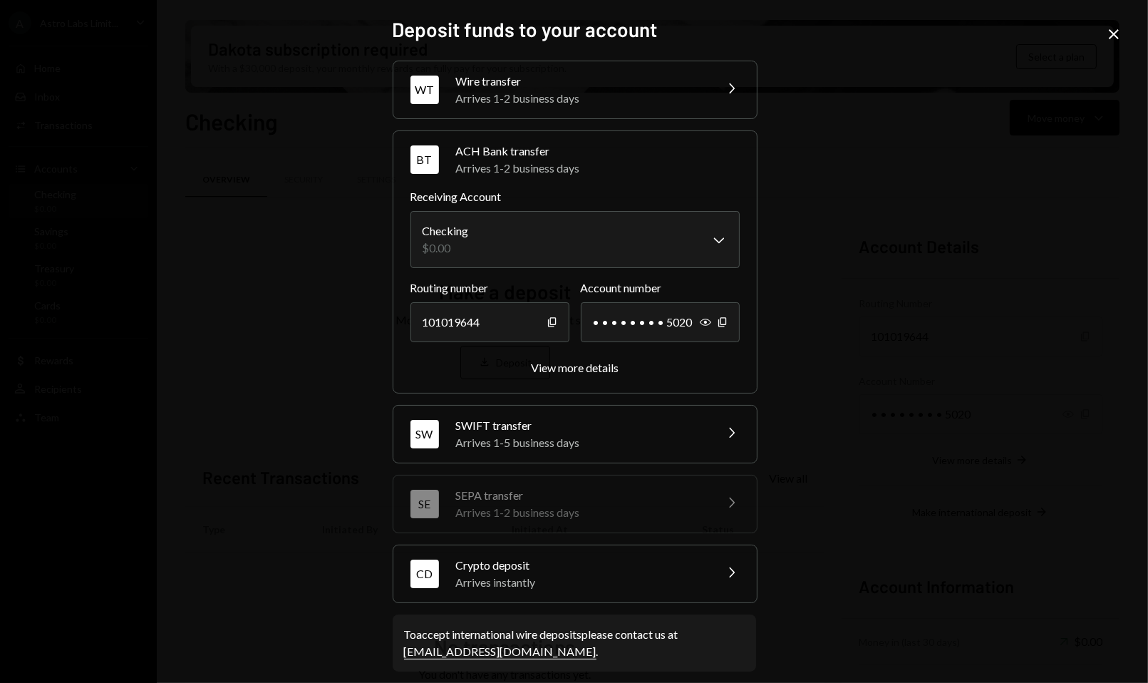
click at [705, 91] on div "WT Wire transfer Arrives 1-2 business days Chevron Right" at bounding box center [574, 89] width 363 height 57
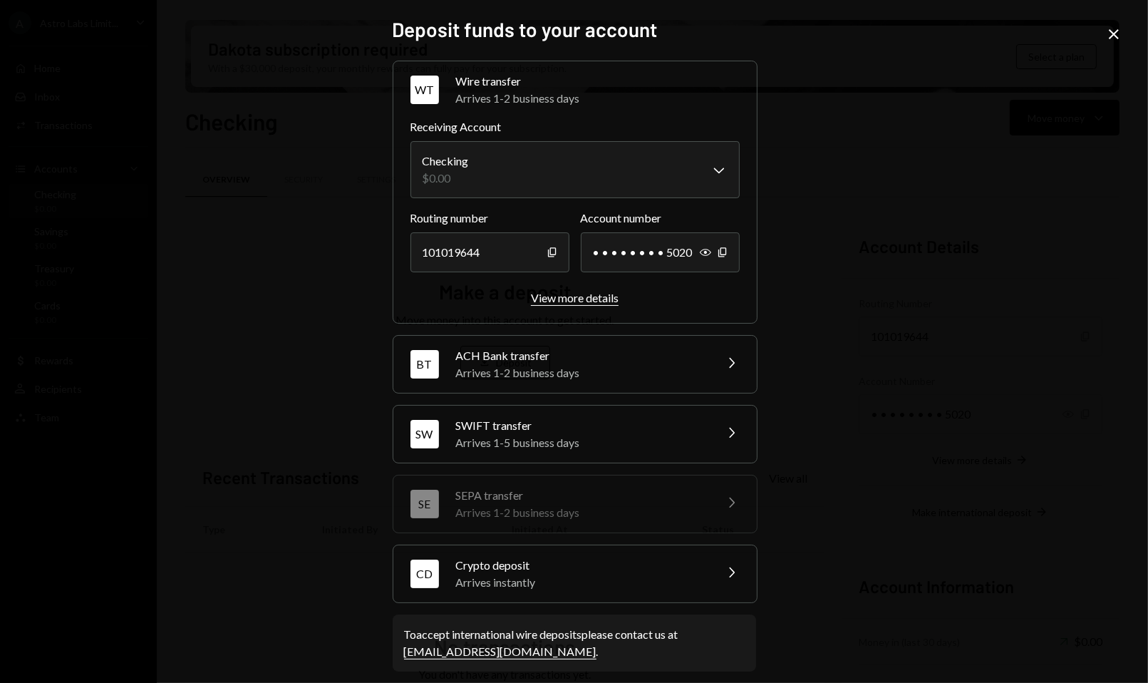
click at [591, 296] on div "View more details" at bounding box center [575, 298] width 88 height 14
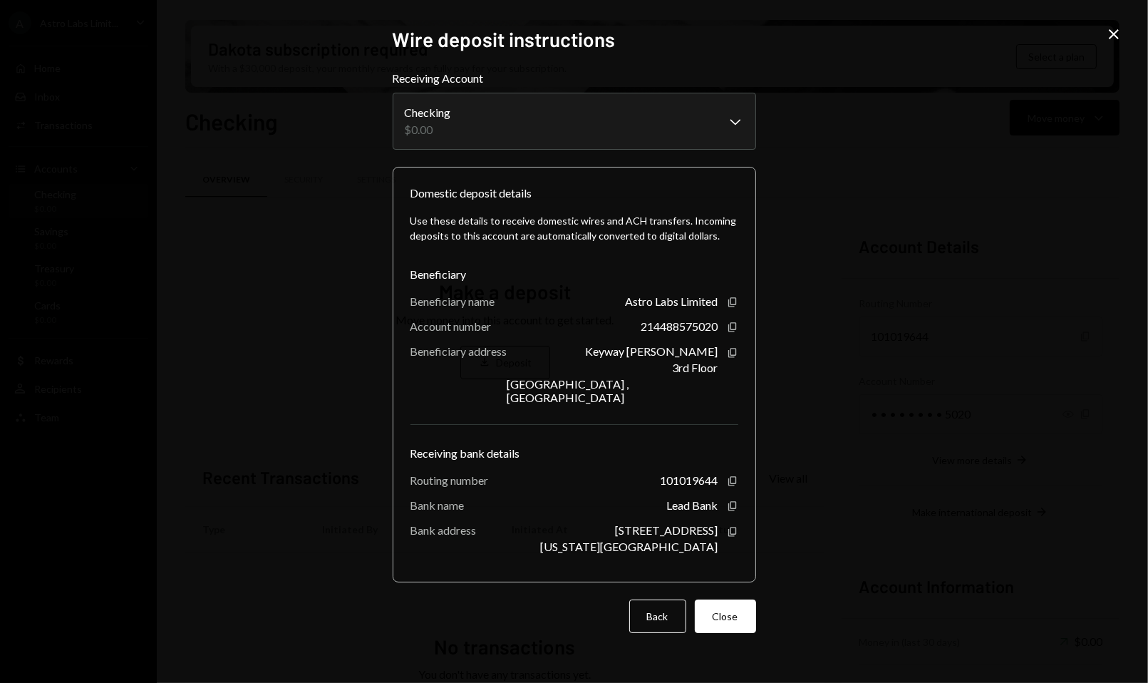
click at [1121, 36] on icon "Close" at bounding box center [1113, 34] width 17 height 17
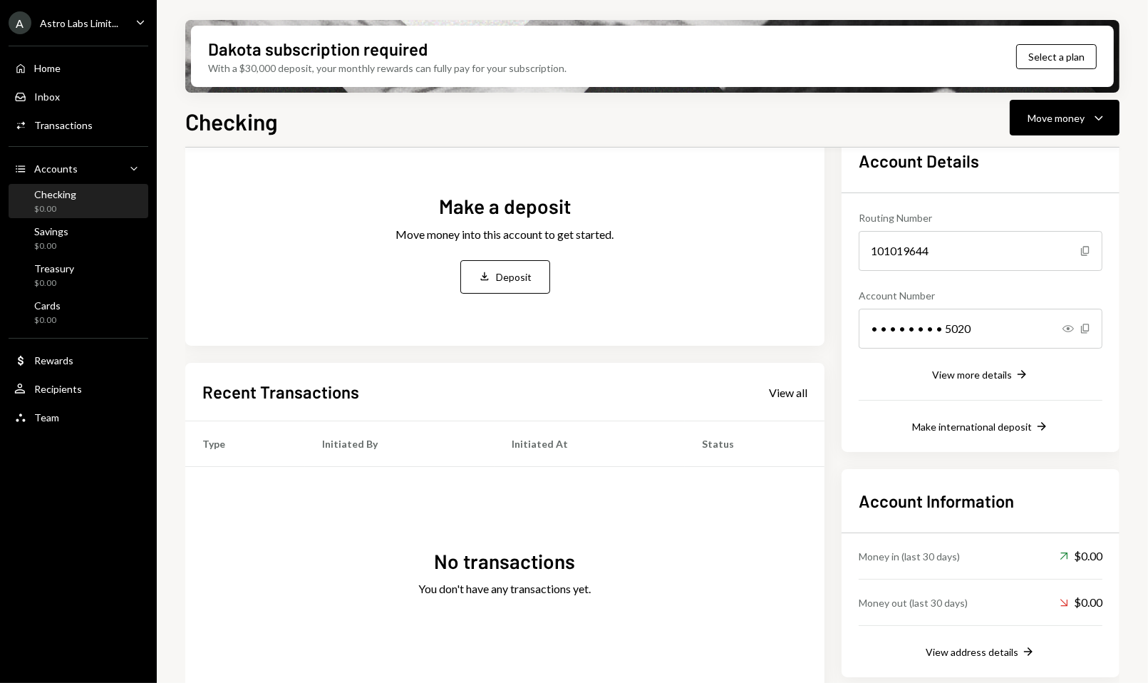
scroll to position [109, 0]
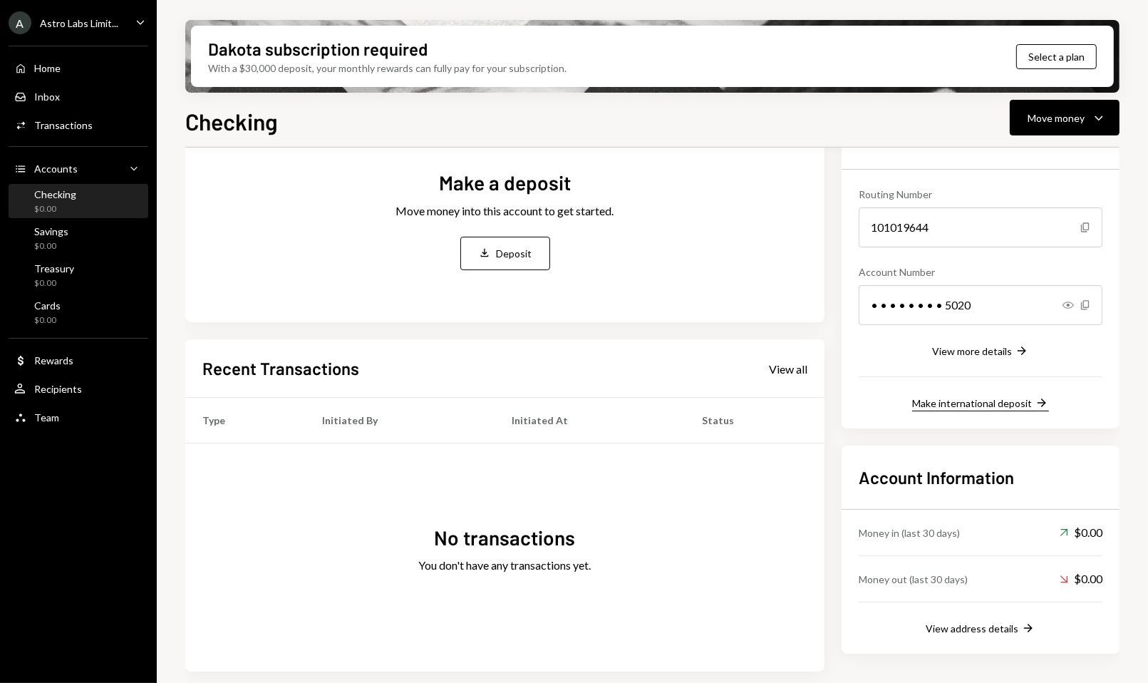
click at [970, 404] on div "Make international deposit" at bounding box center [972, 403] width 120 height 12
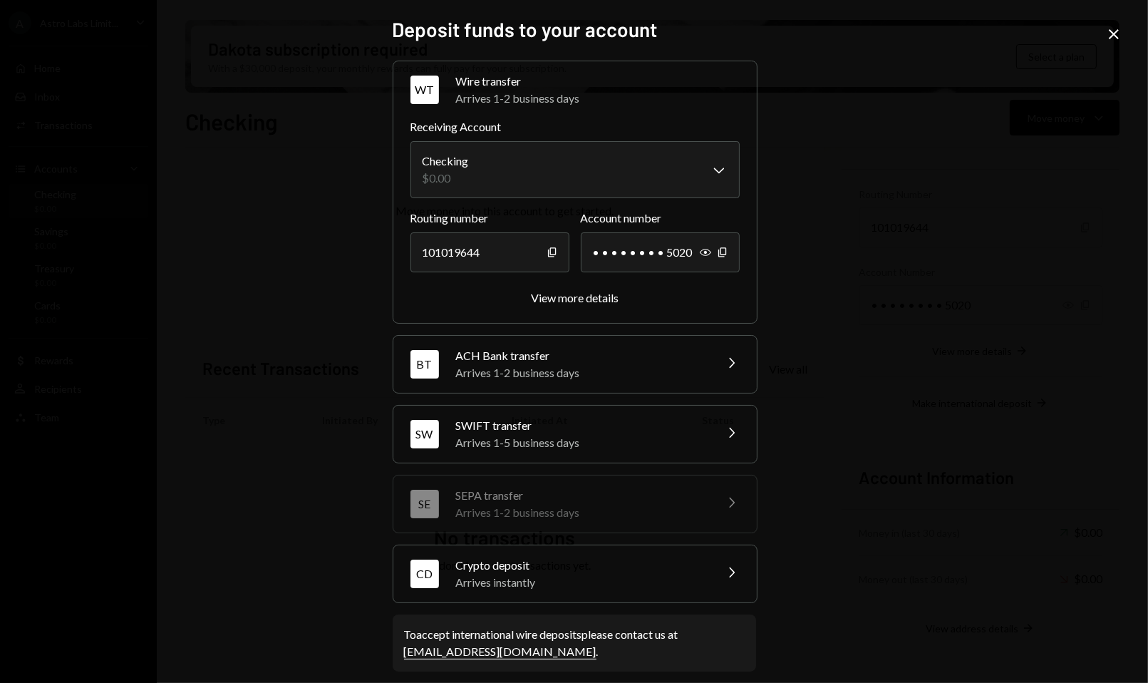
click at [624, 549] on div "CD Crypto deposit Arrives instantly Chevron Right" at bounding box center [574, 573] width 363 height 57
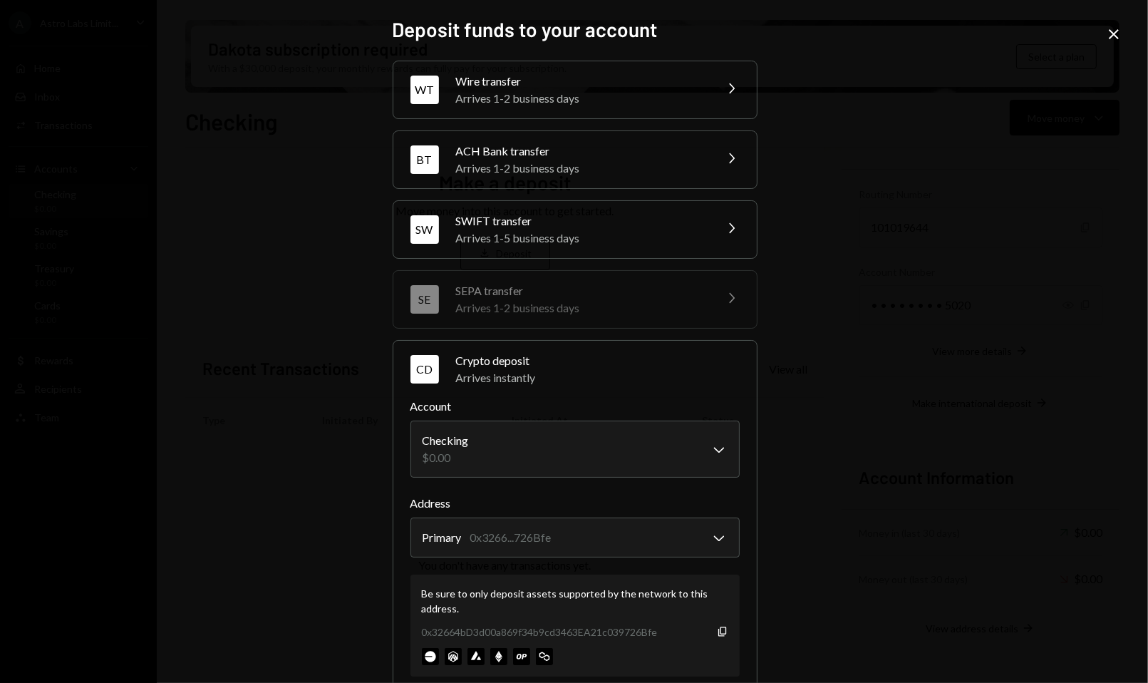
click at [1120, 38] on icon "Close" at bounding box center [1113, 34] width 17 height 17
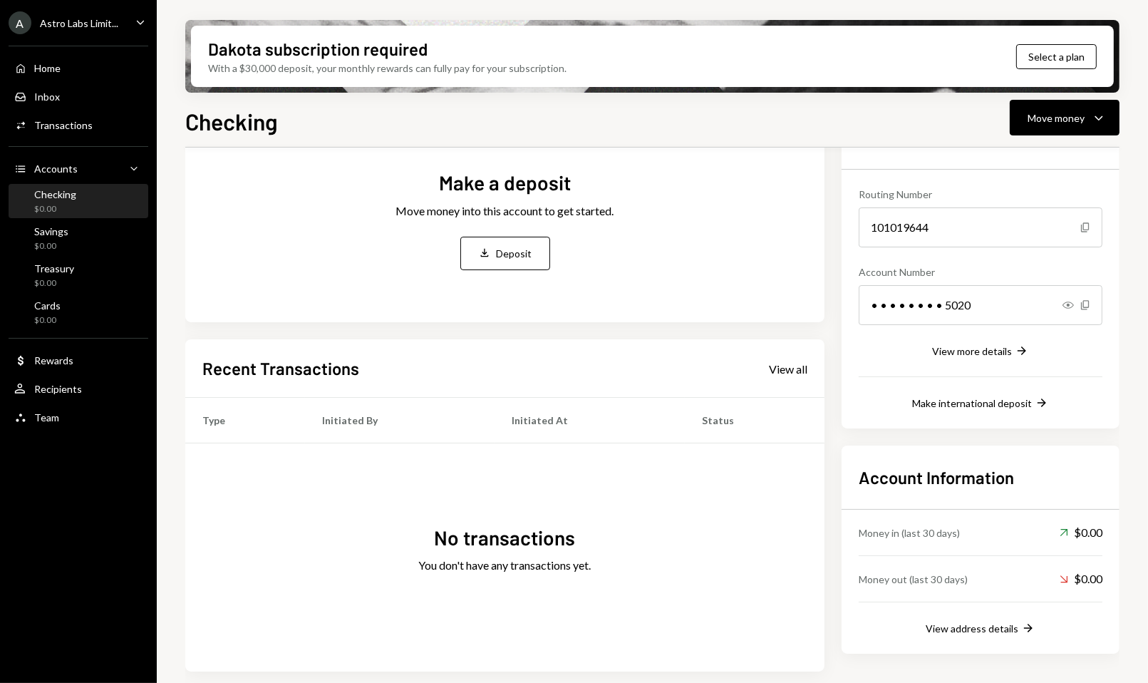
click at [62, 430] on div "Home Home Inbox Inbox Activities Transactions Accounts Accounts Caret Down Chec…" at bounding box center [78, 234] width 157 height 395
click at [71, 363] on div "Rewards" at bounding box center [53, 360] width 39 height 12
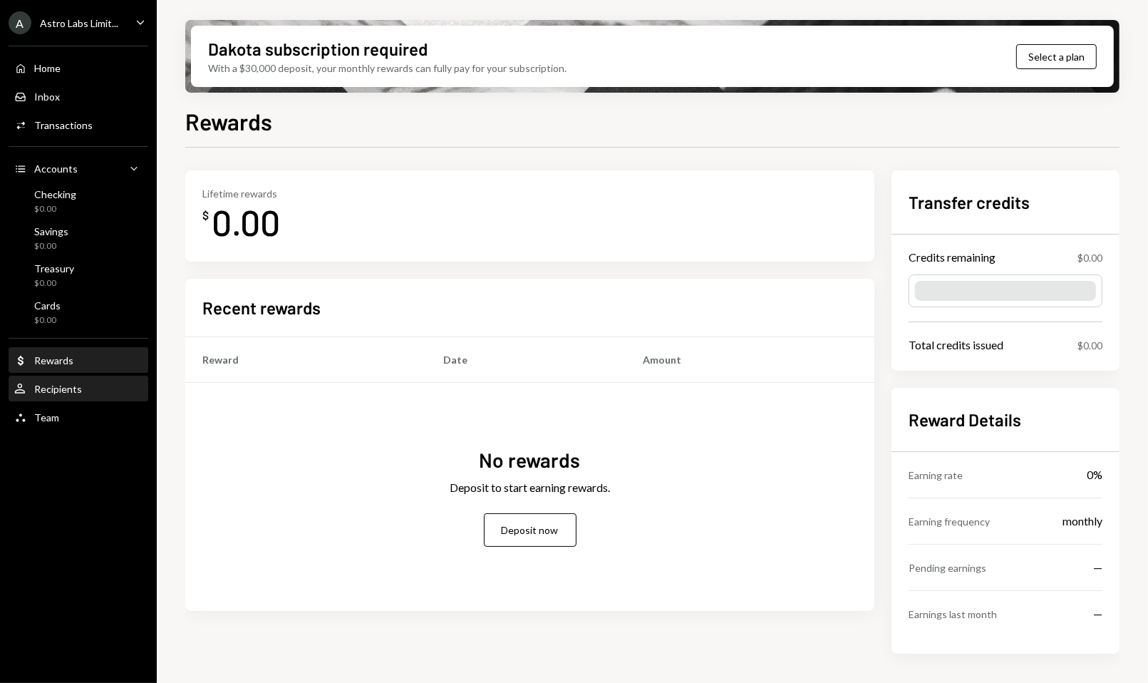
click at [90, 390] on div "User Recipients" at bounding box center [78, 389] width 128 height 13
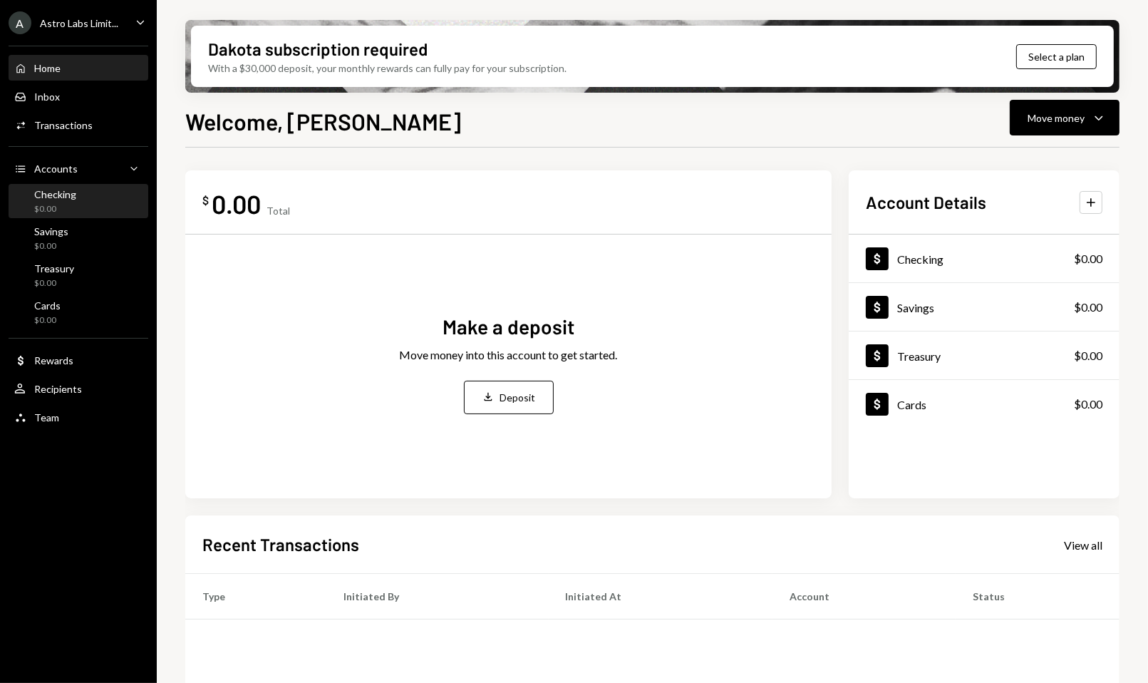
click at [66, 204] on div "$0.00" at bounding box center [55, 209] width 42 height 12
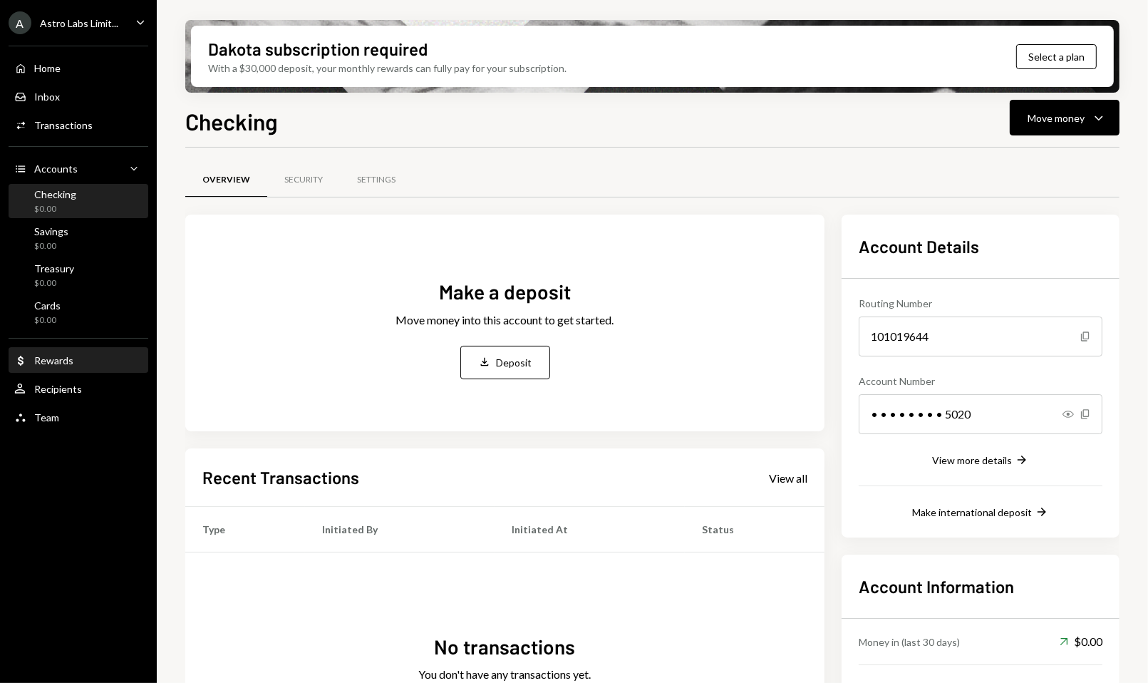
click at [85, 363] on div "Dollar Rewards" at bounding box center [78, 360] width 128 height 13
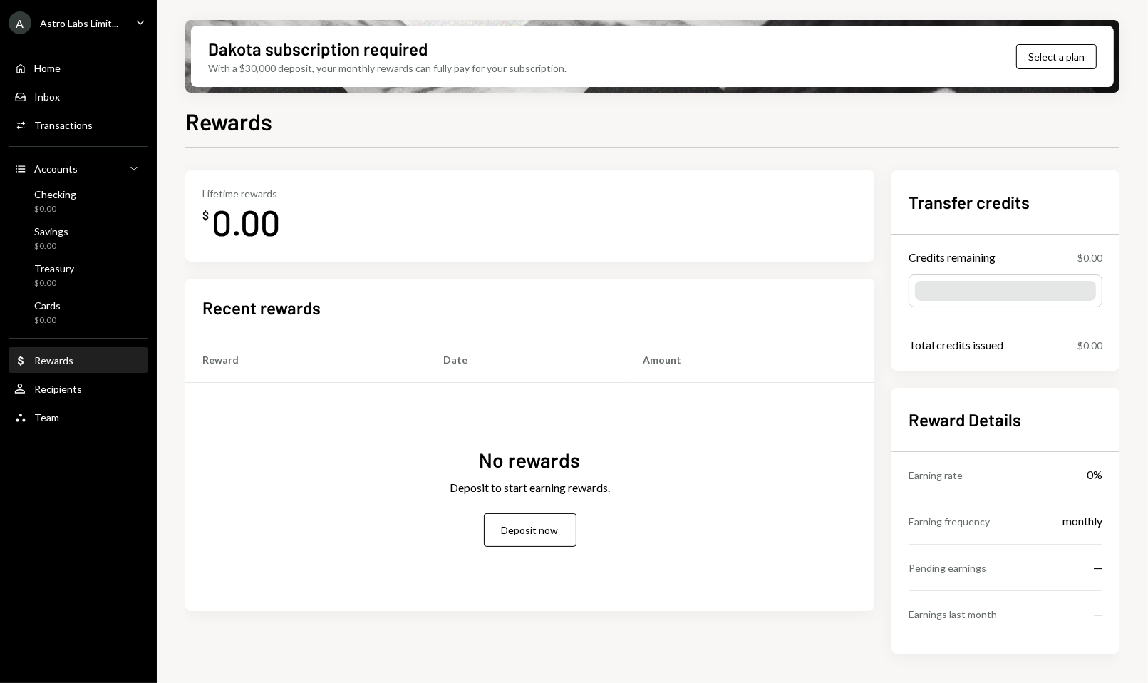
click at [101, 401] on div "Home Home Inbox Inbox Activities Transactions Accounts Accounts Caret Down Chec…" at bounding box center [78, 234] width 157 height 395
click at [101, 393] on div "User Recipients" at bounding box center [78, 389] width 128 height 13
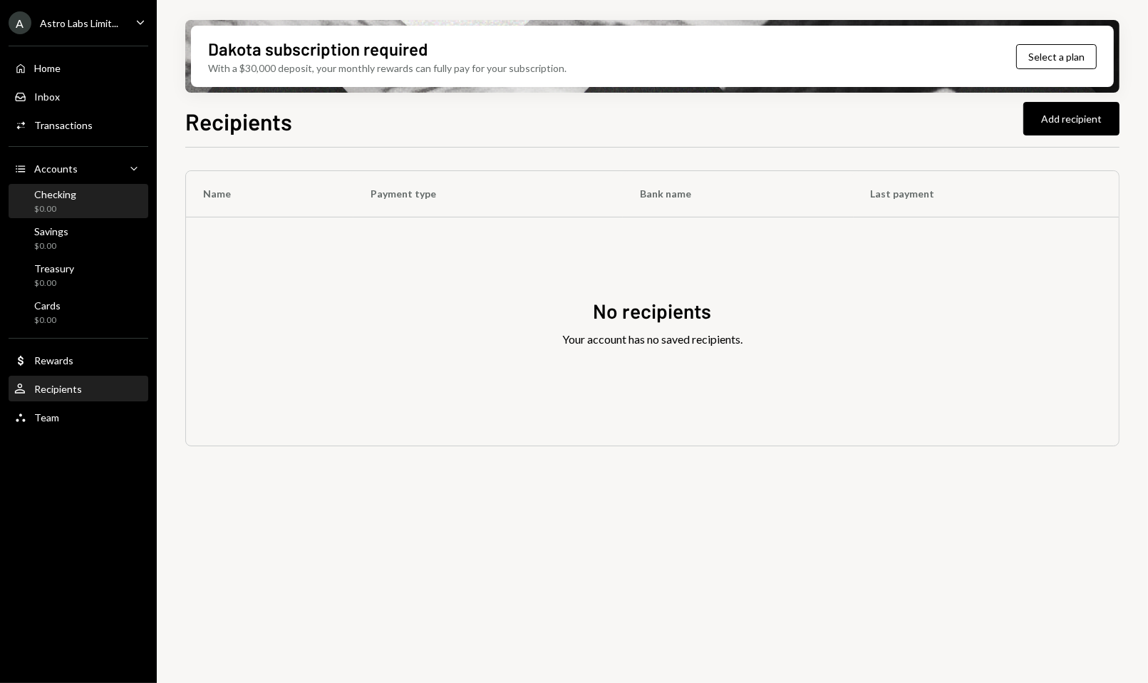
click at [83, 200] on div "Checking $0.00" at bounding box center [78, 201] width 128 height 27
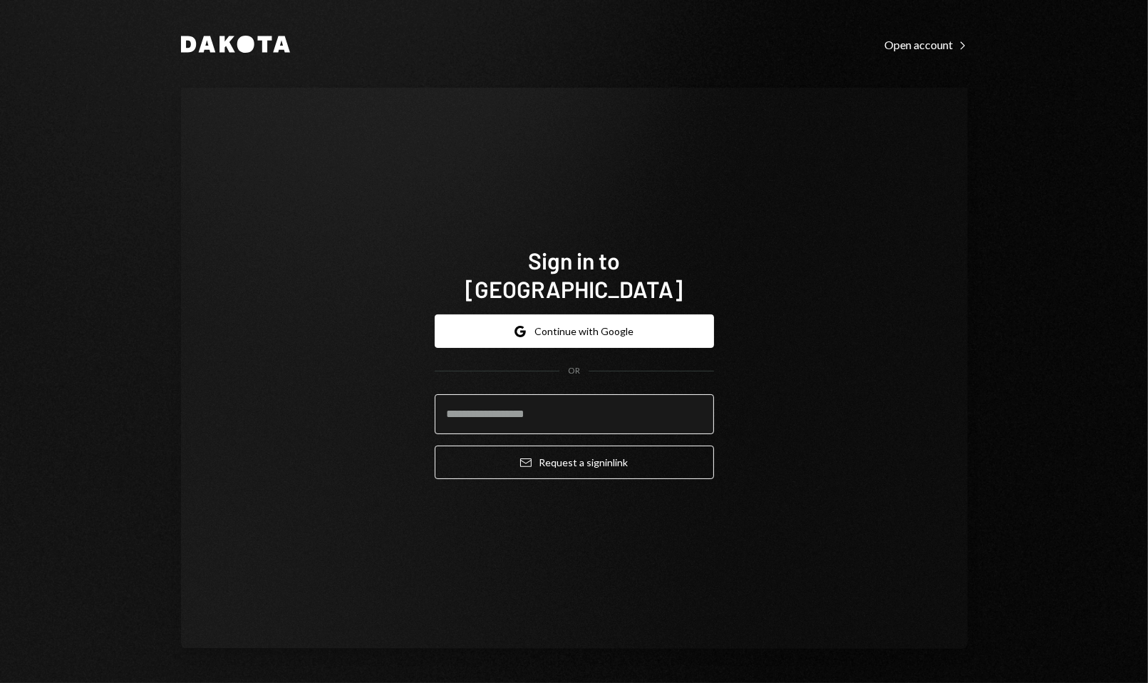
click at [497, 400] on input "email" at bounding box center [574, 414] width 279 height 40
click at [533, 394] on input "email" at bounding box center [574, 414] width 279 height 40
type input "**********"
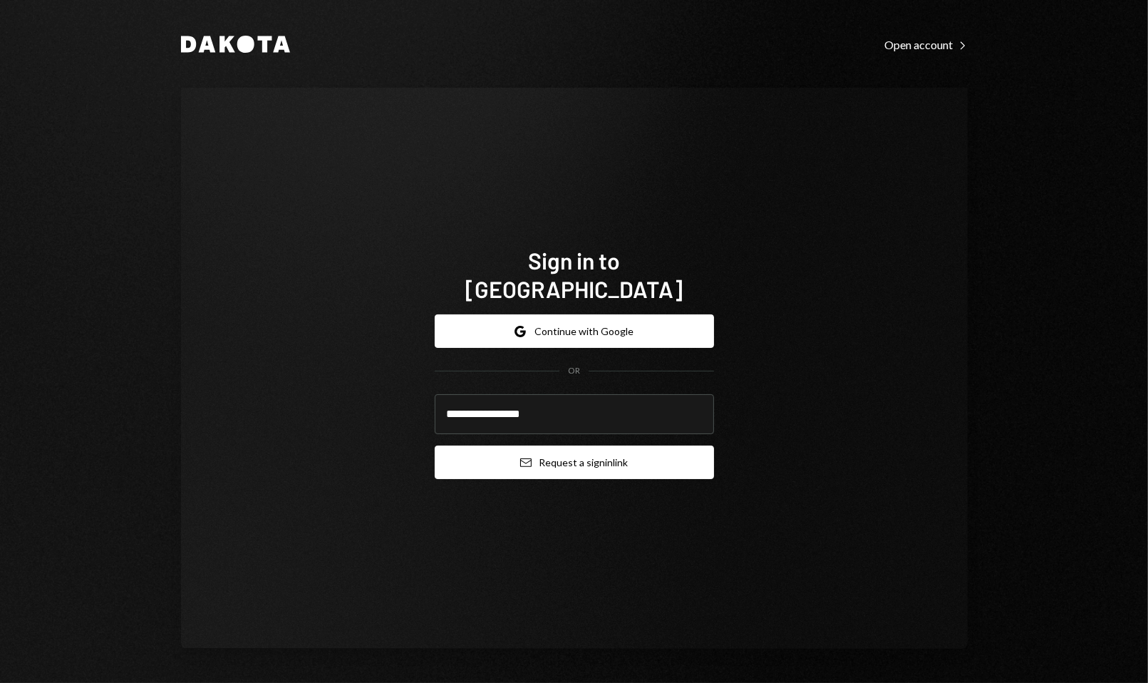
click at [557, 455] on button "Email Request a sign in link" at bounding box center [574, 461] width 279 height 33
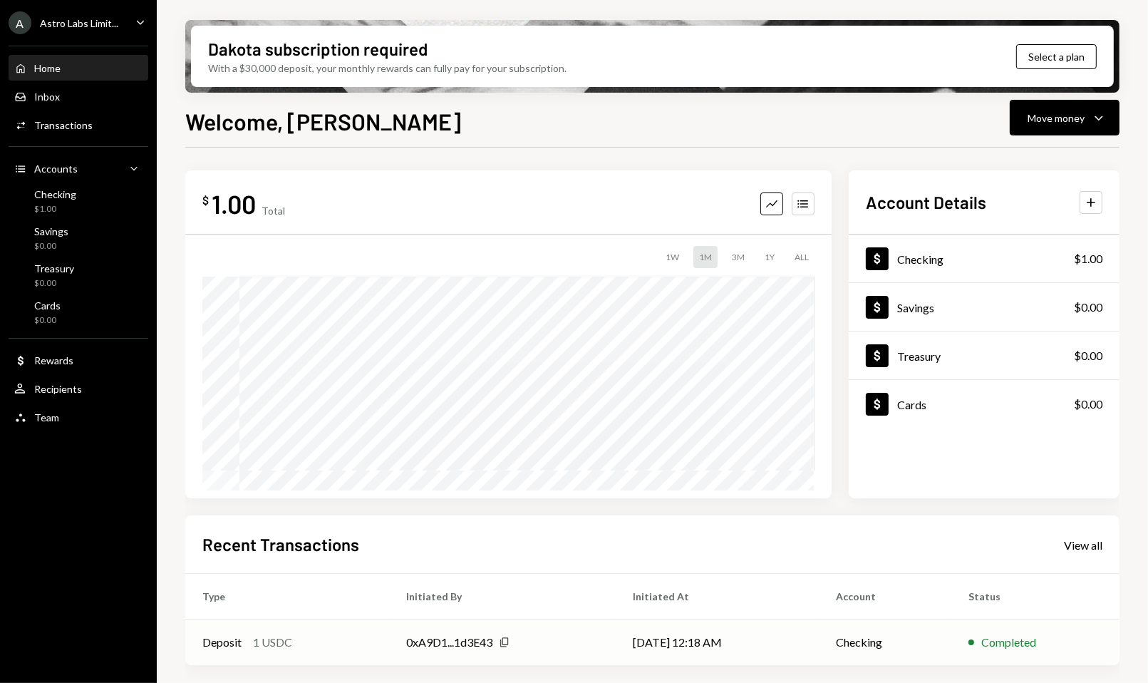
click at [501, 644] on icon "button" at bounding box center [504, 641] width 8 height 9
click at [117, 197] on div "Checking $1.00" at bounding box center [78, 201] width 128 height 27
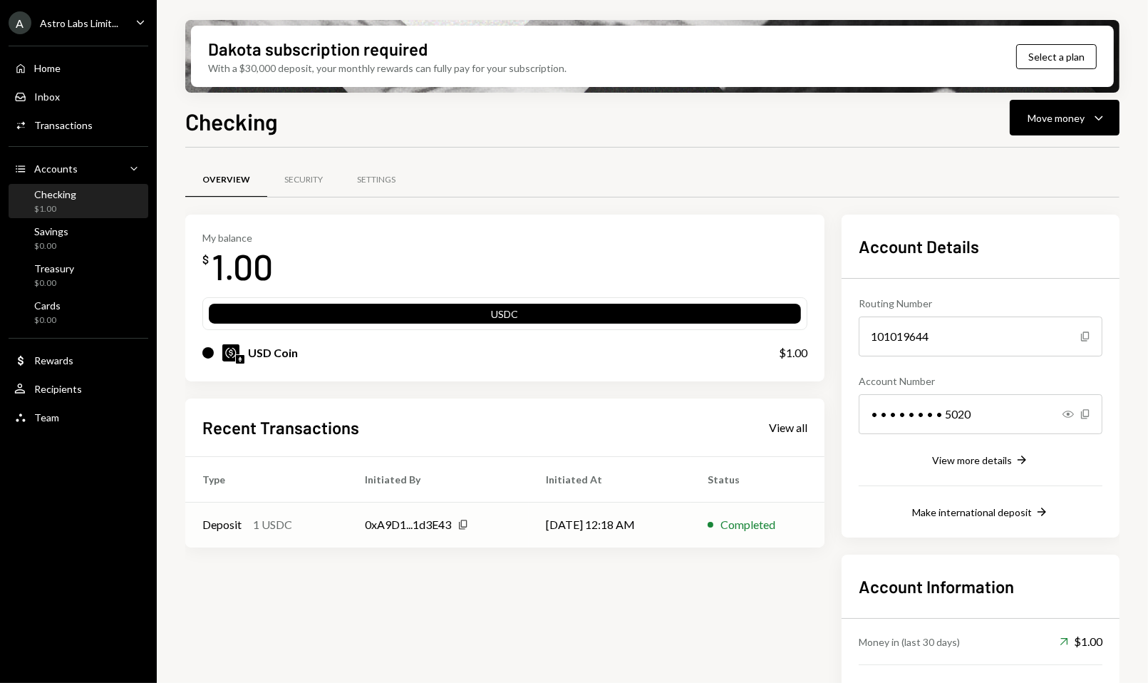
click at [459, 520] on icon "button" at bounding box center [463, 524] width 8 height 9
click at [460, 524] on icon "Copy" at bounding box center [462, 524] width 11 height 11
click at [385, 312] on div "USDC" at bounding box center [505, 316] width 592 height 20
click at [1106, 111] on icon "Caret Down" at bounding box center [1098, 117] width 17 height 17
click at [1033, 157] on div "Send" at bounding box center [1053, 160] width 104 height 15
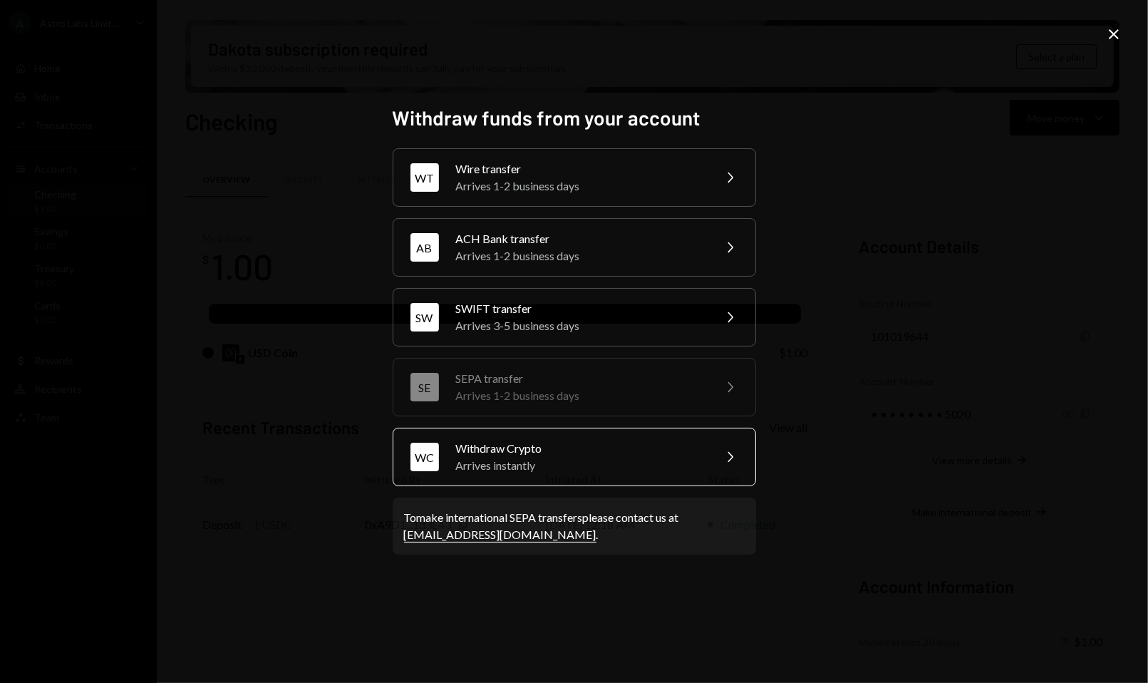
click at [685, 450] on div "Withdraw Crypto" at bounding box center [580, 448] width 248 height 17
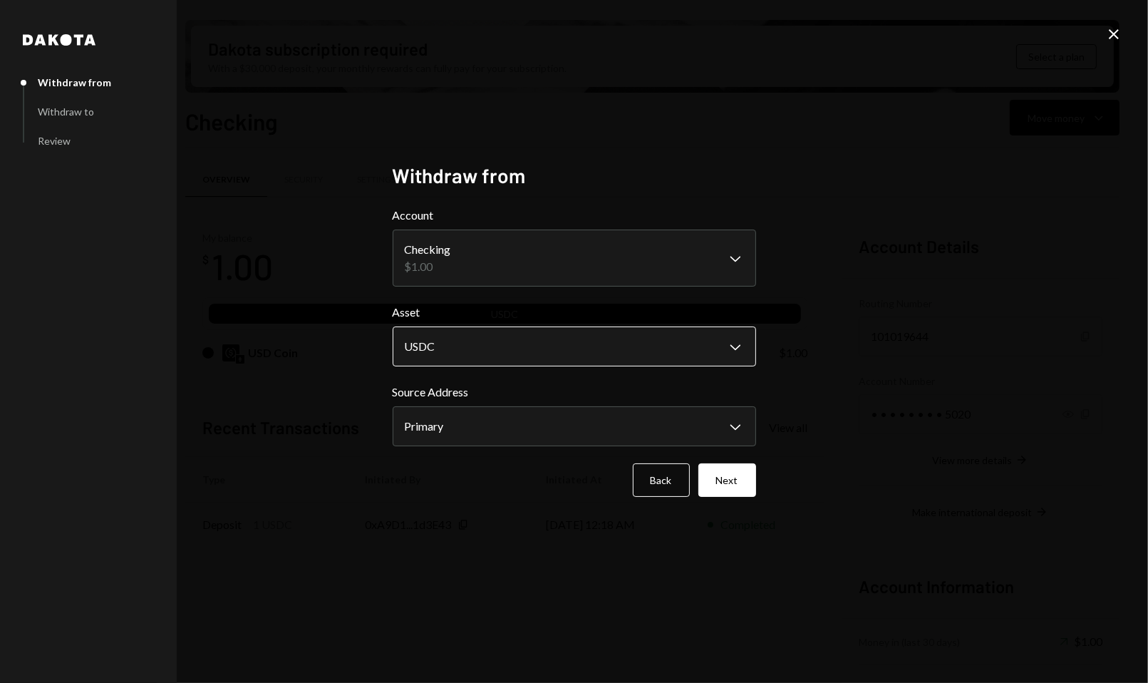
click at [613, 343] on body "**********" at bounding box center [574, 341] width 1148 height 683
click at [580, 410] on body "**********" at bounding box center [574, 341] width 1148 height 683
click at [580, 410] on div "Primary 1 USDC" at bounding box center [569, 432] width 371 height 46
click at [505, 499] on div "**********" at bounding box center [574, 341] width 363 height 356
click at [722, 491] on button "Next" at bounding box center [727, 479] width 58 height 33
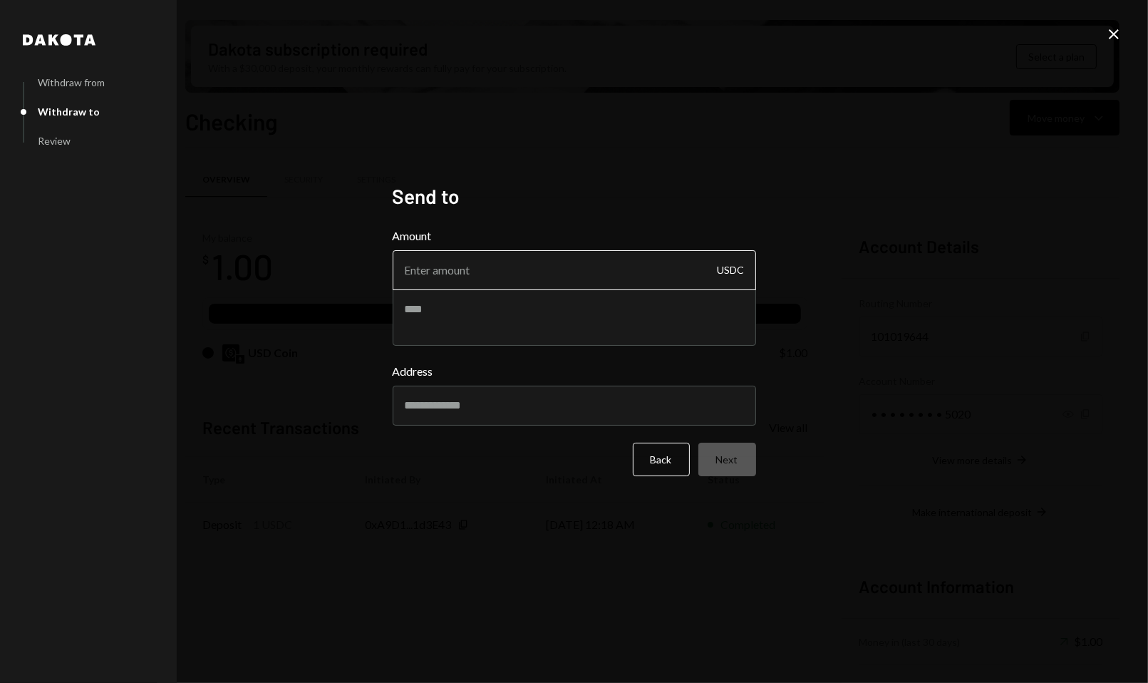
click at [575, 287] on input "Amount" at bounding box center [574, 270] width 363 height 40
click at [578, 315] on textarea at bounding box center [574, 317] width 363 height 57
click at [565, 396] on input "Address" at bounding box center [574, 405] width 363 height 40
click at [860, 175] on div "Dakota Withdraw from Withdraw to Review Send to Amount USDC Address Back Next C…" at bounding box center [574, 341] width 1148 height 683
click at [1104, 41] on div "Dakota Withdraw from Withdraw to Review Send to Amount USDC Address Back Next C…" at bounding box center [574, 341] width 1148 height 683
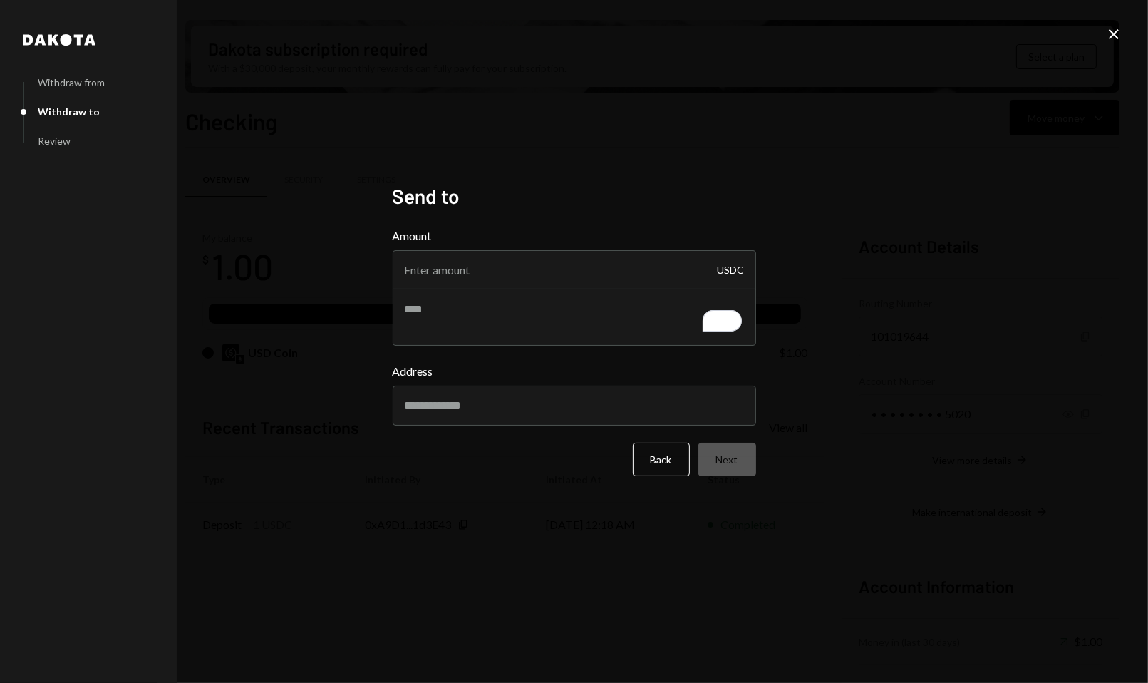
click at [1111, 36] on icon at bounding box center [1114, 34] width 10 height 10
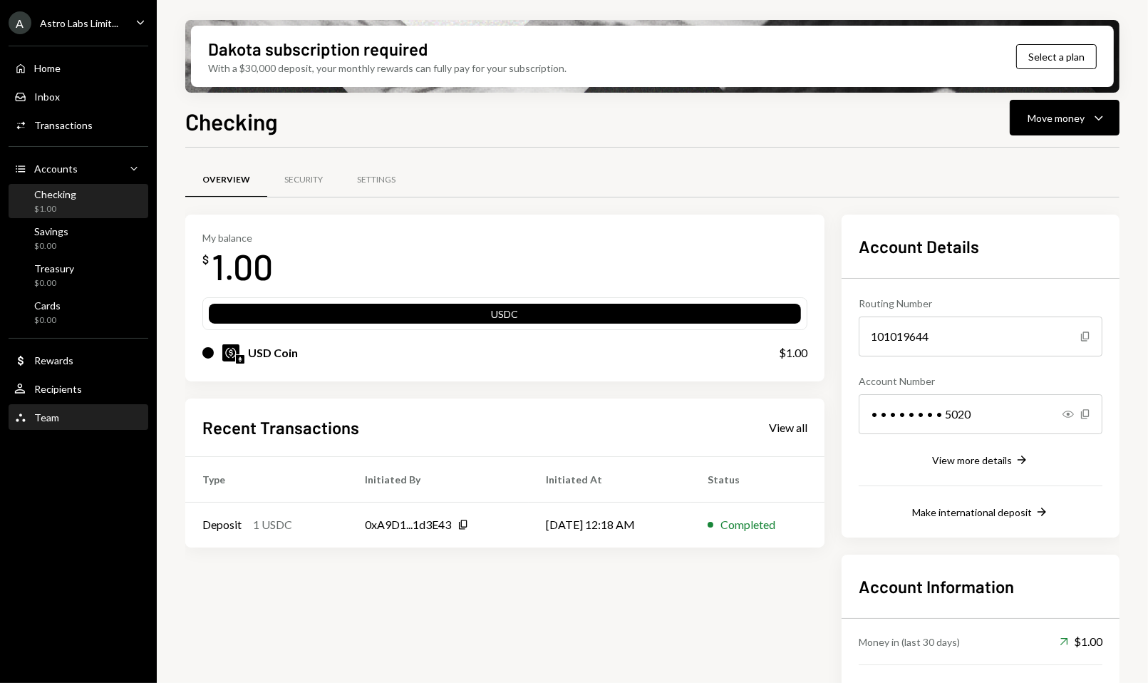
click at [31, 410] on div "Team Team" at bounding box center [78, 417] width 128 height 24
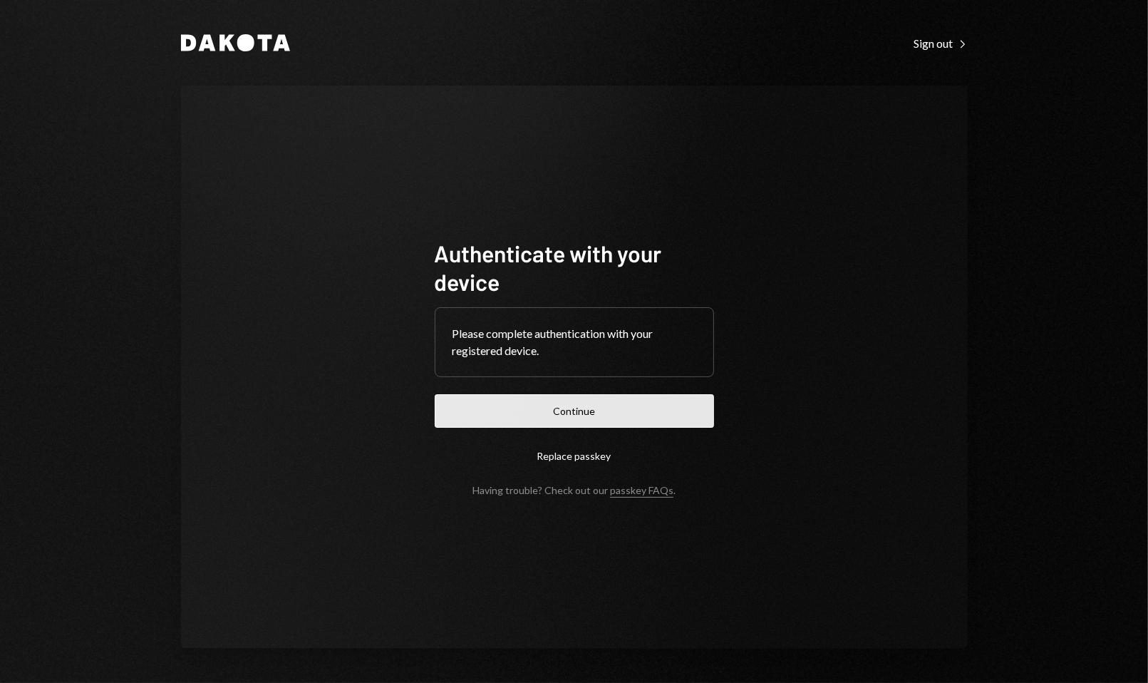
click at [572, 403] on button "Continue" at bounding box center [574, 410] width 279 height 33
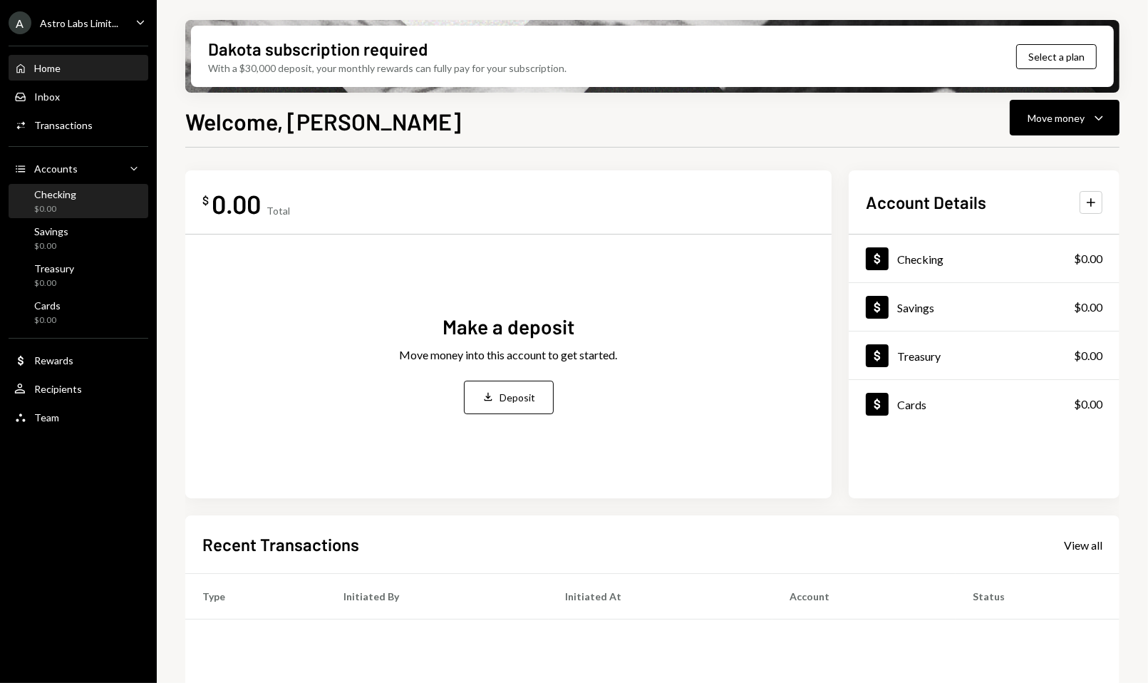
click at [96, 202] on div "Checking $0.00" at bounding box center [78, 201] width 128 height 27
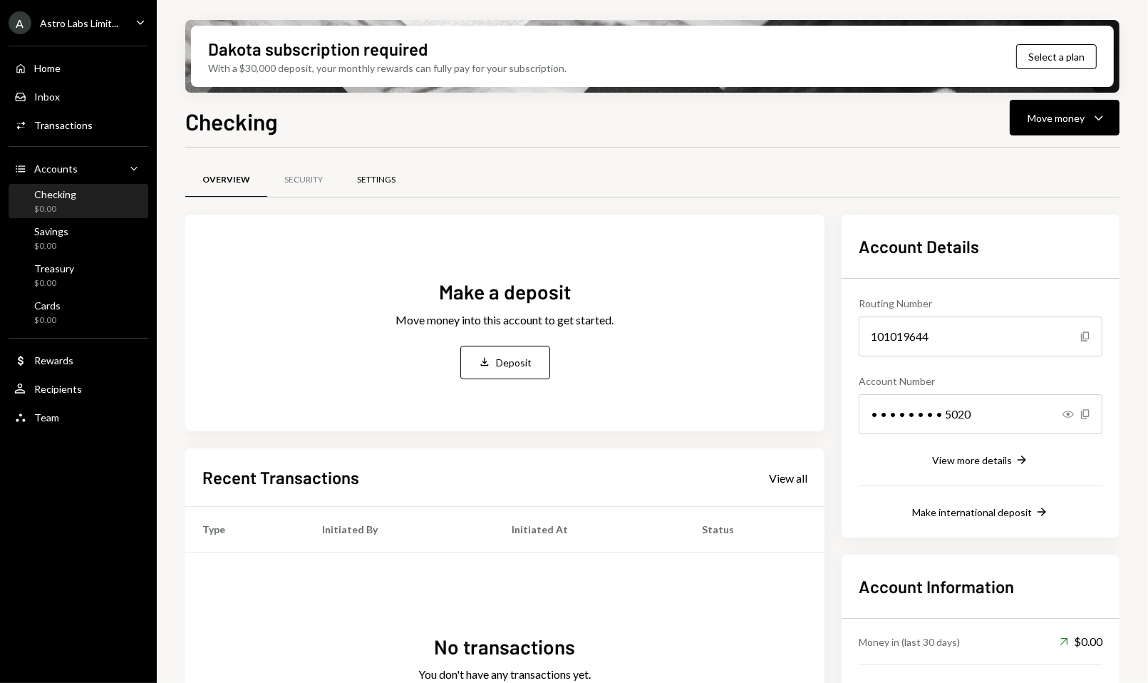
click at [356, 175] on div "Settings" at bounding box center [376, 180] width 73 height 34
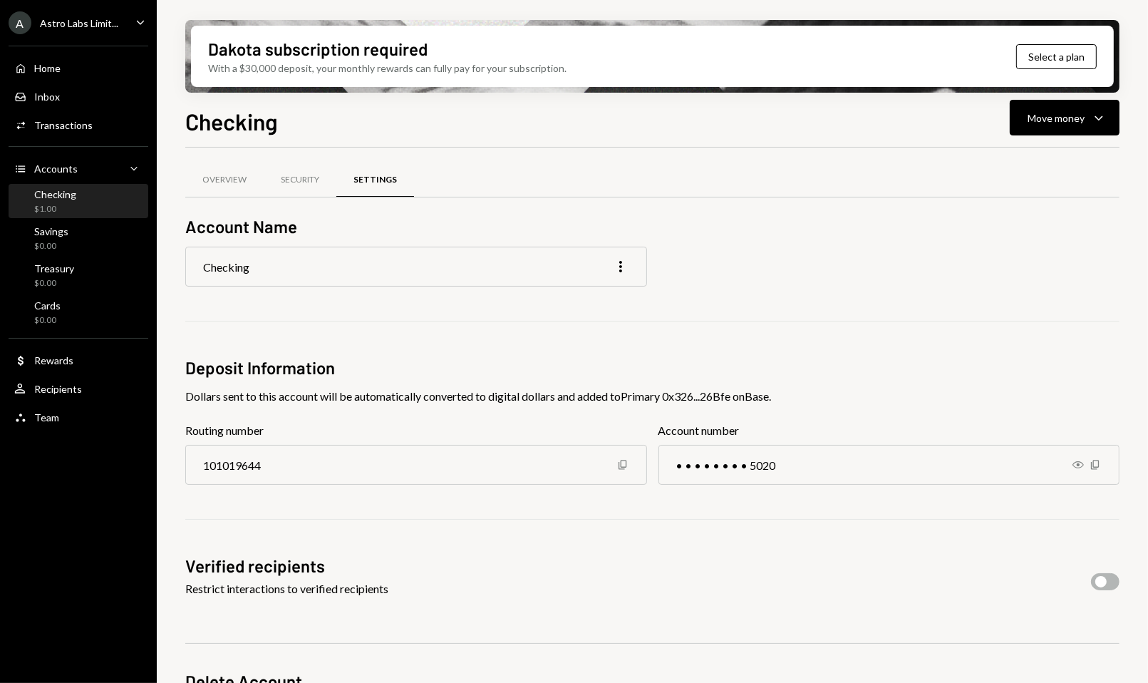
click at [71, 205] on div "$1.00" at bounding box center [55, 209] width 42 height 12
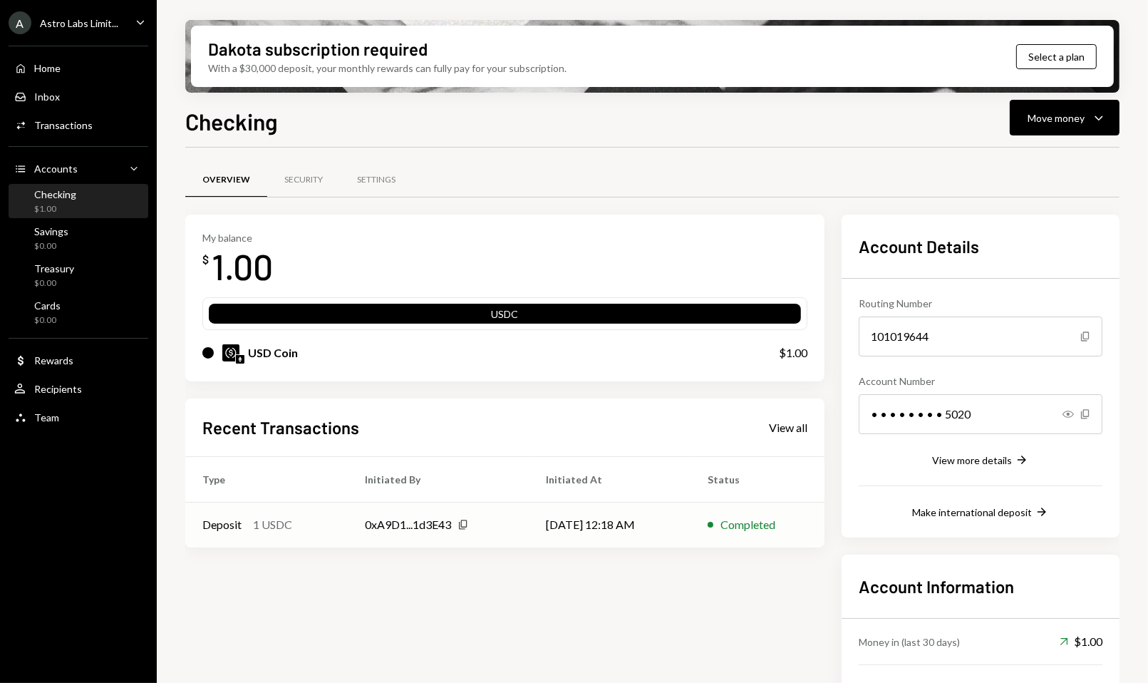
click at [462, 522] on icon "Copy" at bounding box center [462, 524] width 11 height 11
click at [967, 462] on div "View more details" at bounding box center [972, 460] width 80 height 12
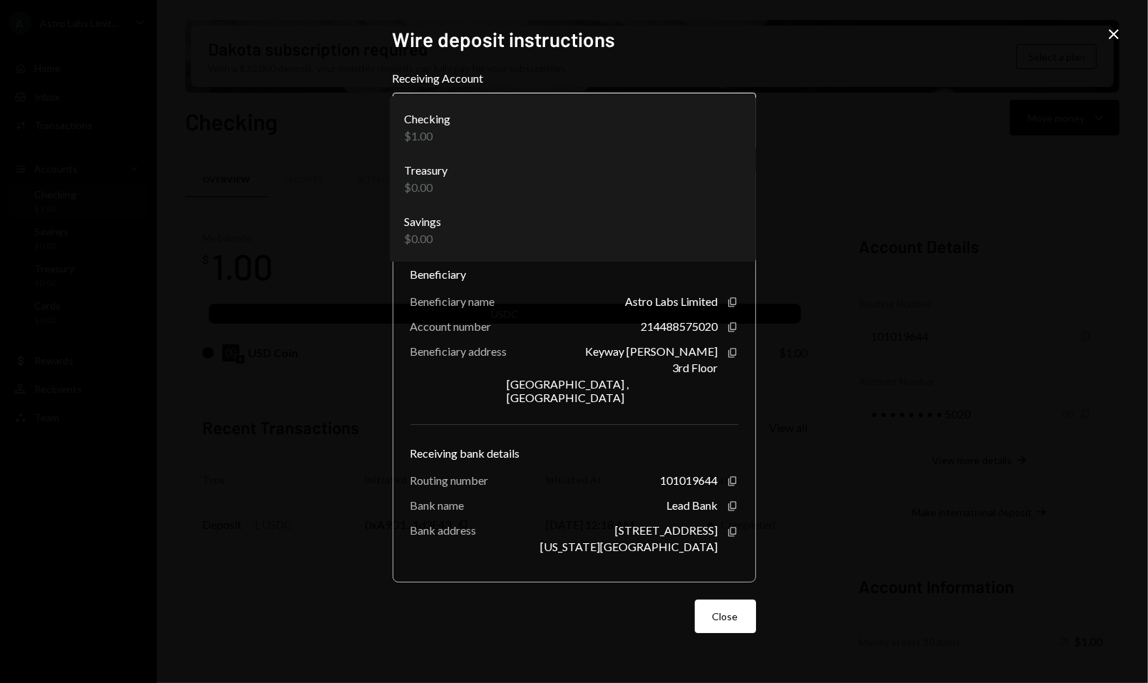
click at [693, 110] on body "**********" at bounding box center [574, 341] width 1148 height 683
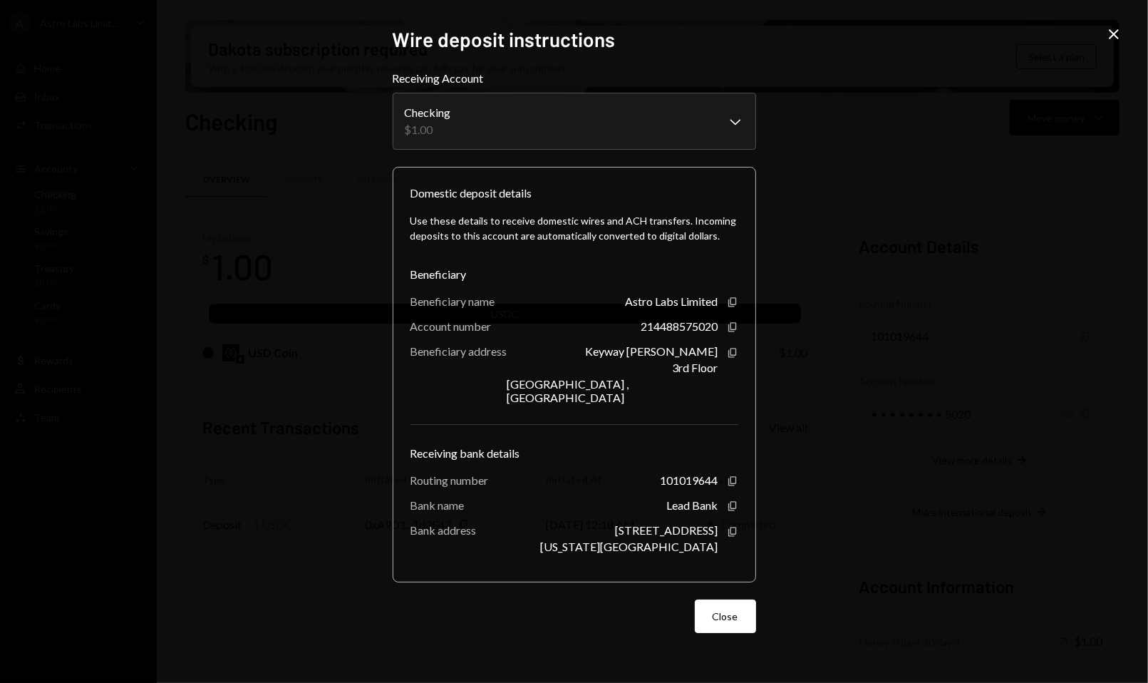
click at [929, 118] on div "**********" at bounding box center [574, 341] width 1148 height 683
click at [1109, 31] on icon "Close" at bounding box center [1113, 34] width 17 height 17
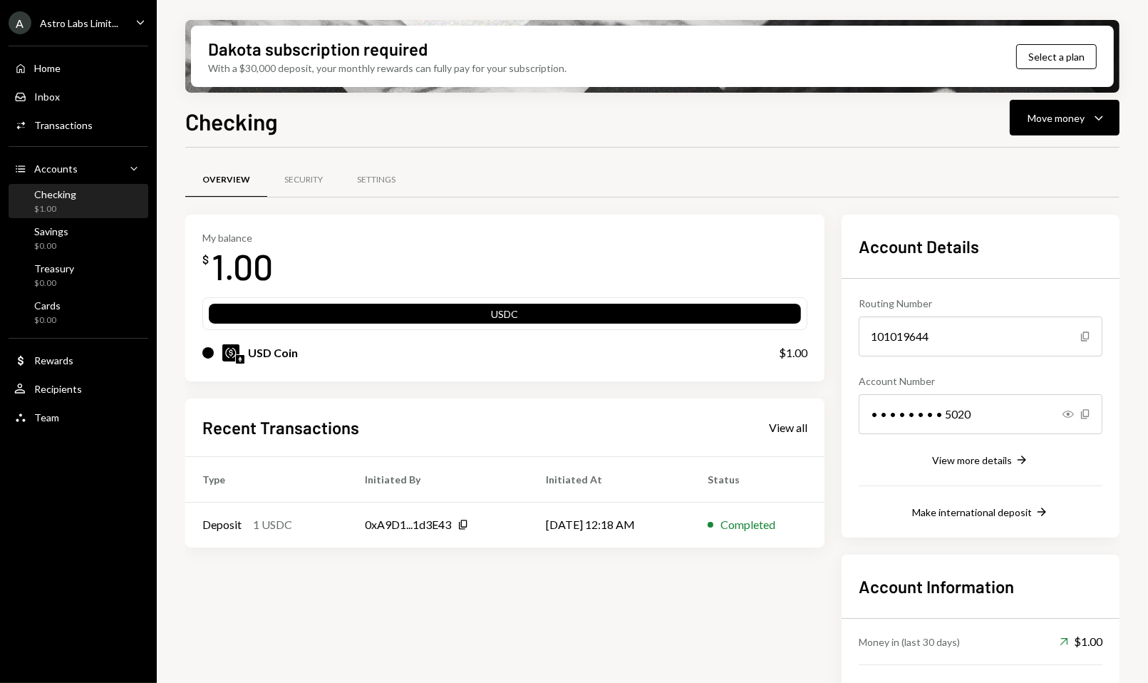
click at [113, 147] on div "Home Home Inbox Inbox Activities Transactions Accounts Accounts Caret Down Chec…" at bounding box center [78, 234] width 157 height 395
click at [105, 165] on div "Accounts Accounts Caret Down" at bounding box center [78, 169] width 128 height 16
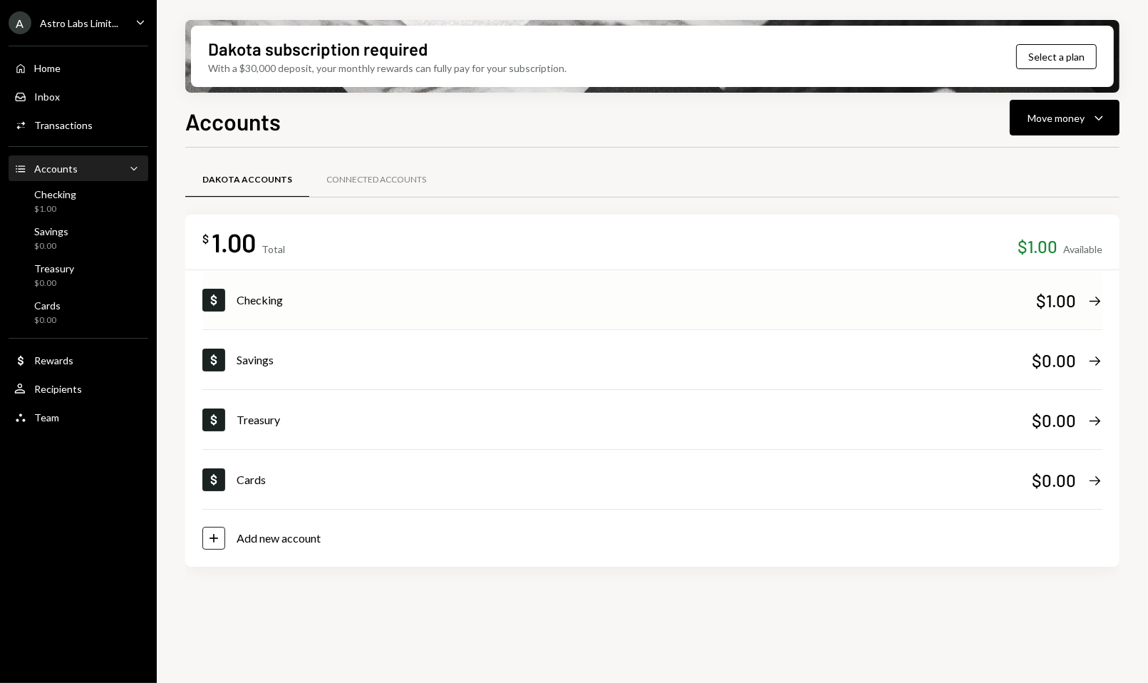
click at [269, 299] on div "Checking" at bounding box center [636, 299] width 799 height 17
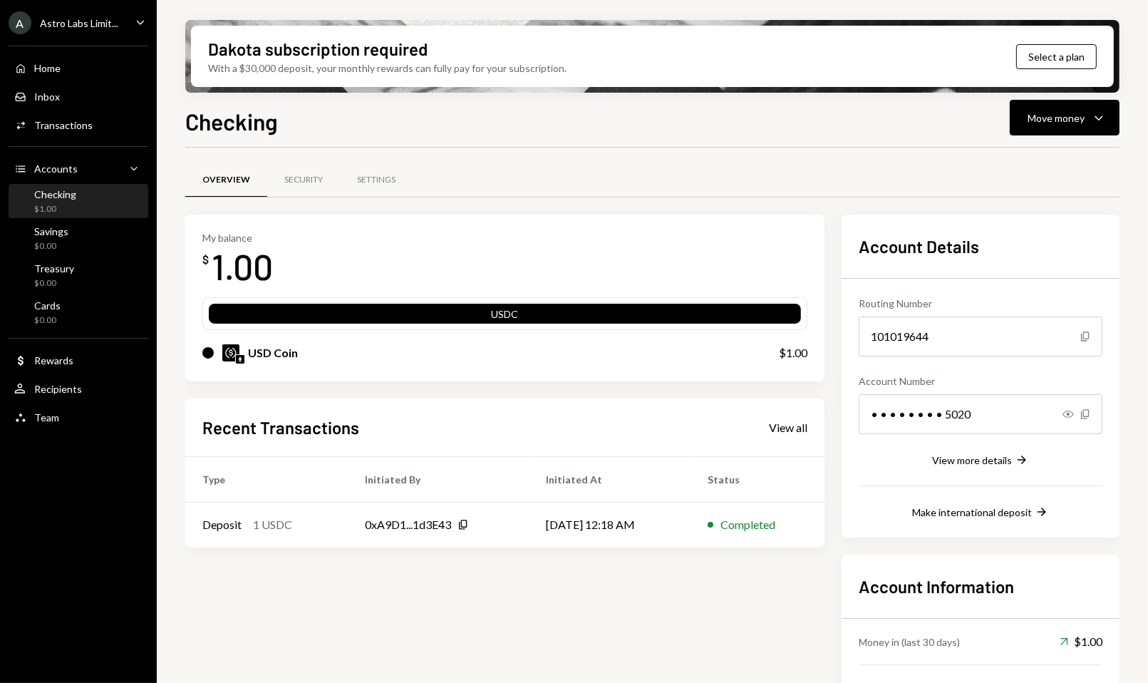
click at [338, 316] on div "USDC" at bounding box center [505, 316] width 592 height 20
click at [224, 346] on img at bounding box center [230, 352] width 17 height 17
click at [1001, 464] on div "View more details" at bounding box center [972, 460] width 80 height 12
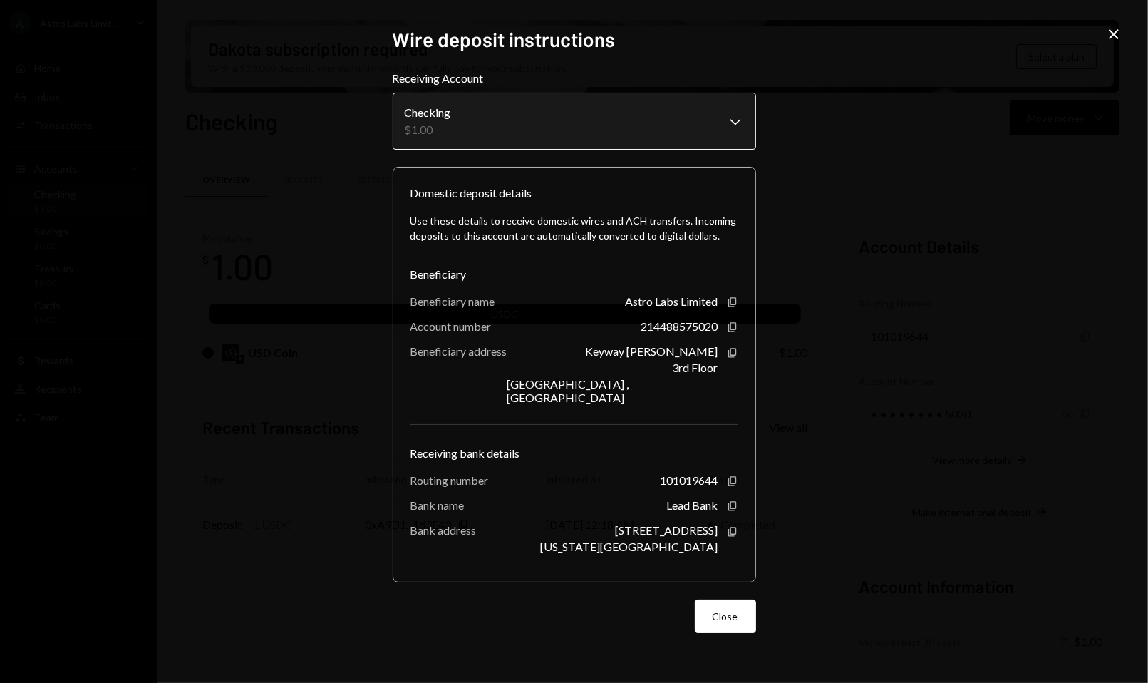
click at [709, 103] on body "**********" at bounding box center [574, 341] width 1148 height 683
click at [733, 621] on button "Close" at bounding box center [725, 615] width 61 height 33
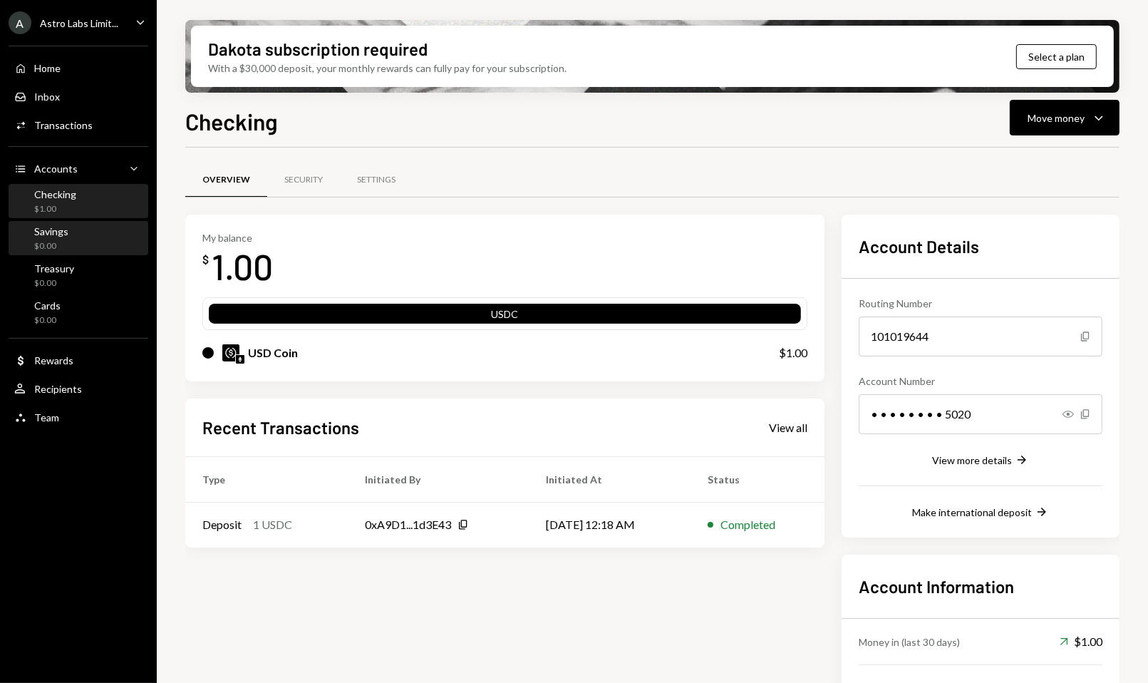
click at [73, 230] on div "Savings $0.00" at bounding box center [78, 238] width 128 height 27
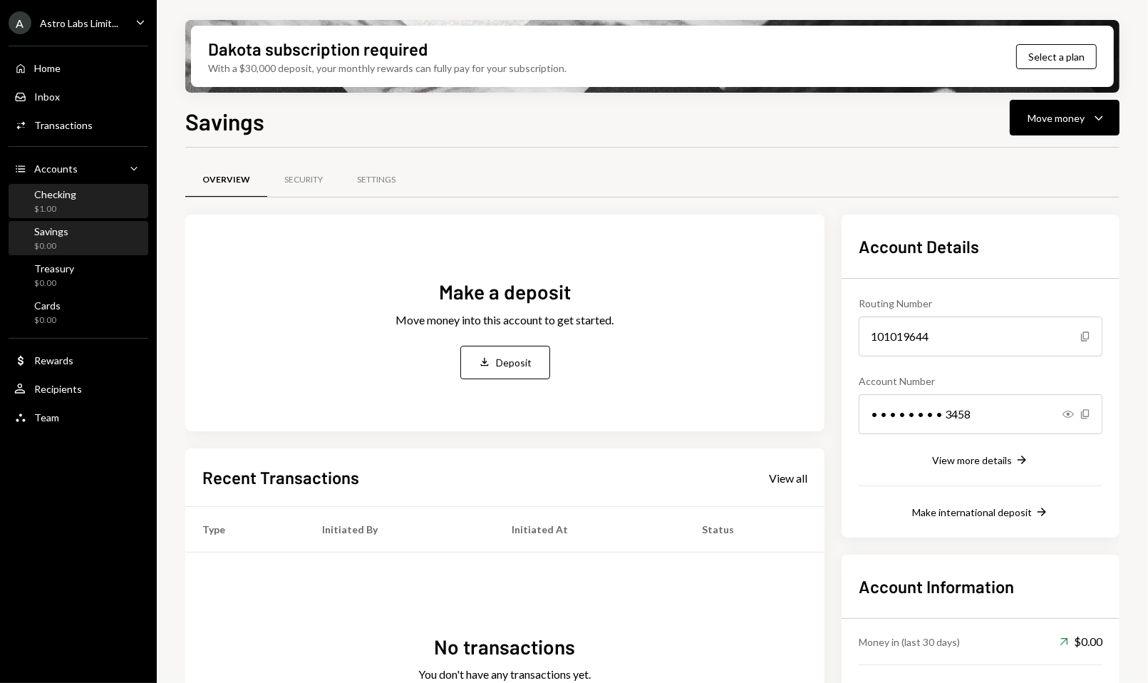
click at [81, 196] on div "Checking $1.00" at bounding box center [78, 201] width 128 height 27
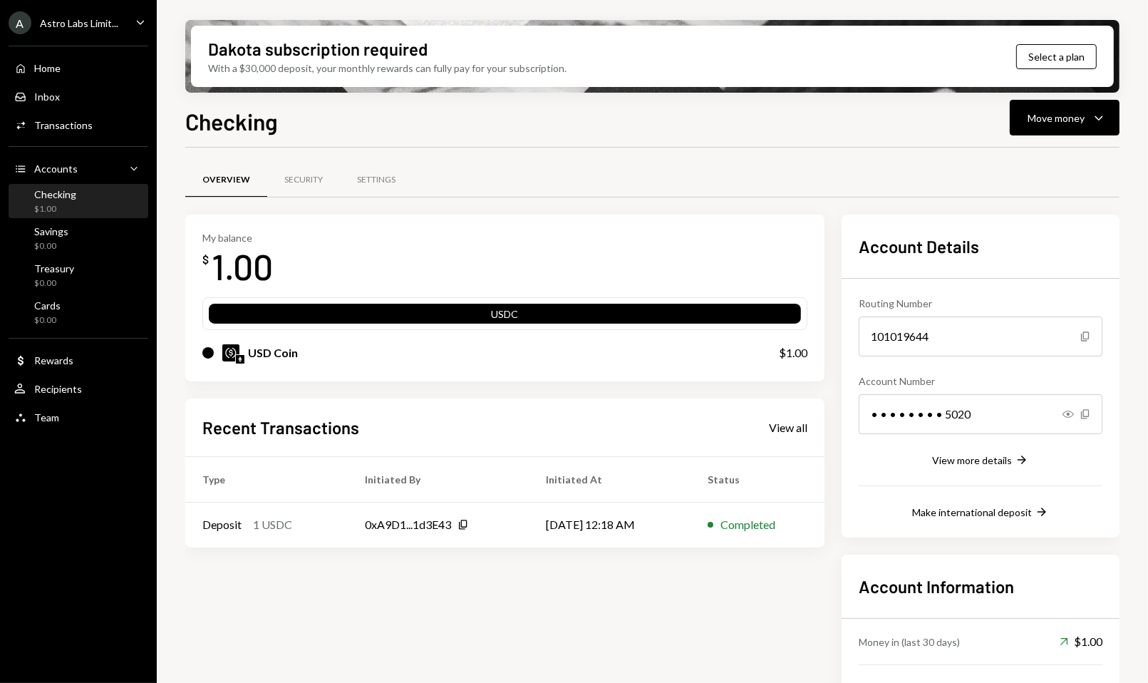
click at [78, 199] on div "Checking $1.00" at bounding box center [78, 201] width 128 height 27
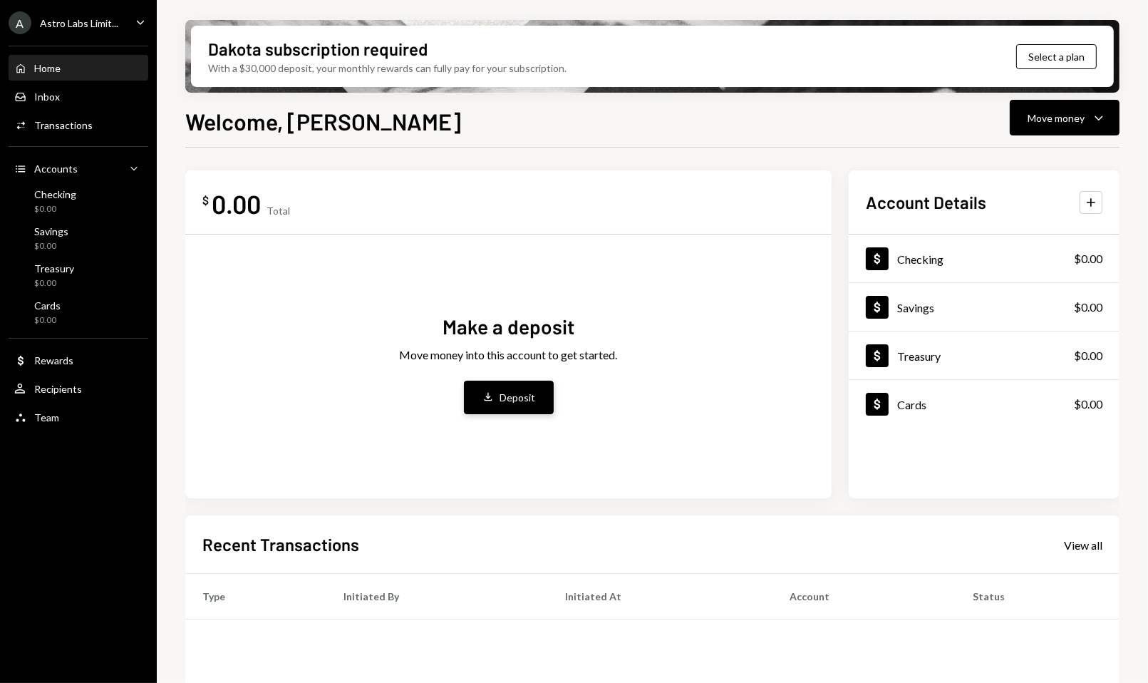
click at [505, 399] on div "Deposit" at bounding box center [518, 397] width 36 height 15
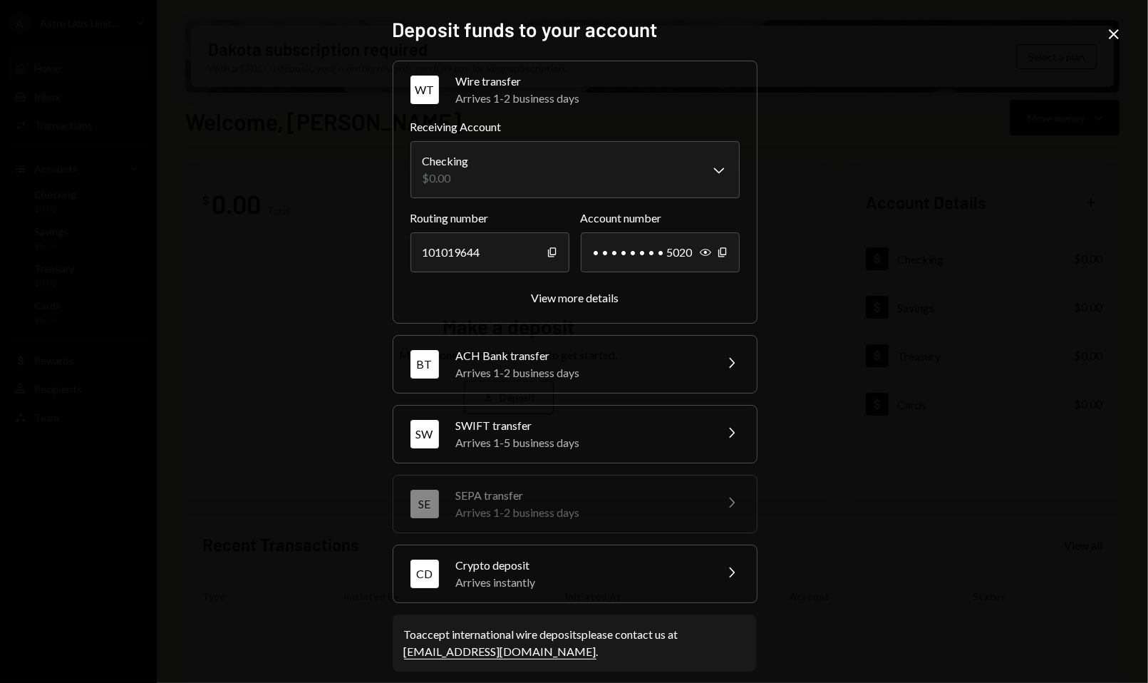
click at [509, 580] on div "Arrives instantly" at bounding box center [580, 582] width 249 height 17
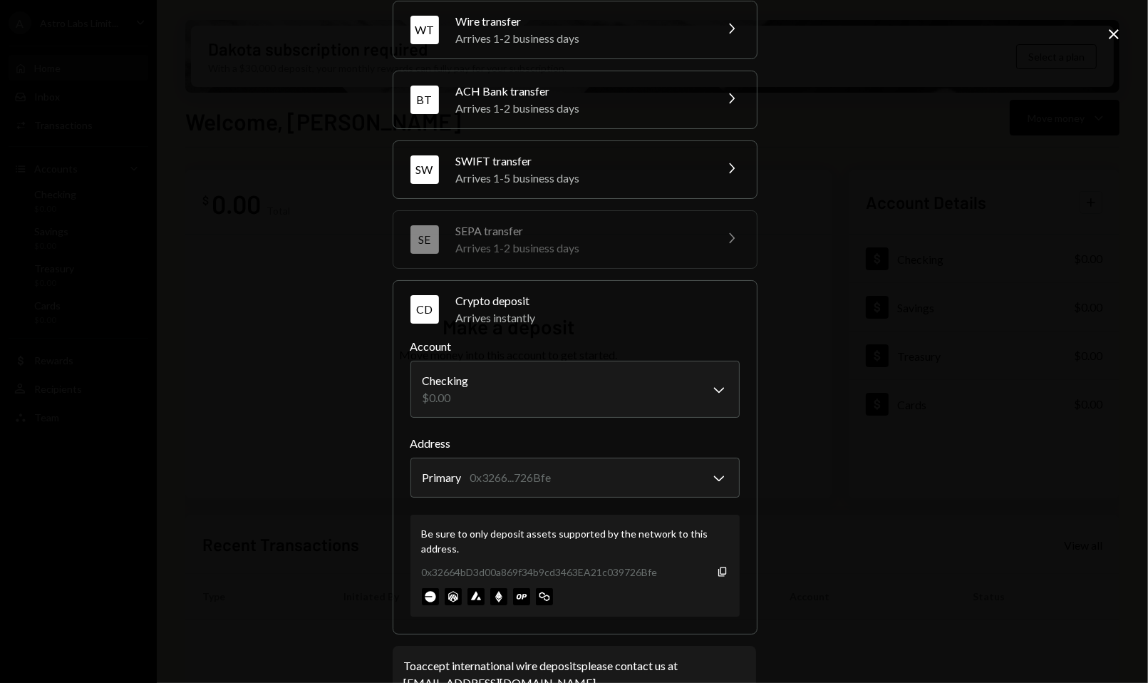
scroll to position [100, 0]
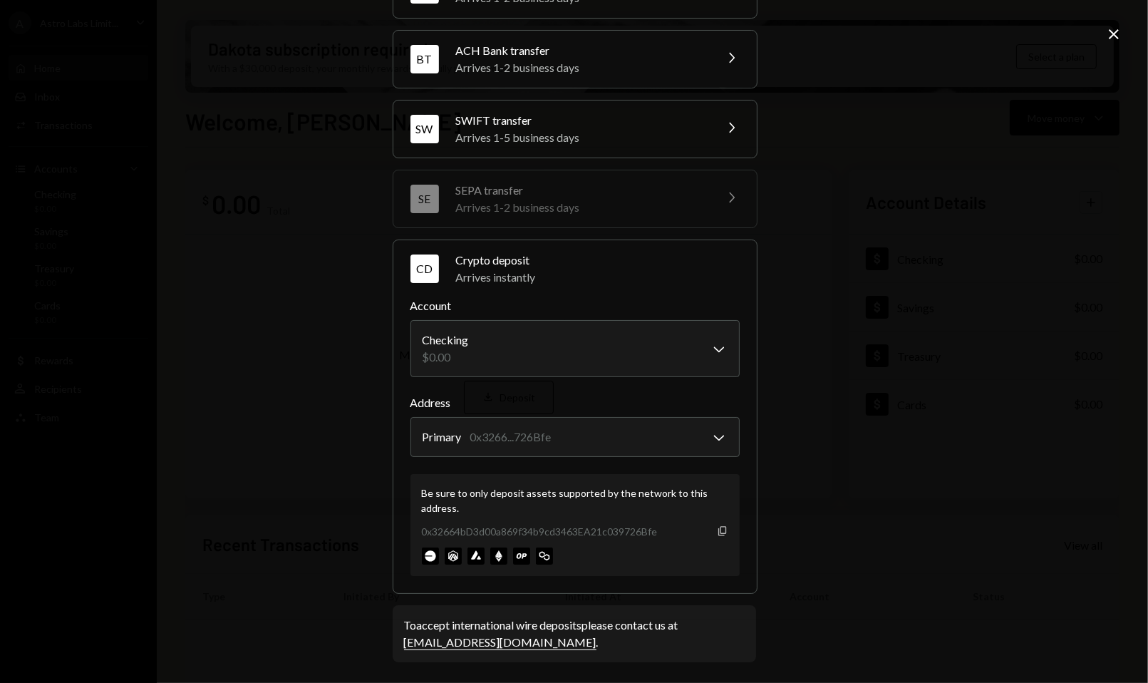
click at [717, 526] on icon "Copy" at bounding box center [722, 530] width 11 height 11
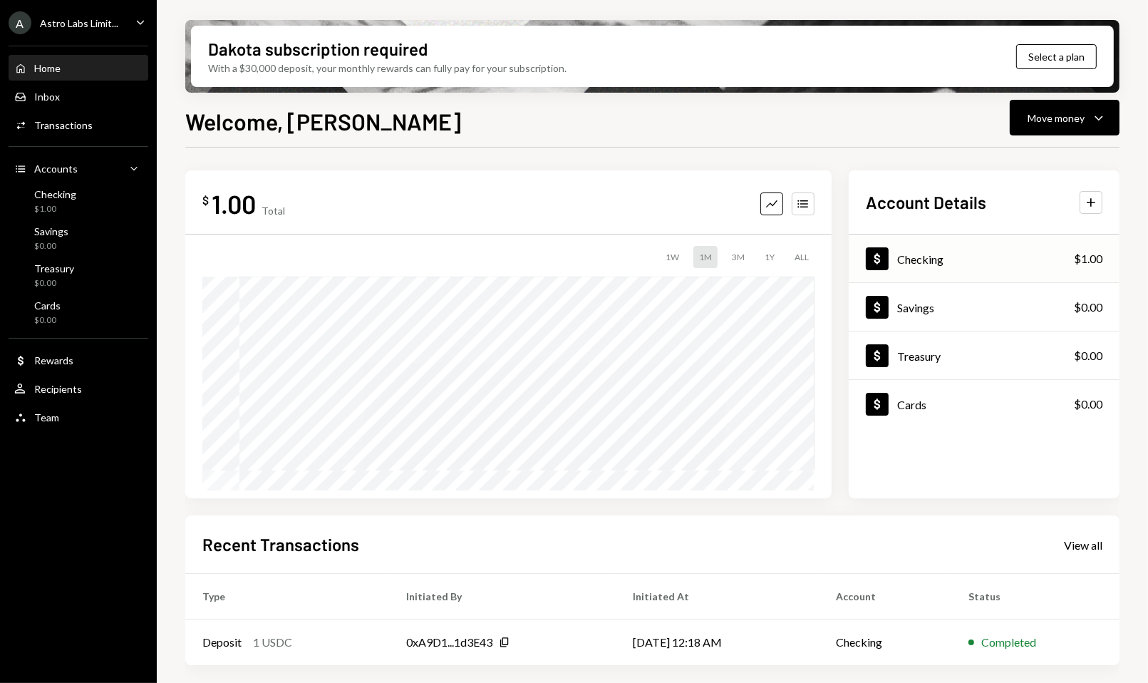
click at [941, 269] on div "Dollar Checking" at bounding box center [905, 258] width 78 height 23
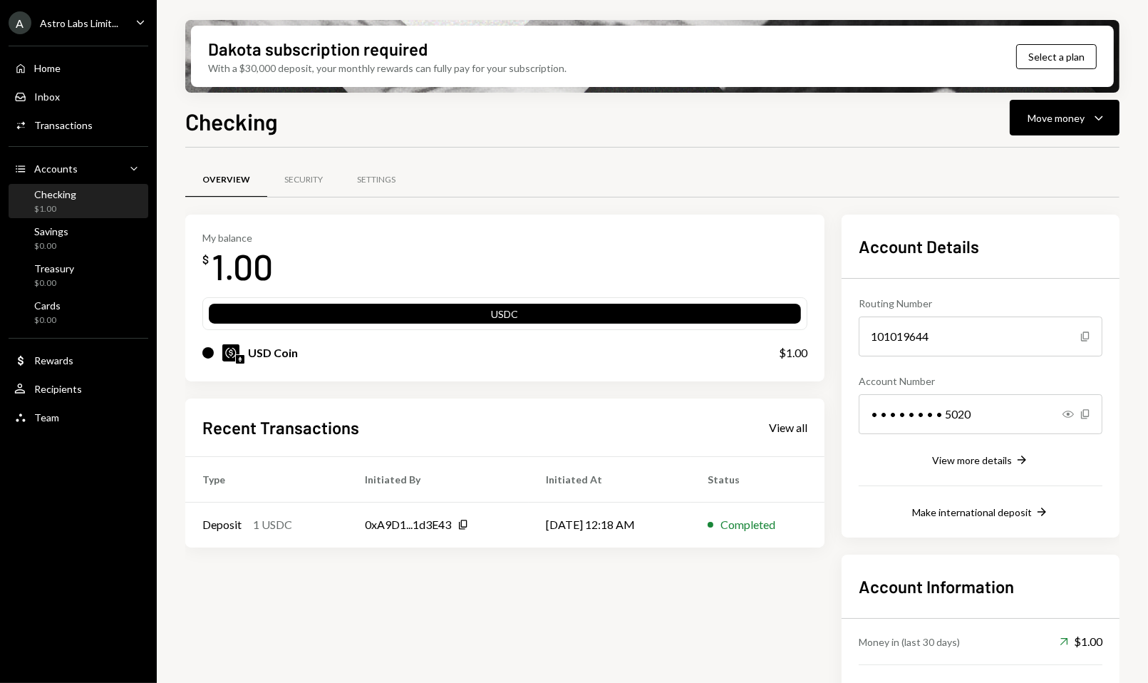
click at [507, 318] on div "USDC" at bounding box center [505, 316] width 592 height 20
click at [1033, 120] on div "Move money" at bounding box center [1055, 117] width 57 height 15
click at [1014, 217] on div "Deposit" at bounding box center [1053, 224] width 104 height 15
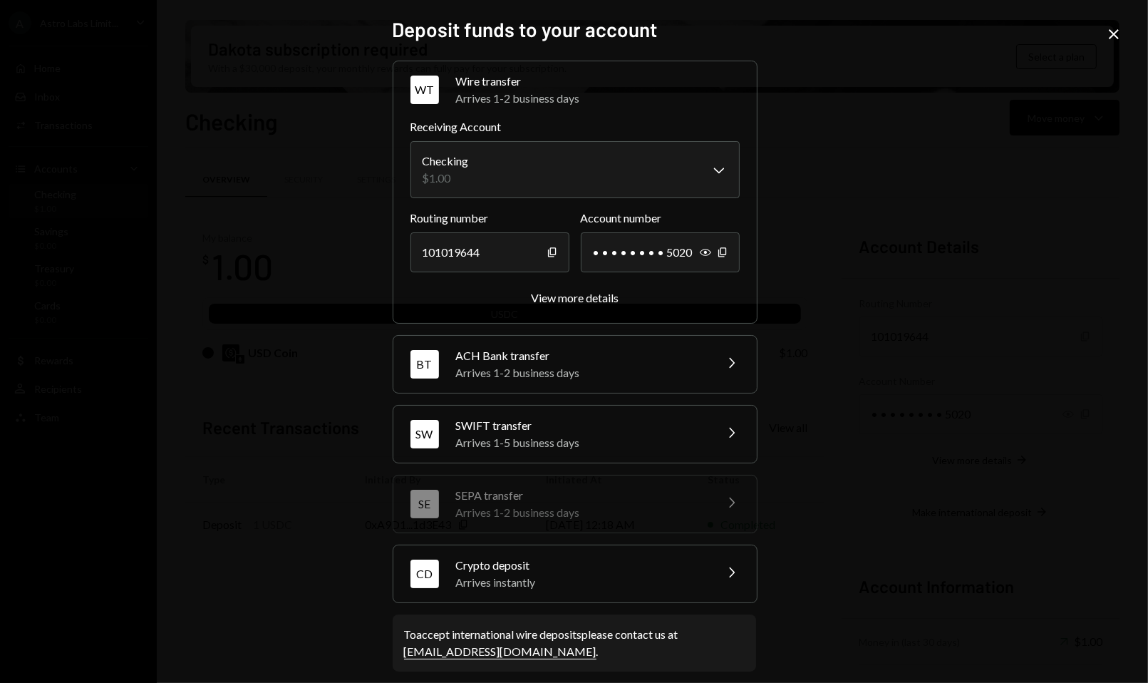
click at [566, 581] on div "Arrives instantly" at bounding box center [580, 582] width 249 height 17
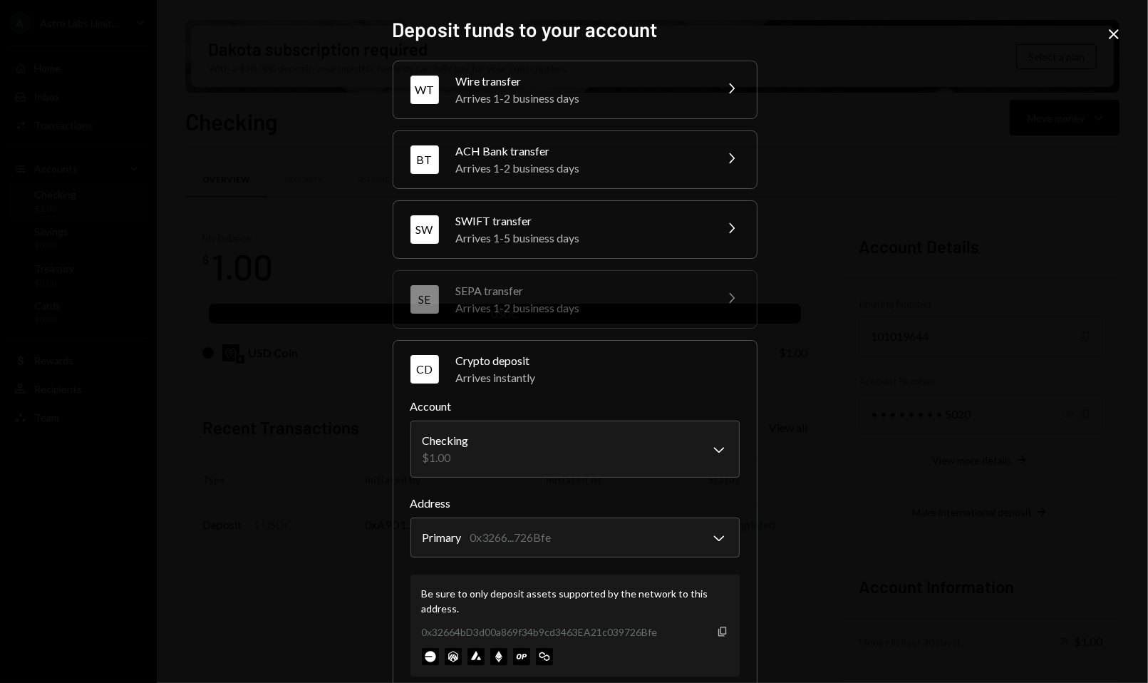
click at [717, 631] on icon "Copy" at bounding box center [722, 631] width 11 height 11
click at [720, 634] on icon "Copy" at bounding box center [722, 631] width 11 height 11
click at [1108, 30] on icon "Close" at bounding box center [1113, 34] width 17 height 17
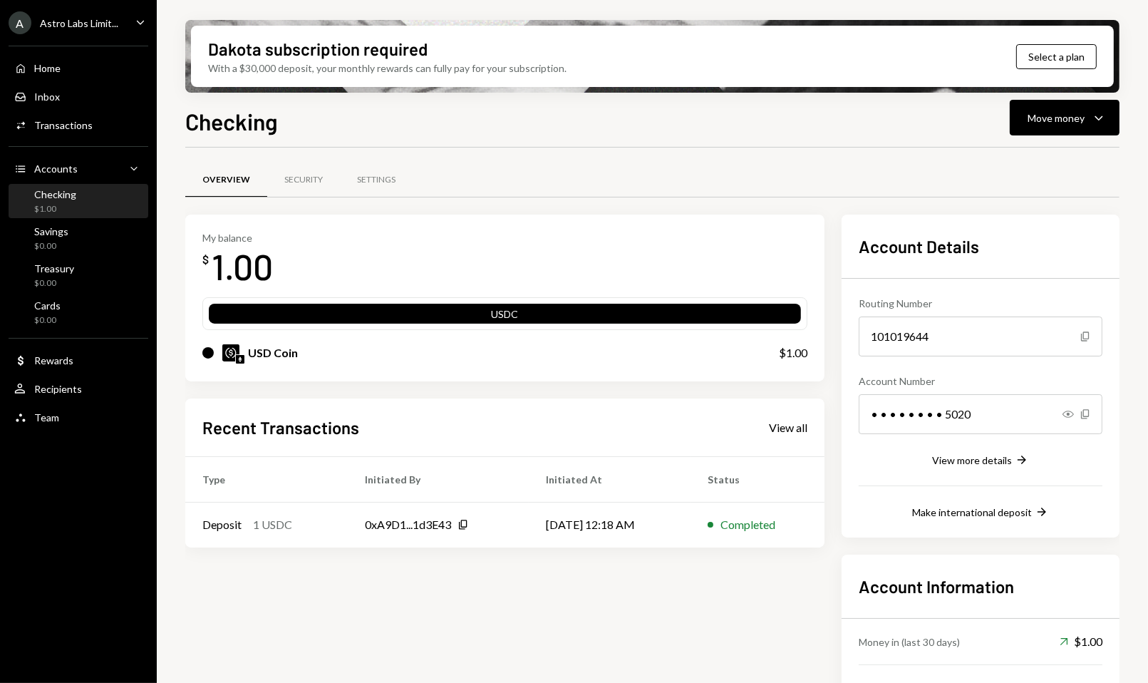
click at [567, 316] on div "USDC" at bounding box center [505, 316] width 592 height 20
click at [450, 346] on div "USD Coin" at bounding box center [476, 352] width 548 height 17
click at [271, 351] on div "USD Coin" at bounding box center [273, 352] width 50 height 17
click at [359, 182] on div "Settings" at bounding box center [376, 180] width 38 height 12
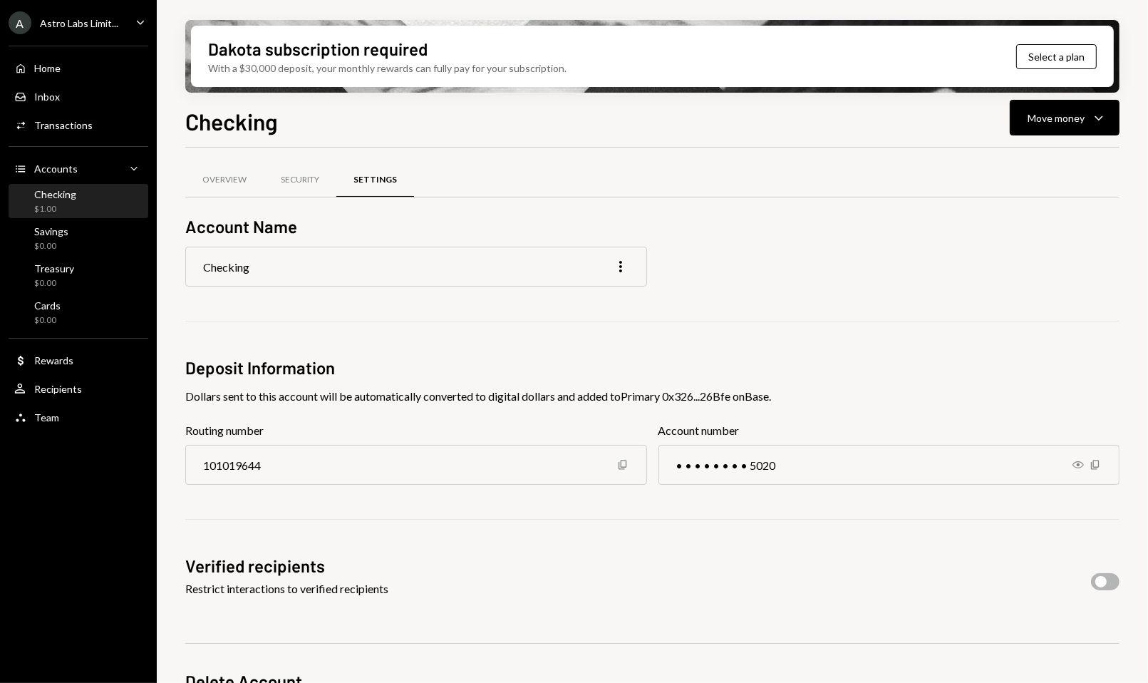
click at [349, 266] on div "Checking More" at bounding box center [416, 267] width 462 height 40
click at [309, 179] on div "Security" at bounding box center [300, 180] width 38 height 12
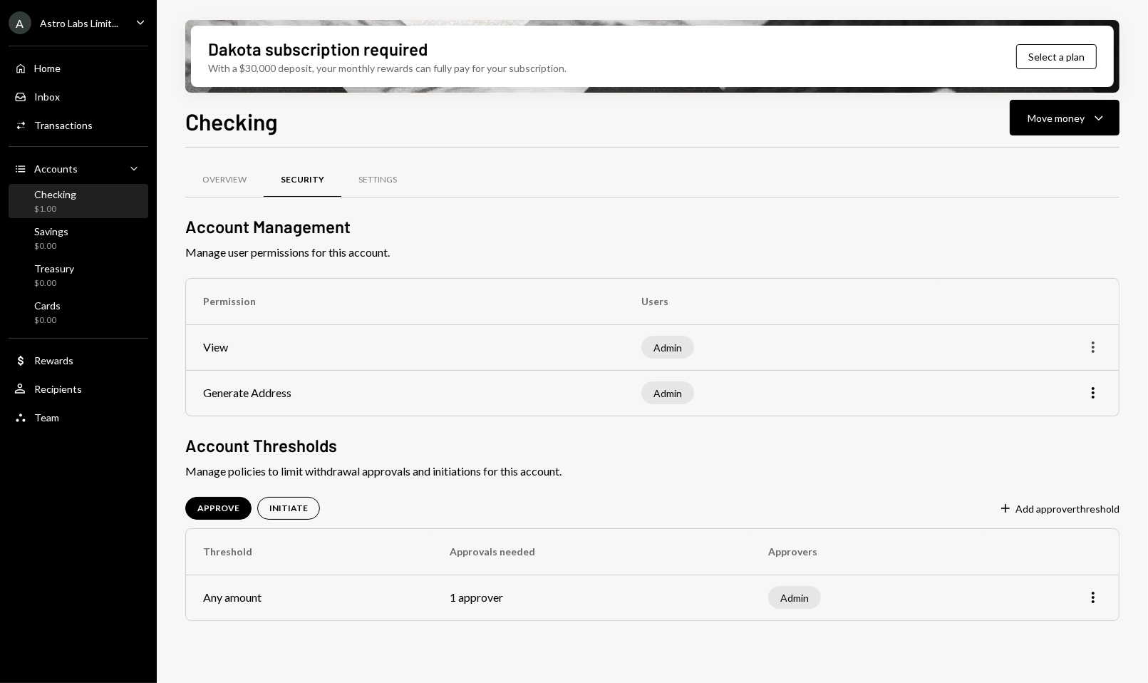
click at [1091, 342] on icon "More" at bounding box center [1092, 346] width 17 height 17
click at [927, 319] on th "Users" at bounding box center [779, 302] width 311 height 46
click at [1094, 347] on icon "More" at bounding box center [1092, 346] width 17 height 17
click at [1040, 378] on div "Edit" at bounding box center [1060, 377] width 71 height 25
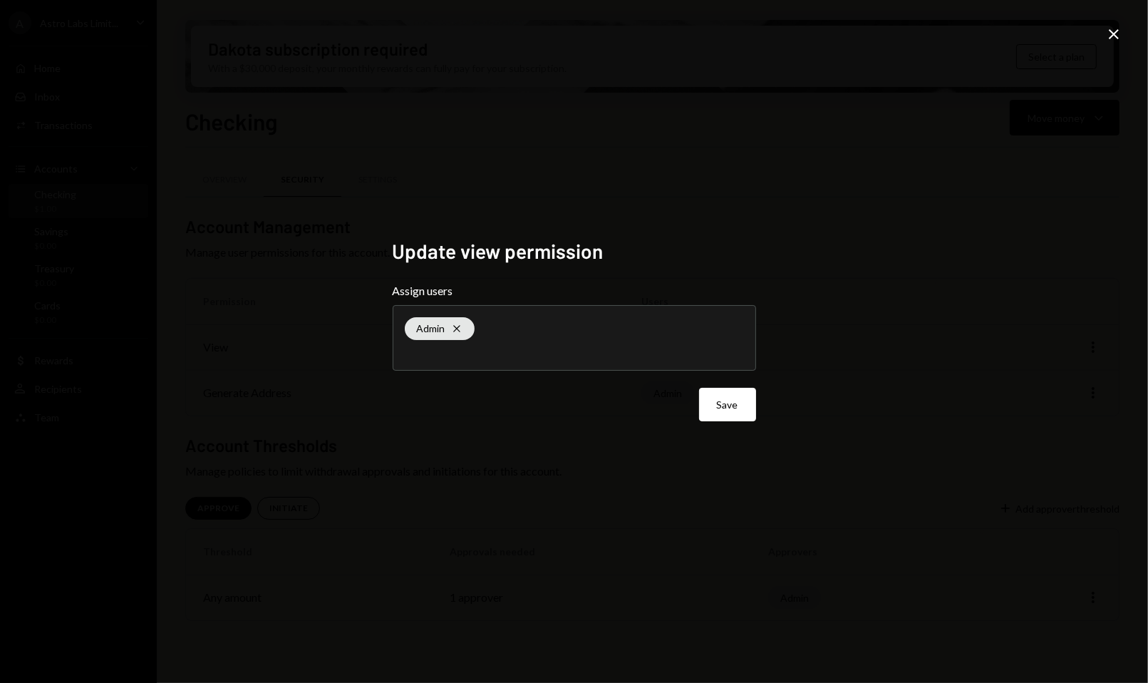
click at [1111, 37] on icon at bounding box center [1114, 34] width 10 height 10
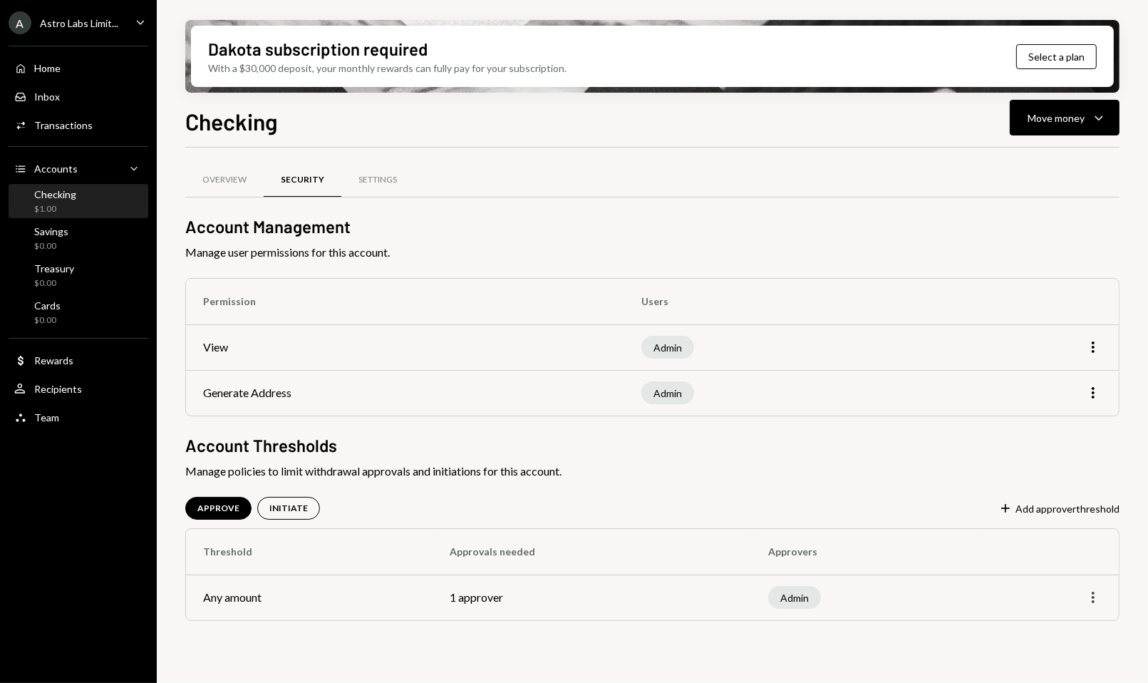
click at [1091, 595] on icon "More" at bounding box center [1092, 597] width 17 height 17
click at [965, 498] on div "APPROVE INITIATE Plus Add approver threshold" at bounding box center [652, 508] width 934 height 23
click at [363, 166] on div "Settings" at bounding box center [377, 180] width 73 height 34
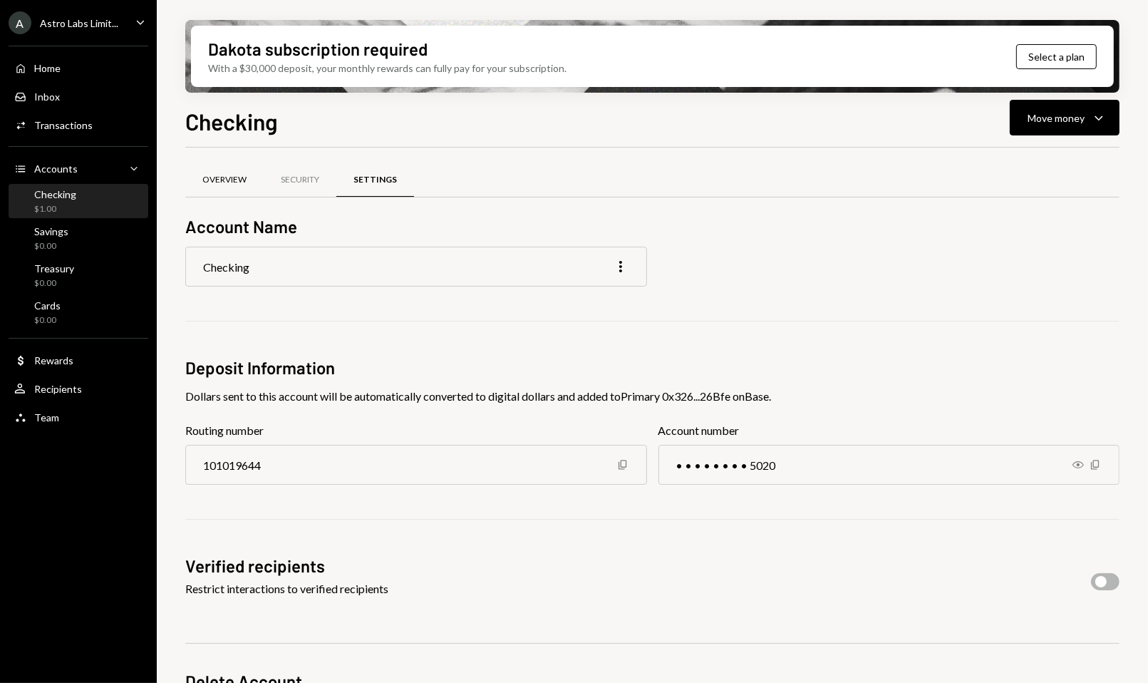
click at [230, 191] on div "Overview" at bounding box center [224, 180] width 78 height 34
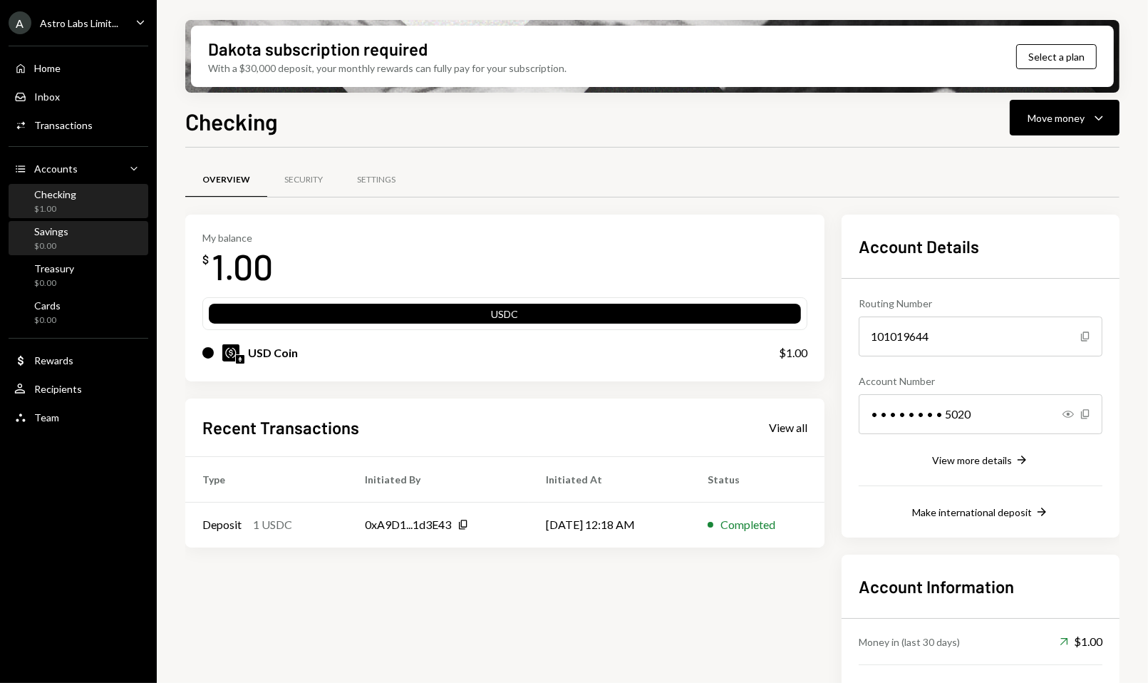
click at [85, 232] on div "Savings $0.00" at bounding box center [78, 238] width 128 height 27
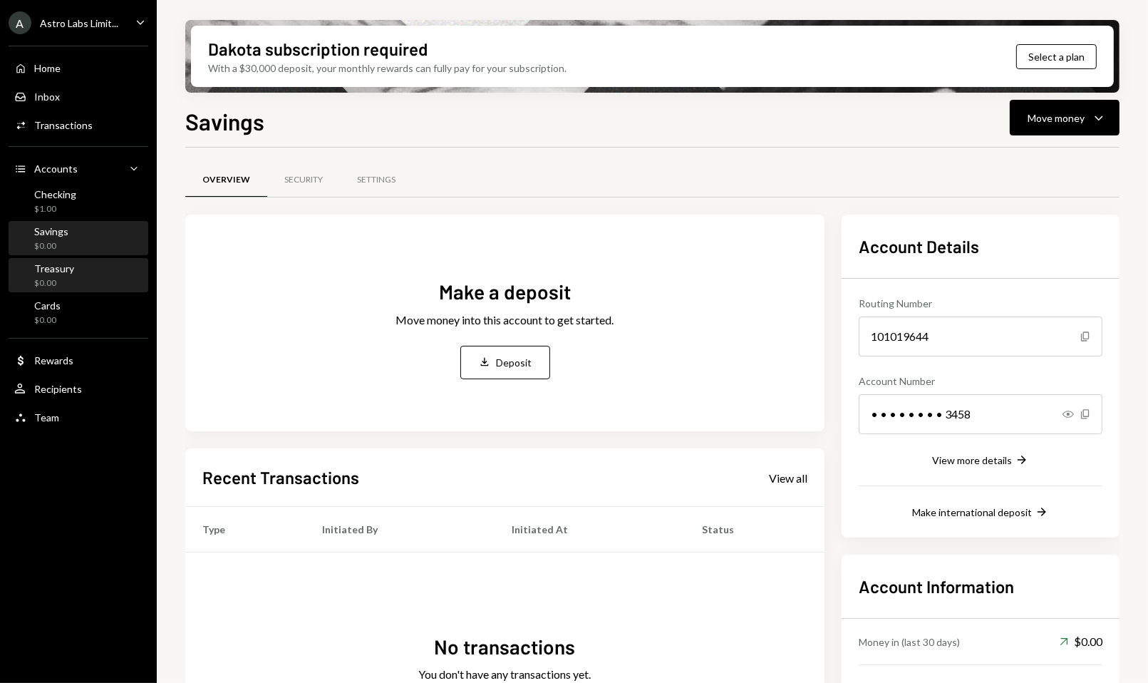
click at [90, 260] on div "Treasury $0.00" at bounding box center [78, 275] width 128 height 33
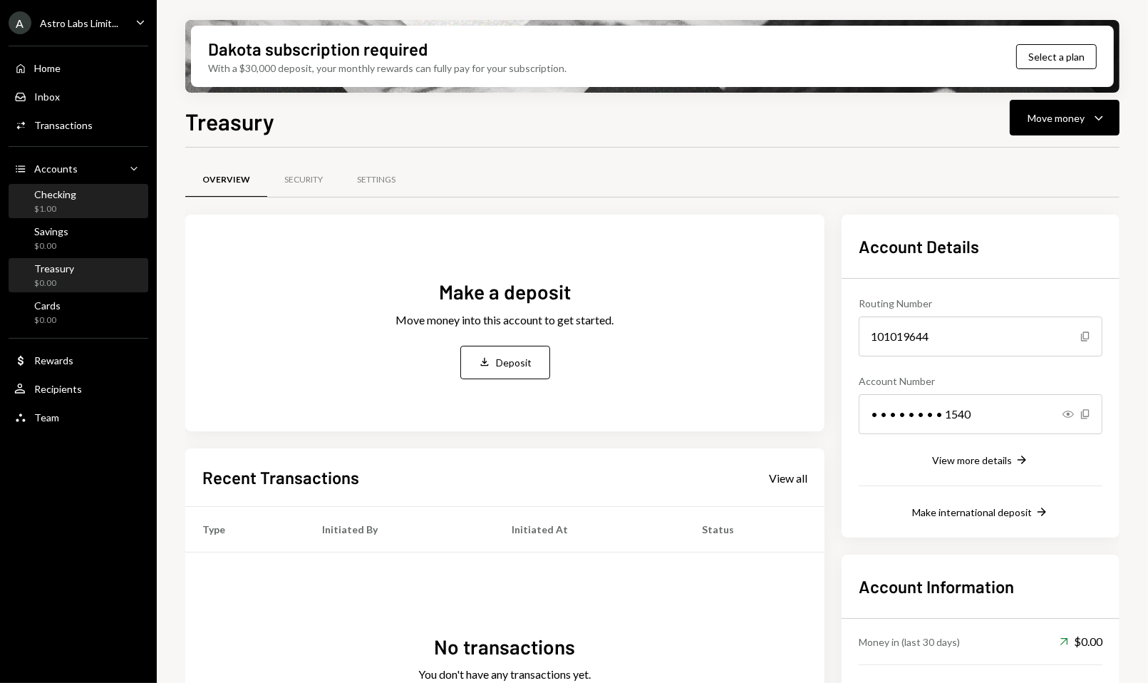
click at [81, 195] on div "Checking $1.00" at bounding box center [78, 201] width 128 height 27
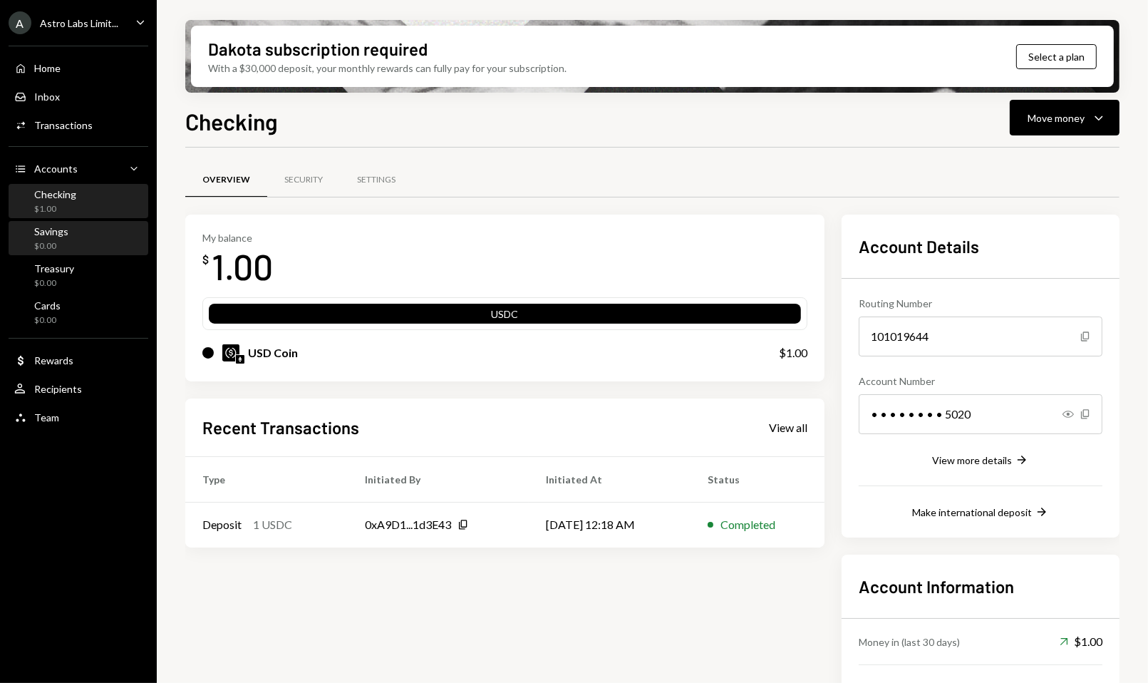
click at [81, 232] on div "Savings $0.00" at bounding box center [78, 238] width 128 height 27
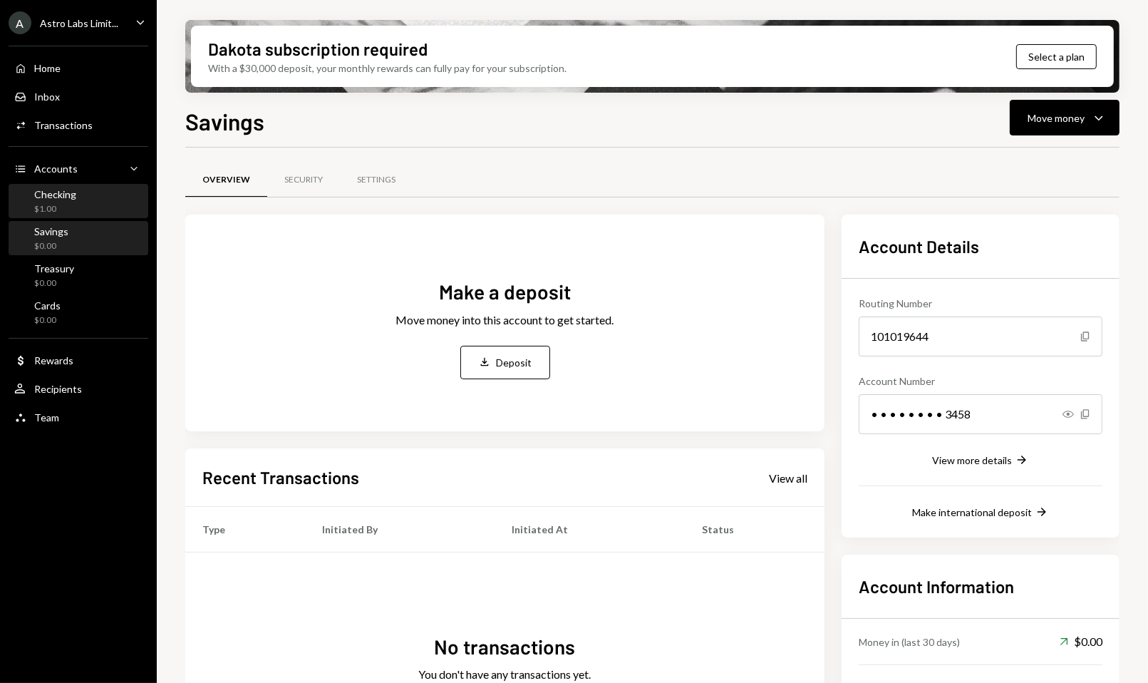
click at [85, 202] on div "Checking $1.00" at bounding box center [78, 201] width 128 height 27
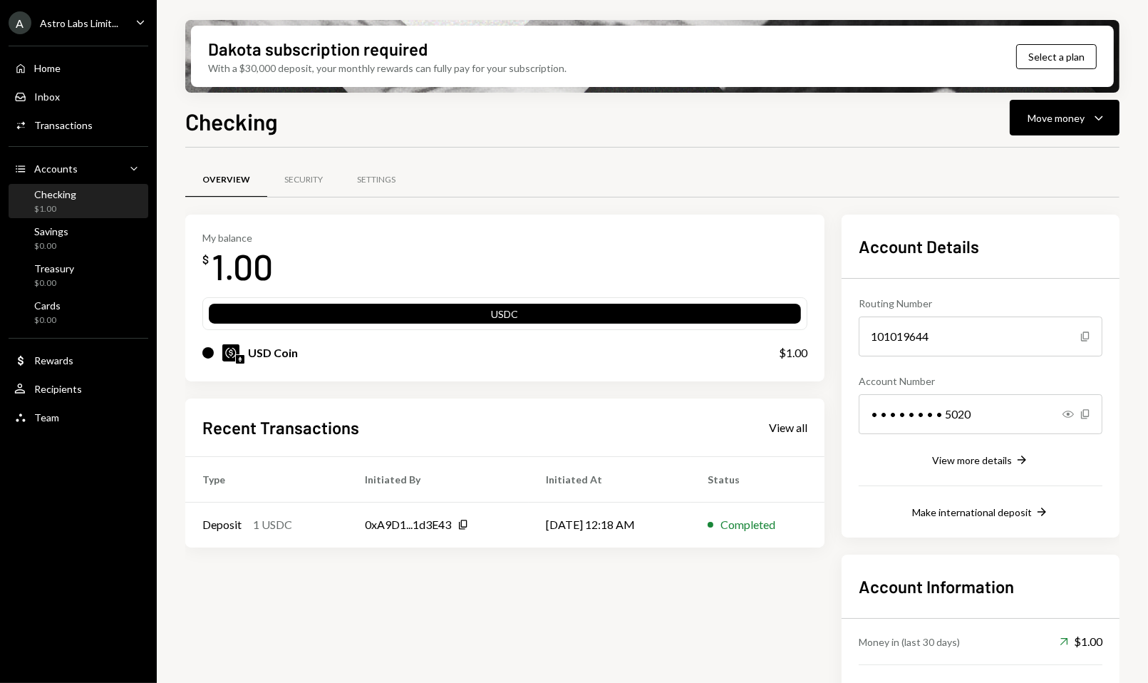
click at [52, 198] on div "Checking" at bounding box center [55, 194] width 42 height 12
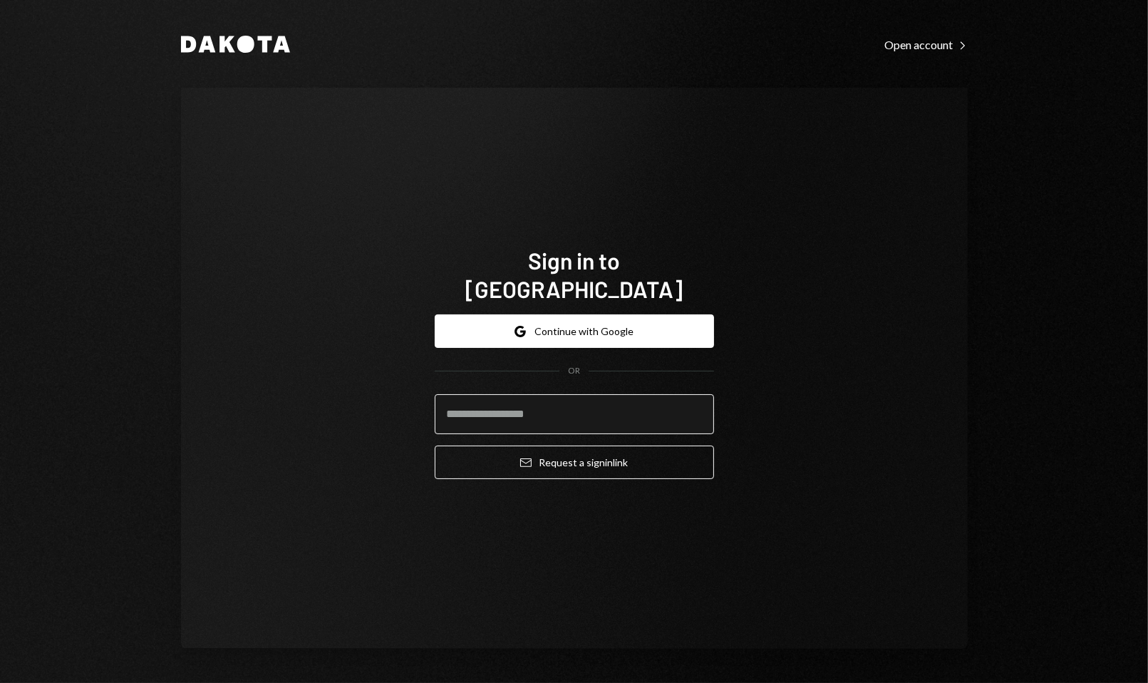
click at [456, 403] on input "email" at bounding box center [574, 414] width 279 height 40
type input "**********"
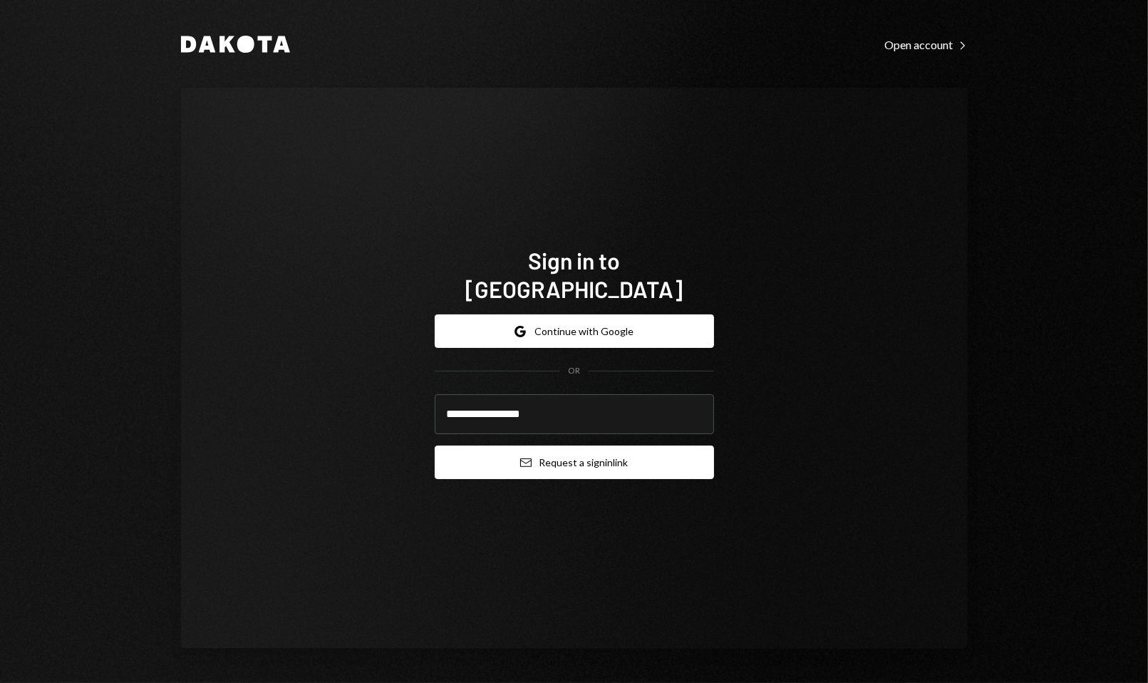
click at [559, 452] on button "Email Request a sign in link" at bounding box center [574, 461] width 279 height 33
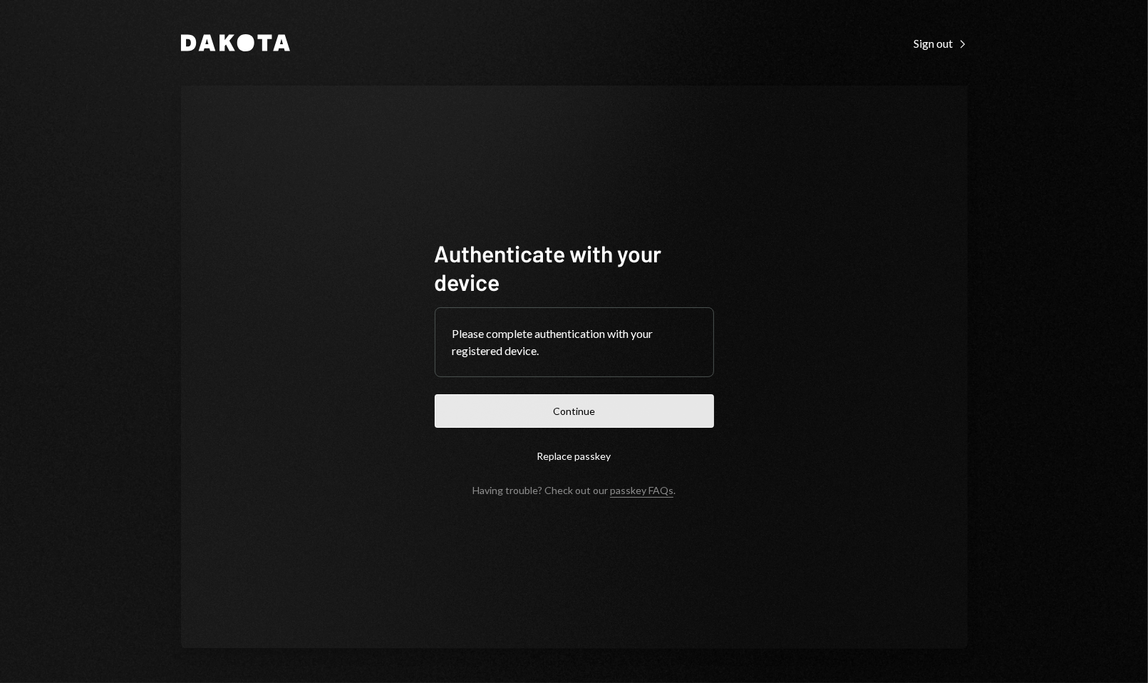
click at [447, 415] on button "Continue" at bounding box center [574, 410] width 279 height 33
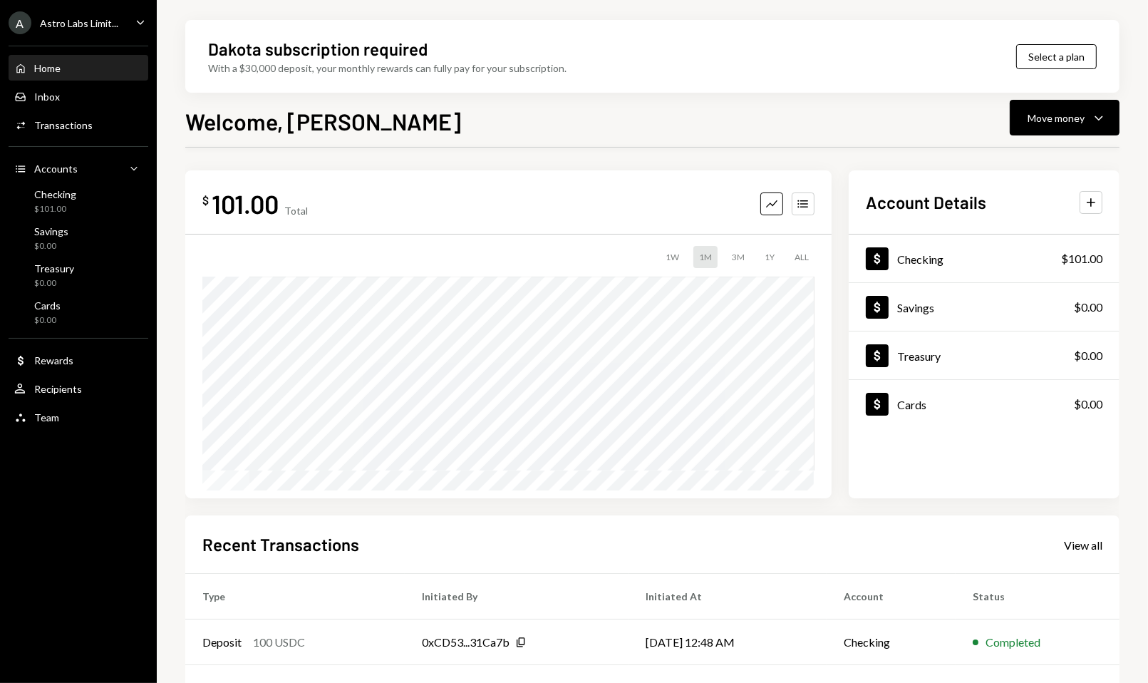
scroll to position [38, 0]
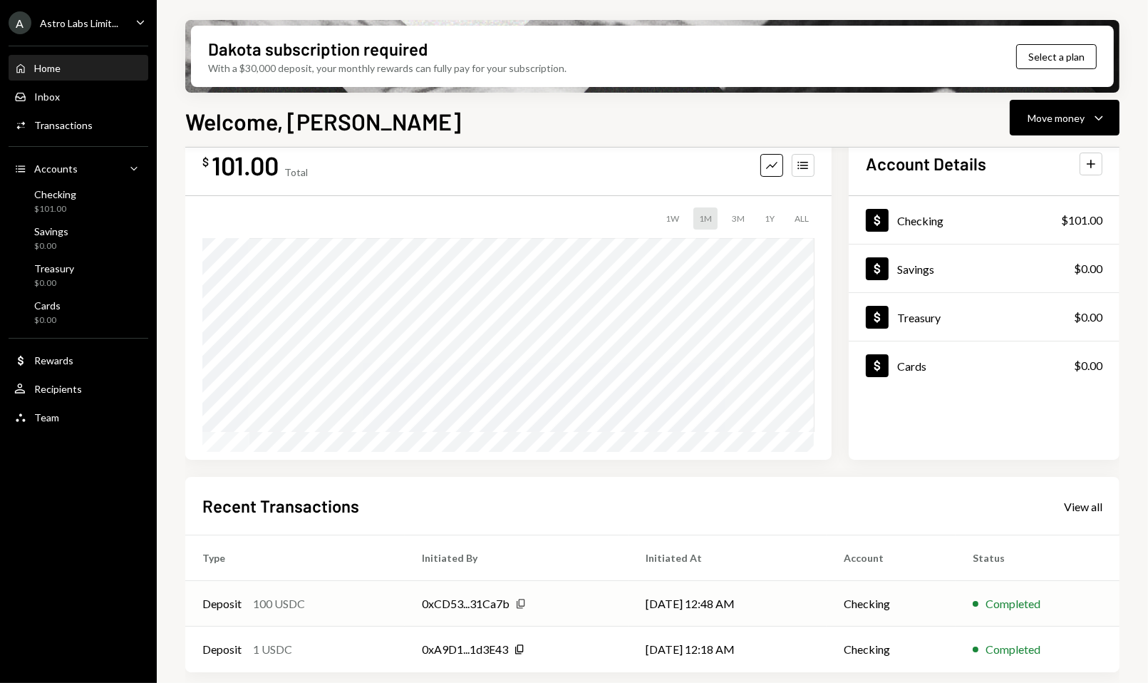
click at [517, 601] on icon "Copy" at bounding box center [520, 603] width 11 height 11
